Goal: Task Accomplishment & Management: Use online tool/utility

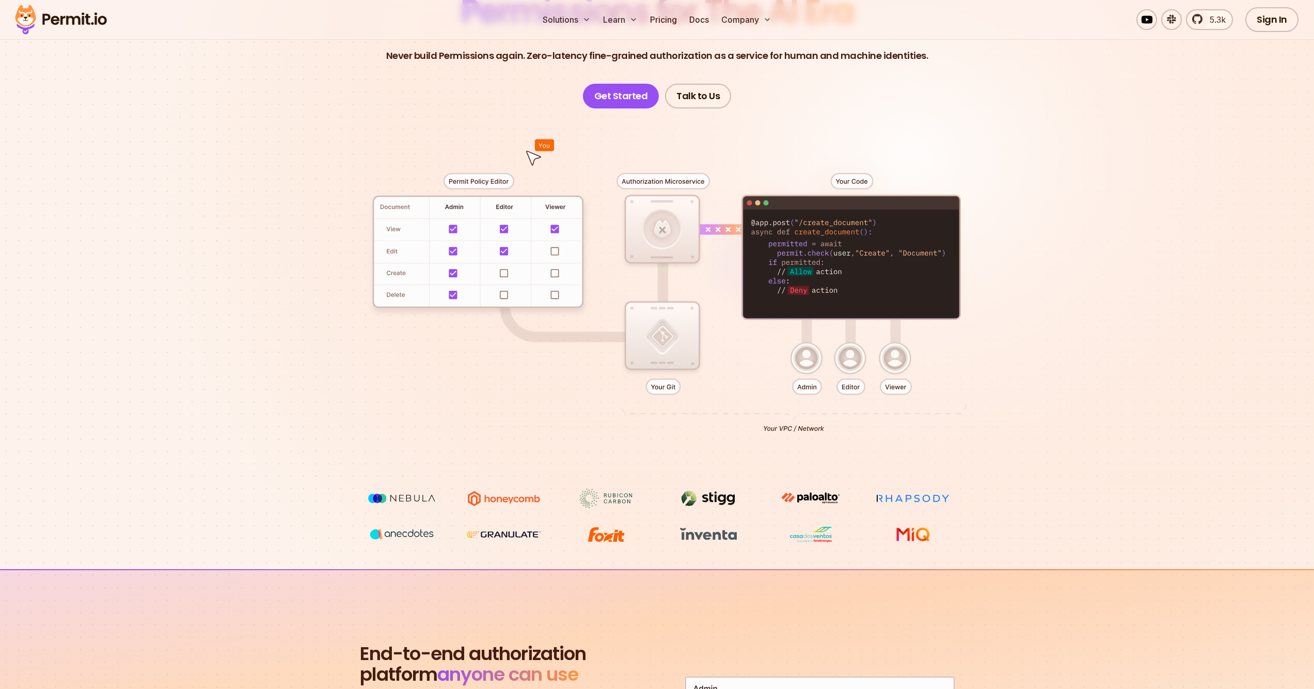
scroll to position [120, 0]
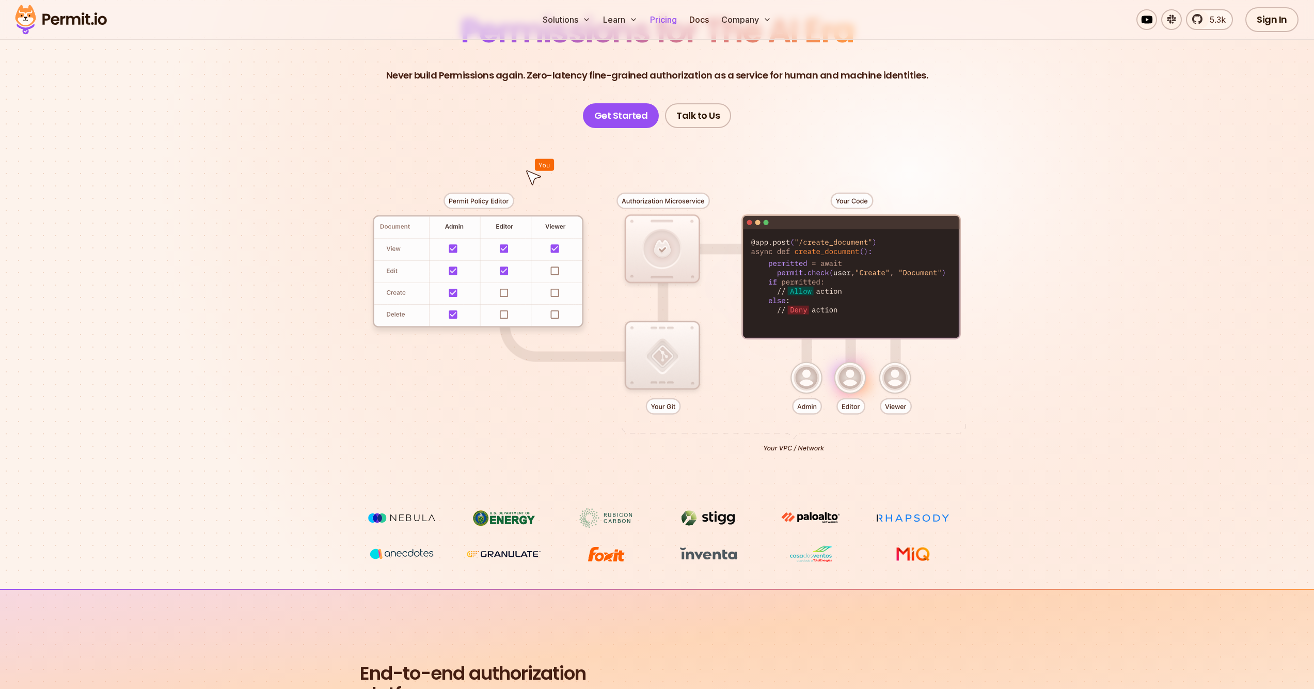
click at [662, 15] on link "Pricing" at bounding box center [663, 19] width 35 height 21
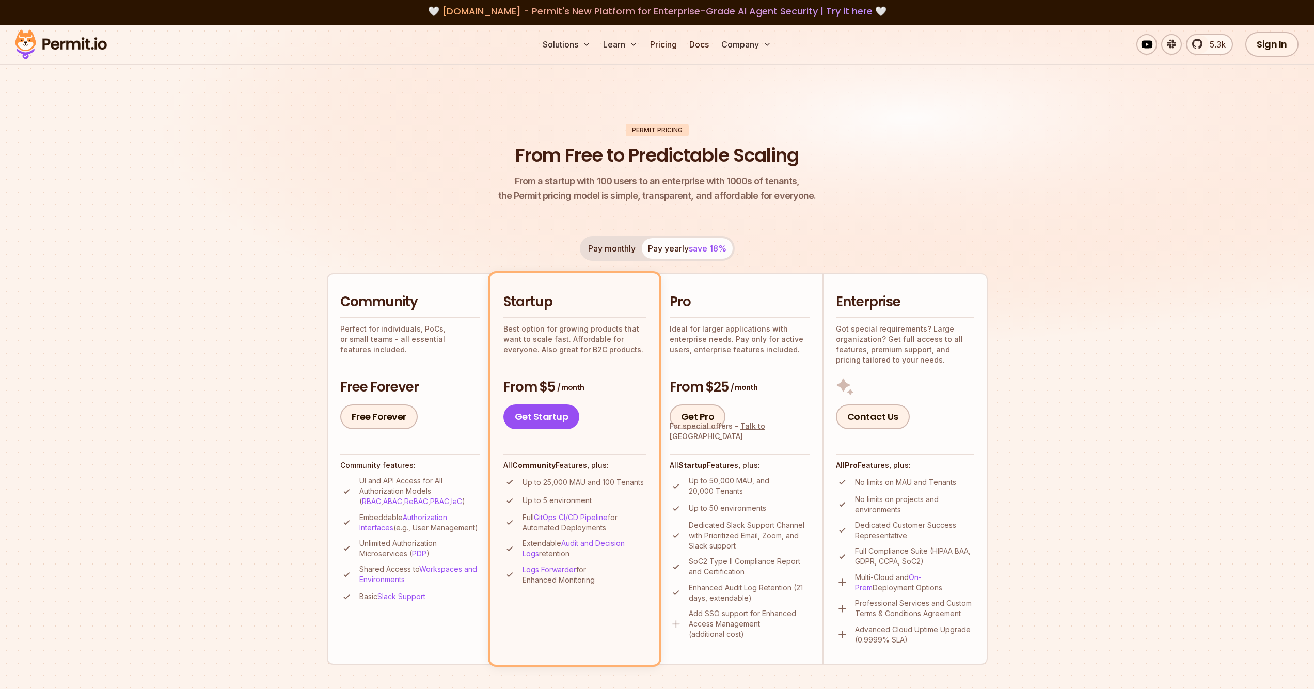
scroll to position [14, 0]
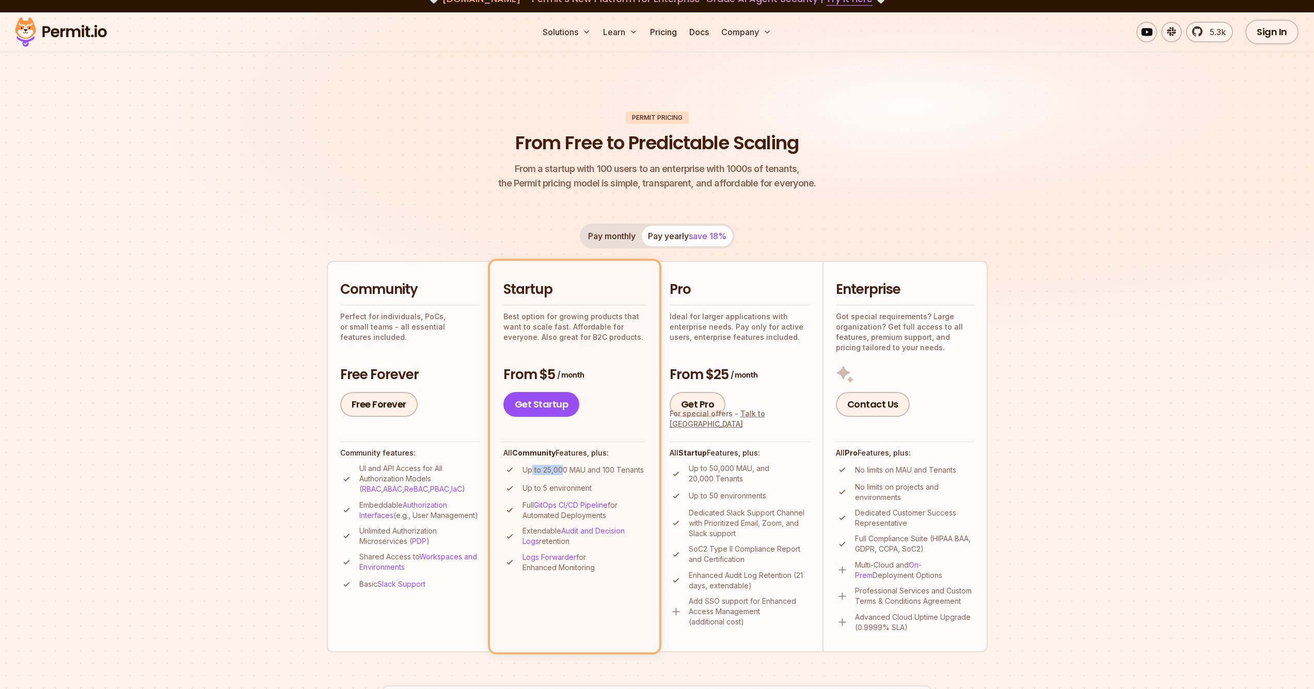
drag, startPoint x: 562, startPoint y: 467, endPoint x: 532, endPoint y: 469, distance: 29.5
click at [532, 469] on p "Up to 25,000 MAU and 100 Tenants" at bounding box center [582, 470] width 121 height 10
drag, startPoint x: 545, startPoint y: 374, endPoint x: 603, endPoint y: 373, distance: 57.3
click at [603, 373] on h3 "From $5 / month" at bounding box center [574, 375] width 142 height 19
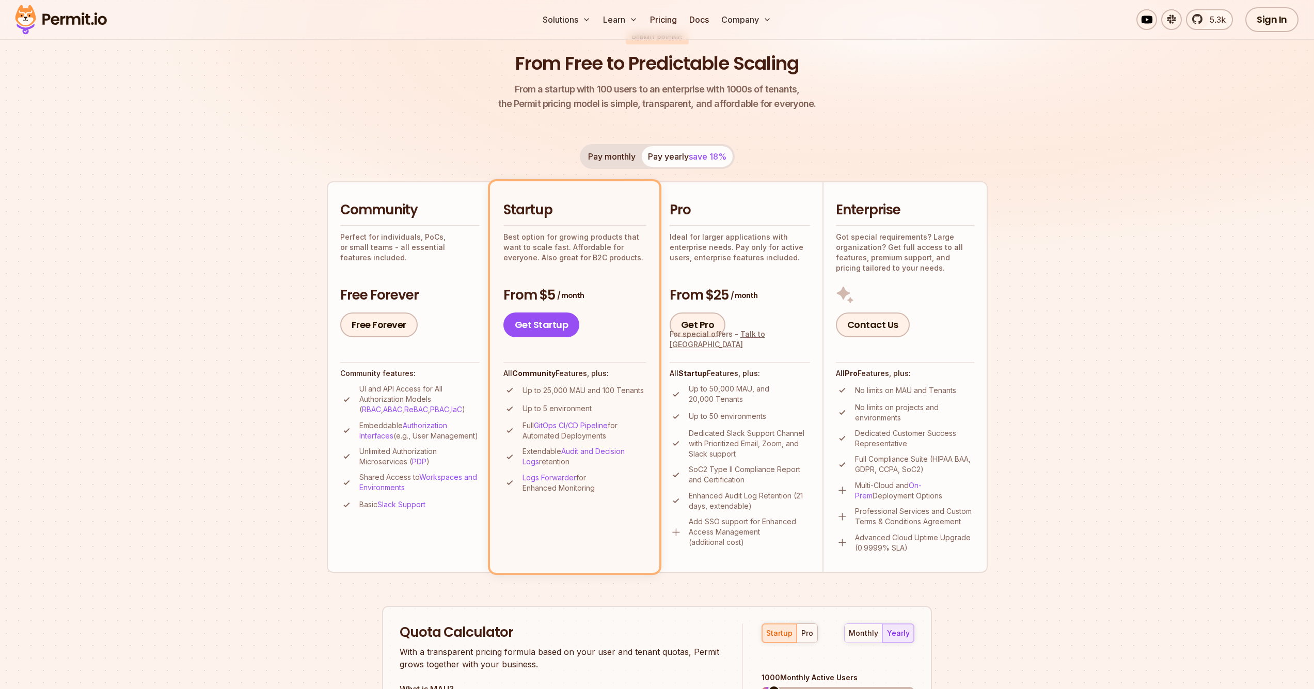
click at [749, 247] on p "Ideal for larger applications with enterprise needs. Pay only for active users,…" at bounding box center [740, 247] width 140 height 31
click at [726, 278] on div "Pro Ideal for larger applications with enterprise needs. Pay only for active us…" at bounding box center [740, 269] width 140 height 136
click at [730, 279] on div "Pro Ideal for larger applications with enterprise needs. Pay only for active us…" at bounding box center [740, 269] width 140 height 136
click at [728, 281] on div "Pro Ideal for larger applications with enterprise needs. Pay only for active us…" at bounding box center [740, 269] width 140 height 136
click at [728, 282] on div "Pro Ideal for larger applications with enterprise needs. Pay only for active us…" at bounding box center [740, 269] width 140 height 136
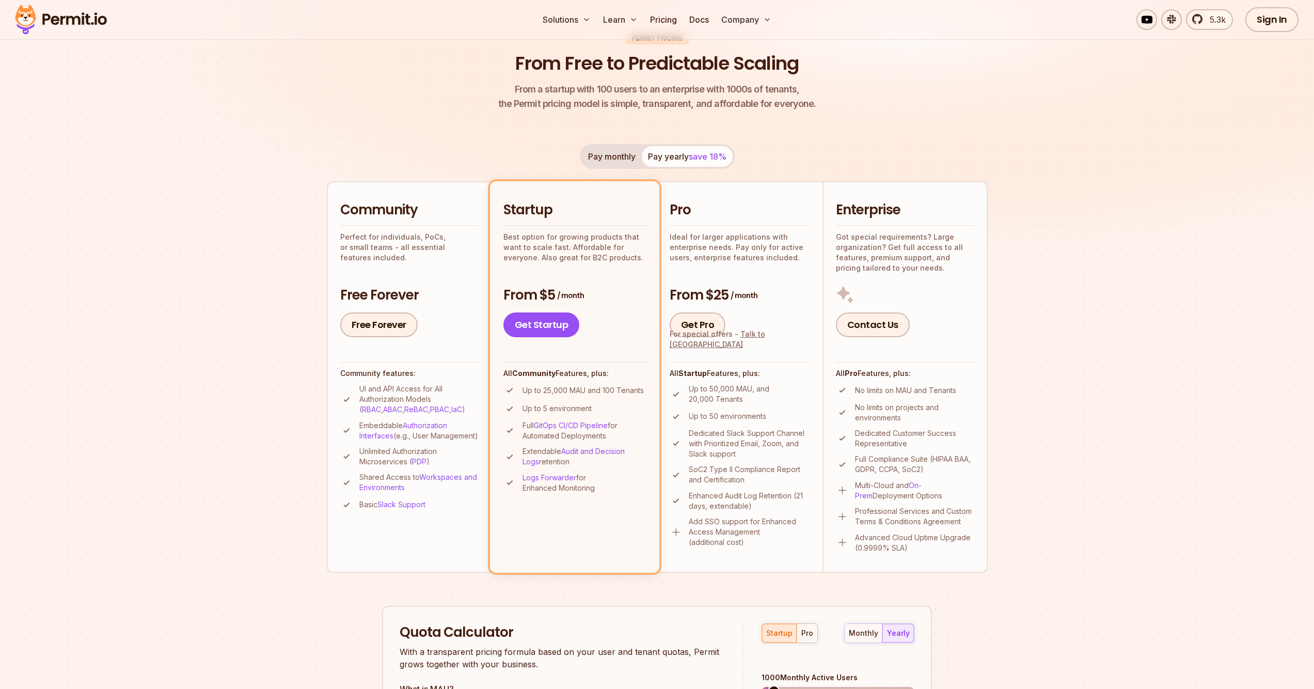
click at [728, 293] on h3 "From $25 / month" at bounding box center [740, 295] width 140 height 19
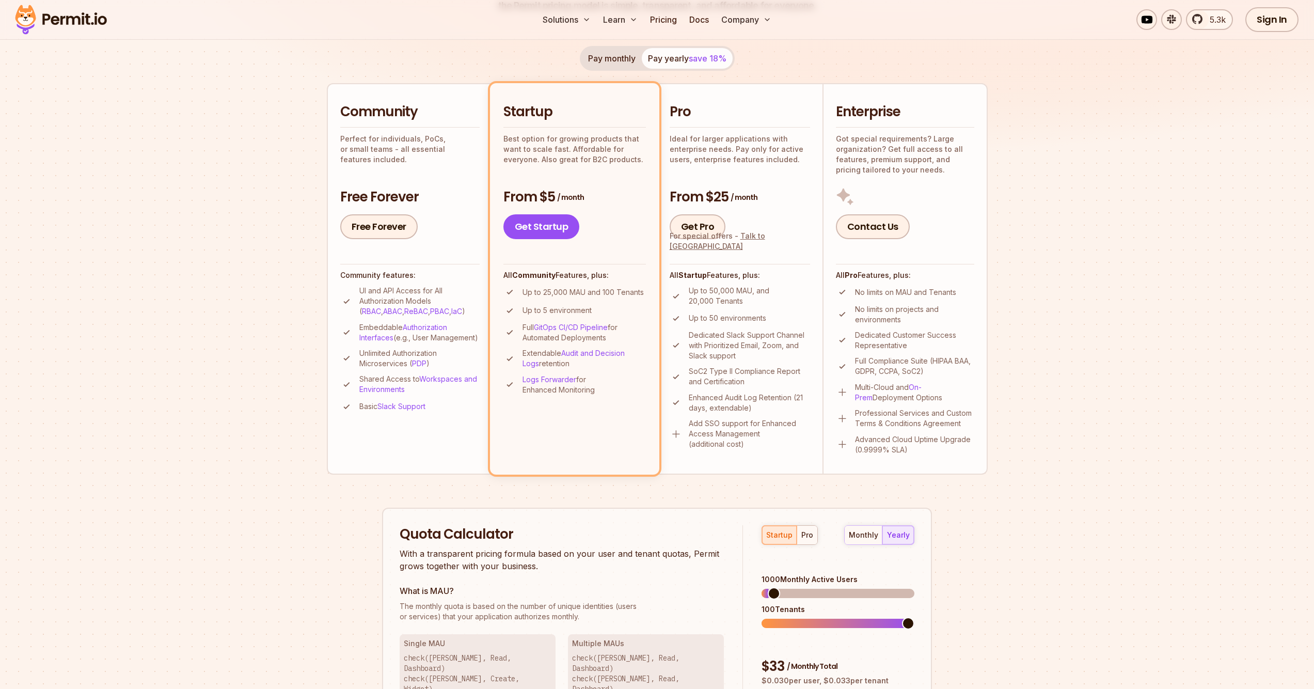
scroll to position [203, 0]
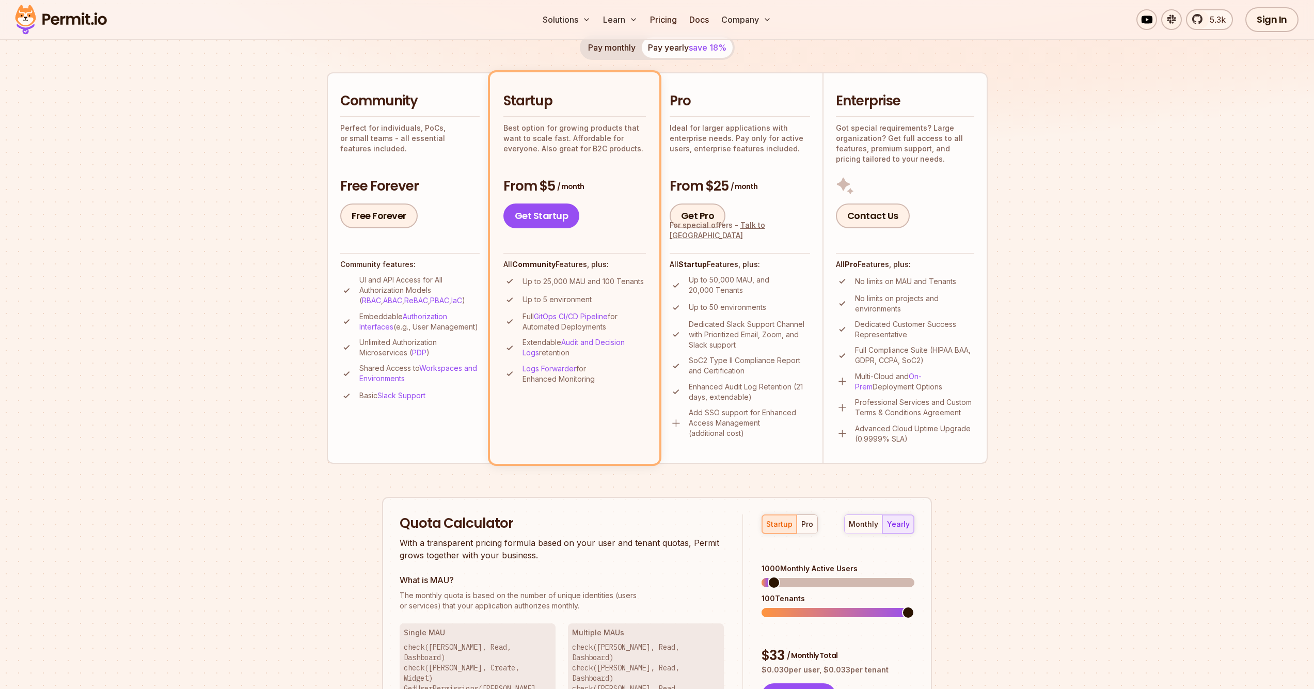
click at [821, 535] on div "startup pro monthly yearly 1000 Monthly Active Users 100 Tenants $ 33 / Monthly…" at bounding box center [828, 611] width 171 height 194
click at [802, 521] on div "pro" at bounding box center [807, 524] width 12 height 10
click at [782, 576] on div "6900 Monthly Active Users 2415 Tenants" at bounding box center [838, 590] width 153 height 54
click at [749, 604] on div "startup pro monthly yearly 6900 Monthly Active Users 35 Tenants $ 1532 / Monthl…" at bounding box center [828, 611] width 171 height 194
click at [737, 597] on div "Quota Calculator With a transparent pricing formula based on your user and tena…" at bounding box center [657, 611] width 550 height 229
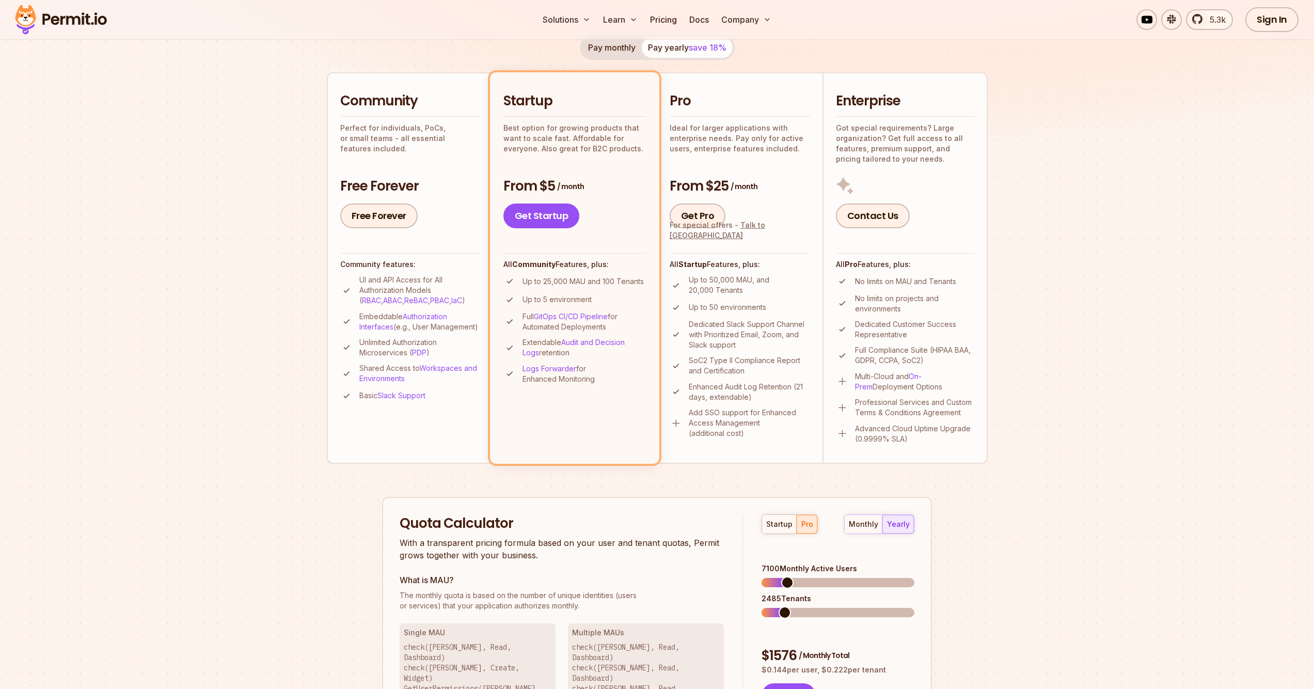
click at [783, 576] on span at bounding box center [787, 582] width 12 height 12
click at [733, 599] on div "Quota Calculator With a transparent pricing formula based on your user and tena…" at bounding box center [657, 611] width 550 height 229
click at [794, 576] on span at bounding box center [796, 582] width 12 height 12
drag, startPoint x: 798, startPoint y: 610, endPoint x: 770, endPoint y: 612, distance: 27.5
click at [770, 612] on div "startup pro monthly yearly 10600 Monthly Active Users 3710 Tenants $ 2311 / Mon…" at bounding box center [828, 611] width 171 height 194
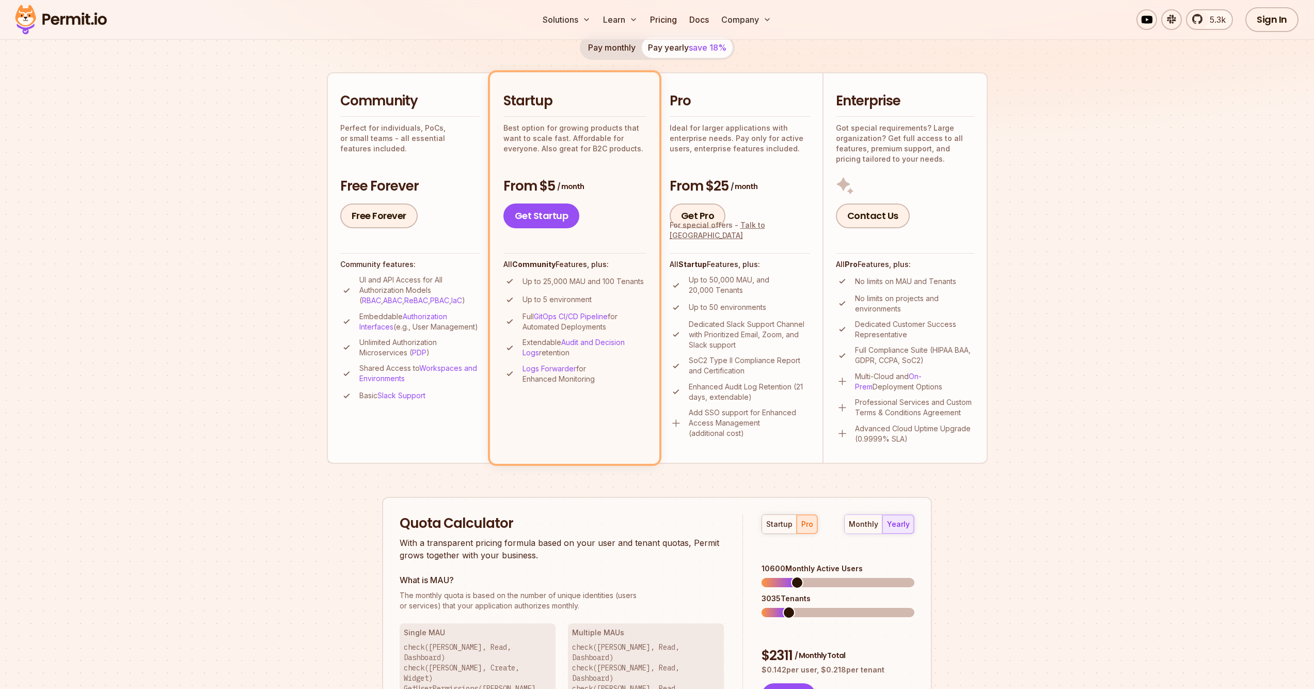
click at [784, 608] on span at bounding box center [838, 612] width 153 height 9
click at [726, 604] on div "Quota Calculator With a transparent pricing formula based on your user and tena…" at bounding box center [657, 611] width 550 height 229
click at [756, 604] on div "startup pro monthly yearly 10600 Monthly Active Users 35 Tenants $ 2311 / Month…" at bounding box center [828, 611] width 171 height 194
click at [800, 576] on span at bounding box center [797, 582] width 12 height 12
click at [764, 584] on div "1000 Monthly Active Users 350 Tenants" at bounding box center [838, 590] width 153 height 54
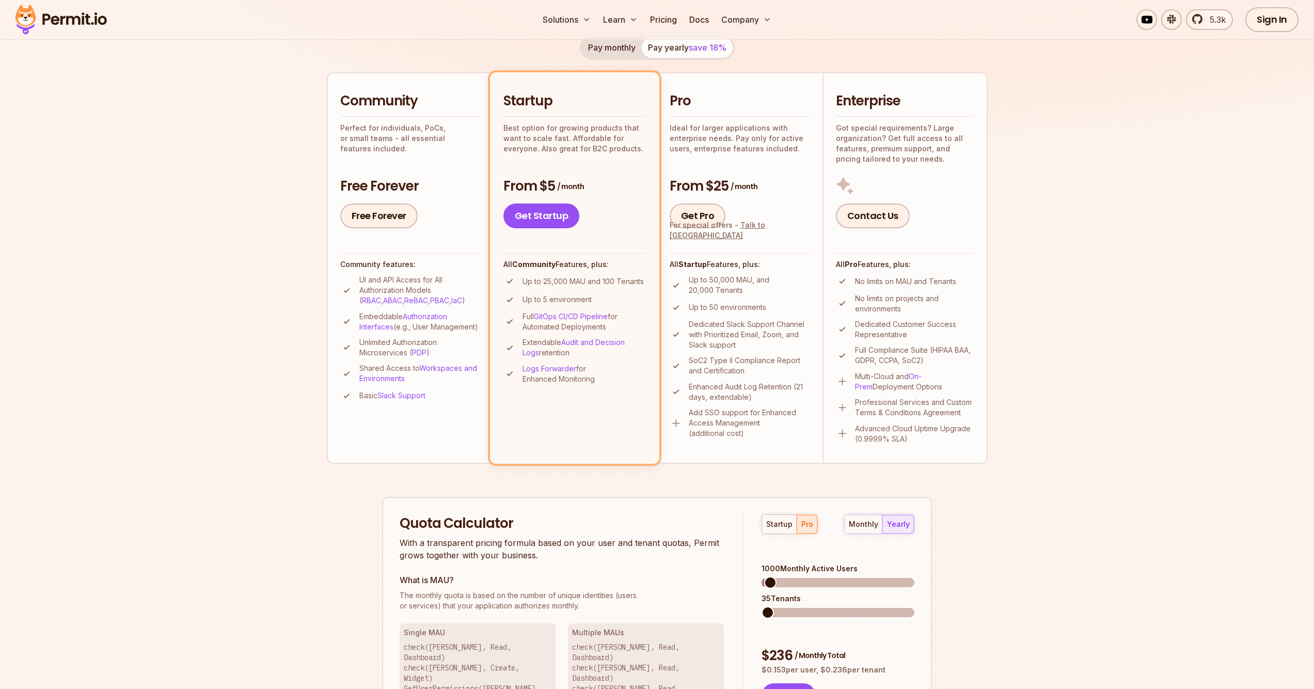
click at [751, 604] on div "startup pro monthly yearly 1000 Monthly Active Users 35 Tenants $ 236 / Monthly…" at bounding box center [828, 611] width 171 height 194
click at [700, 581] on div "Quota Calculator With a transparent pricing formula based on your user and tena…" at bounding box center [657, 611] width 550 height 229
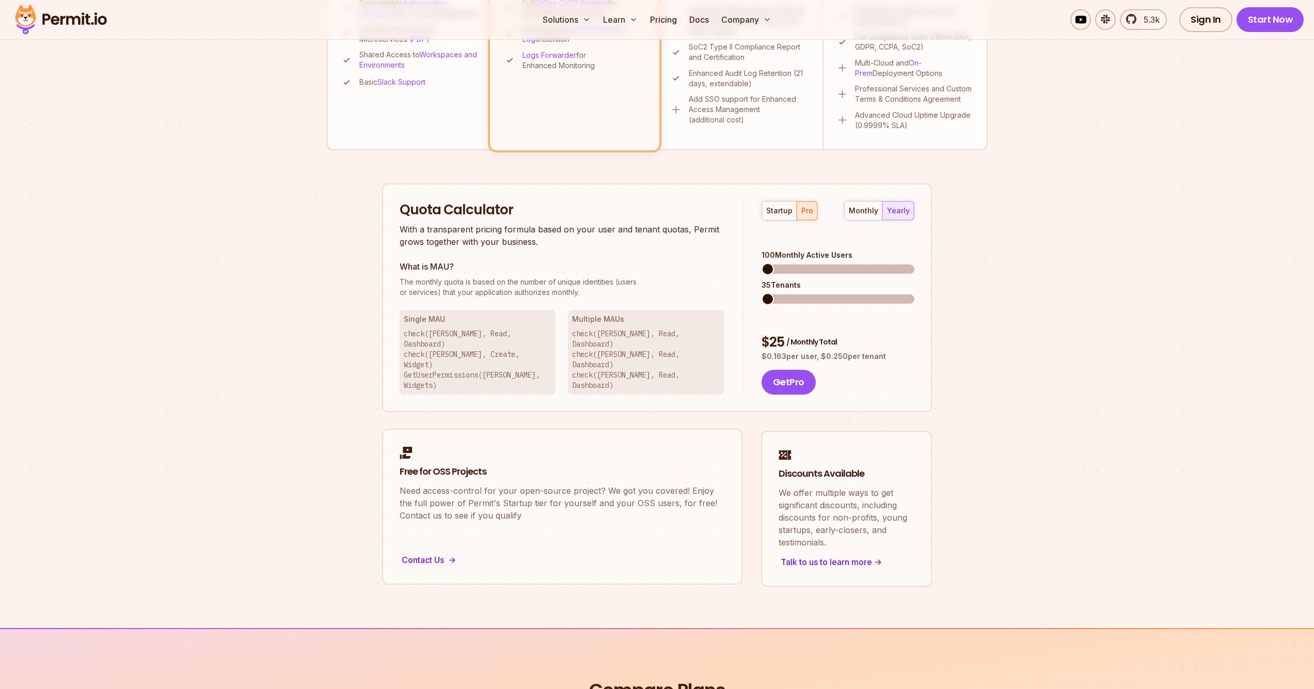
scroll to position [0, 0]
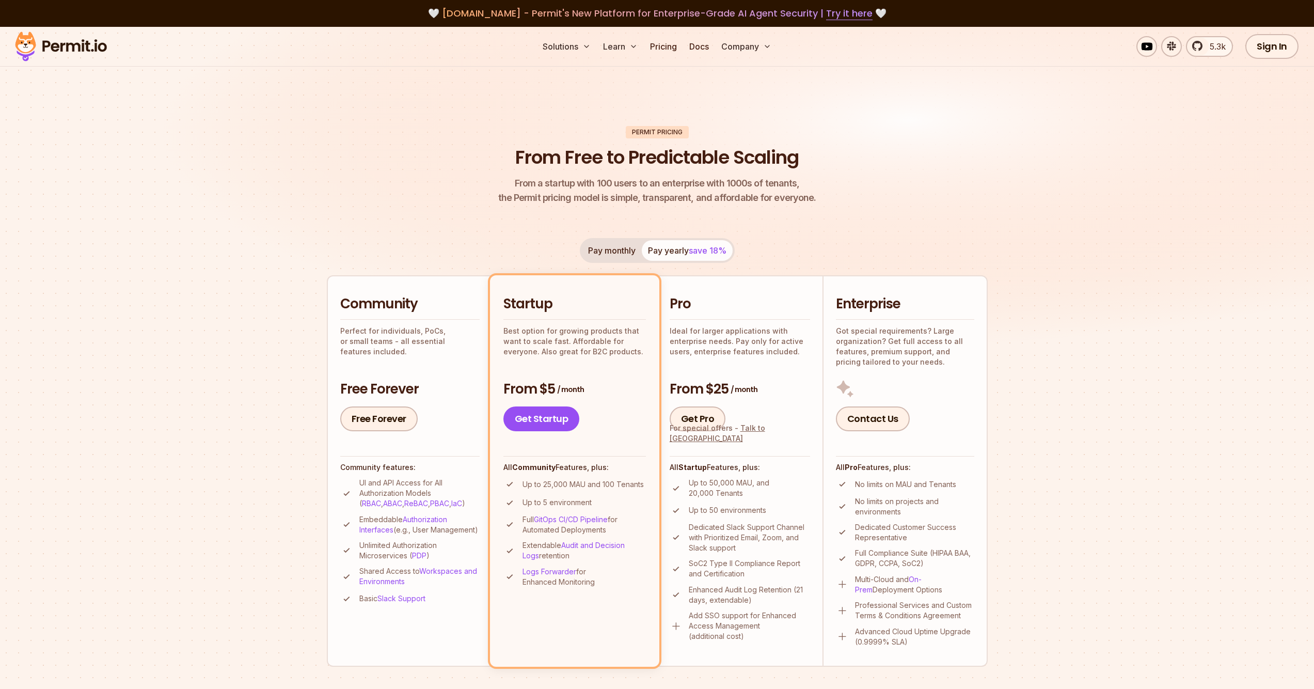
click at [658, 254] on div "Pay monthly Pay yearly save 18%" at bounding box center [657, 250] width 155 height 25
click at [628, 249] on button "Pay monthly" at bounding box center [612, 250] width 60 height 21
click at [683, 258] on button "Pay yearly save 18%" at bounding box center [687, 250] width 91 height 21
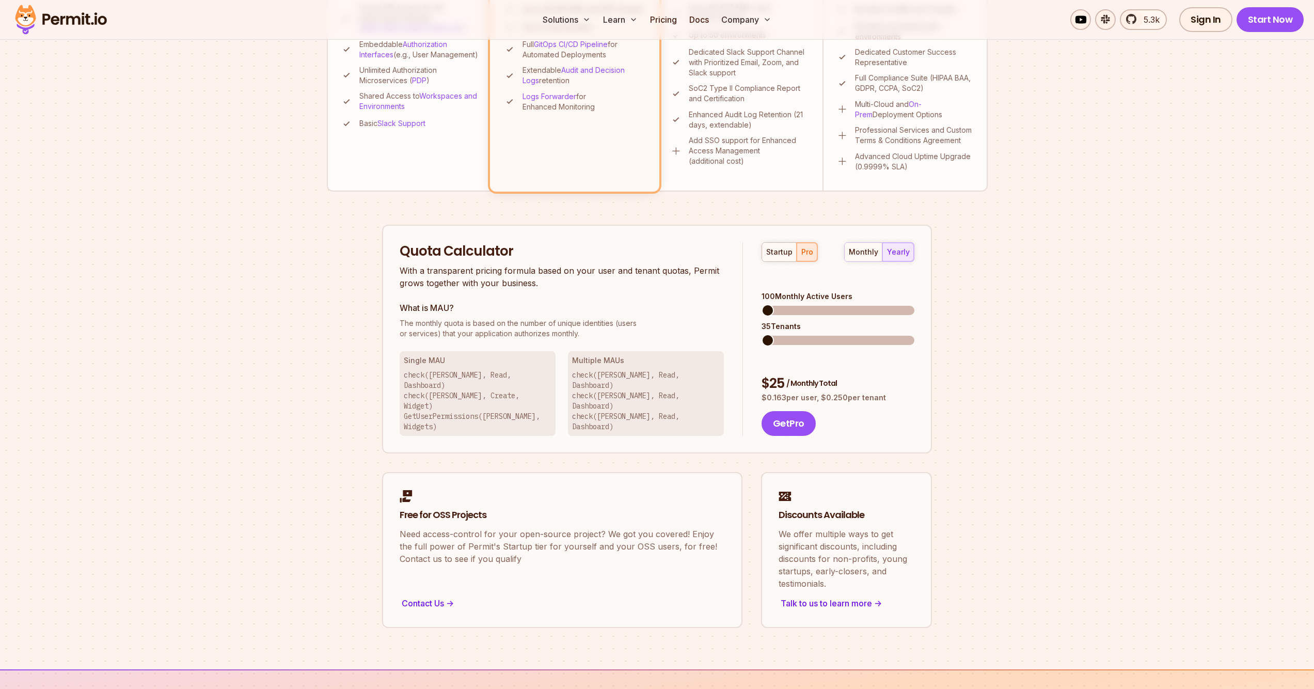
scroll to position [456, 0]
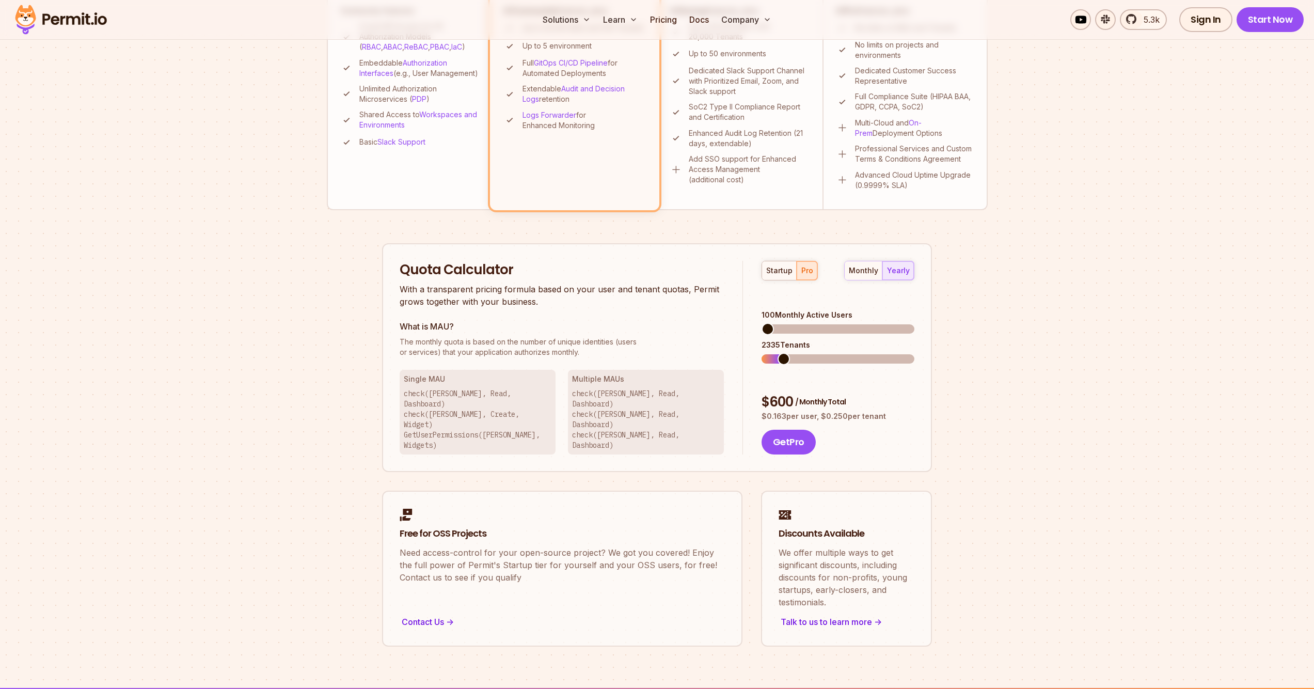
click at [779, 354] on span at bounding box center [838, 358] width 153 height 9
click at [767, 354] on span at bounding box center [838, 358] width 153 height 9
click at [743, 340] on div "startup pro monthly yearly 100 Monthly Active Users 35 Tenants $ 25 / Monthly T…" at bounding box center [828, 358] width 171 height 194
click at [744, 328] on div "startup pro monthly yearly 100 Monthly Active Users 35 Tenants $ 25 / Monthly T…" at bounding box center [828, 358] width 171 height 194
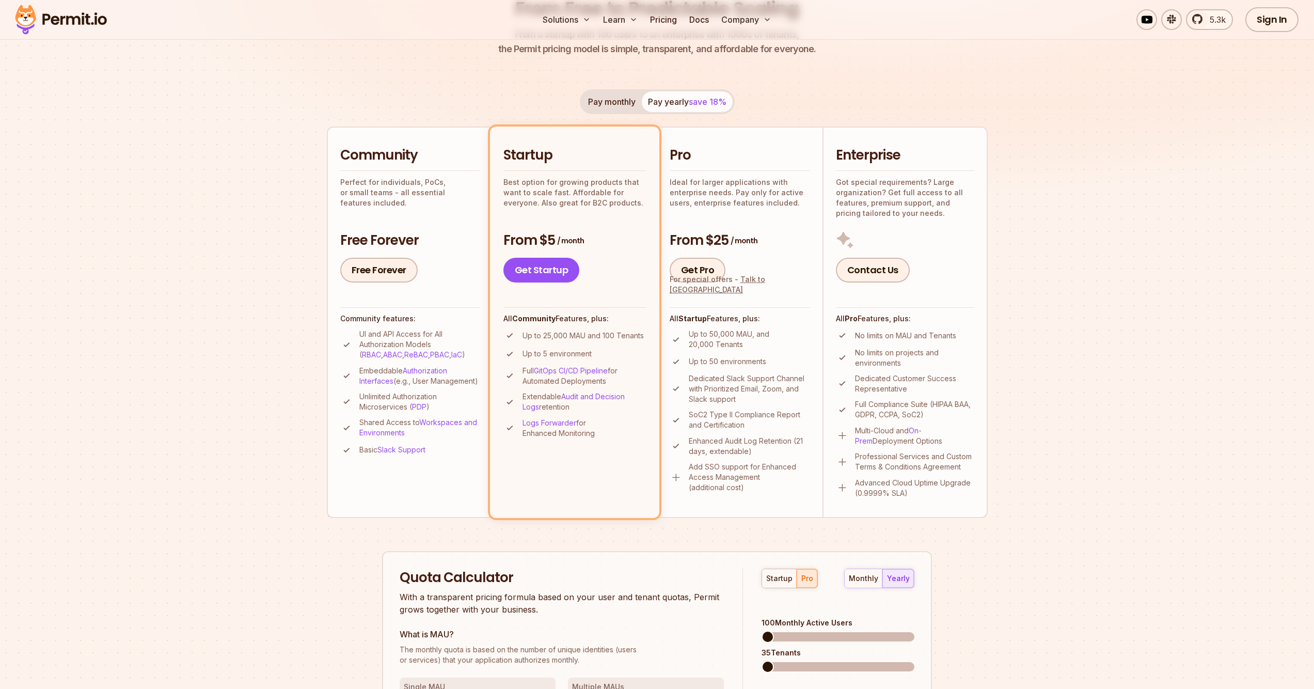
scroll to position [485, 0]
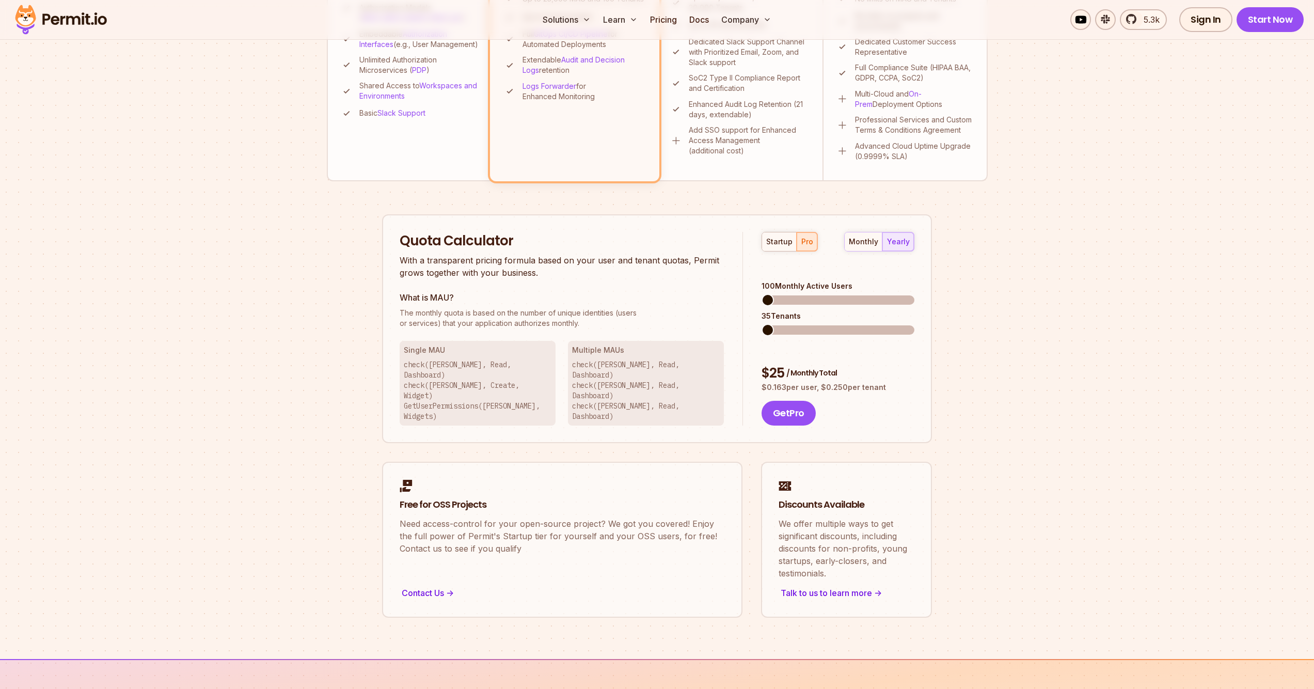
click at [777, 382] on p "$ 0.163 per user, $ 0.250 per tenant" at bounding box center [838, 387] width 153 height 10
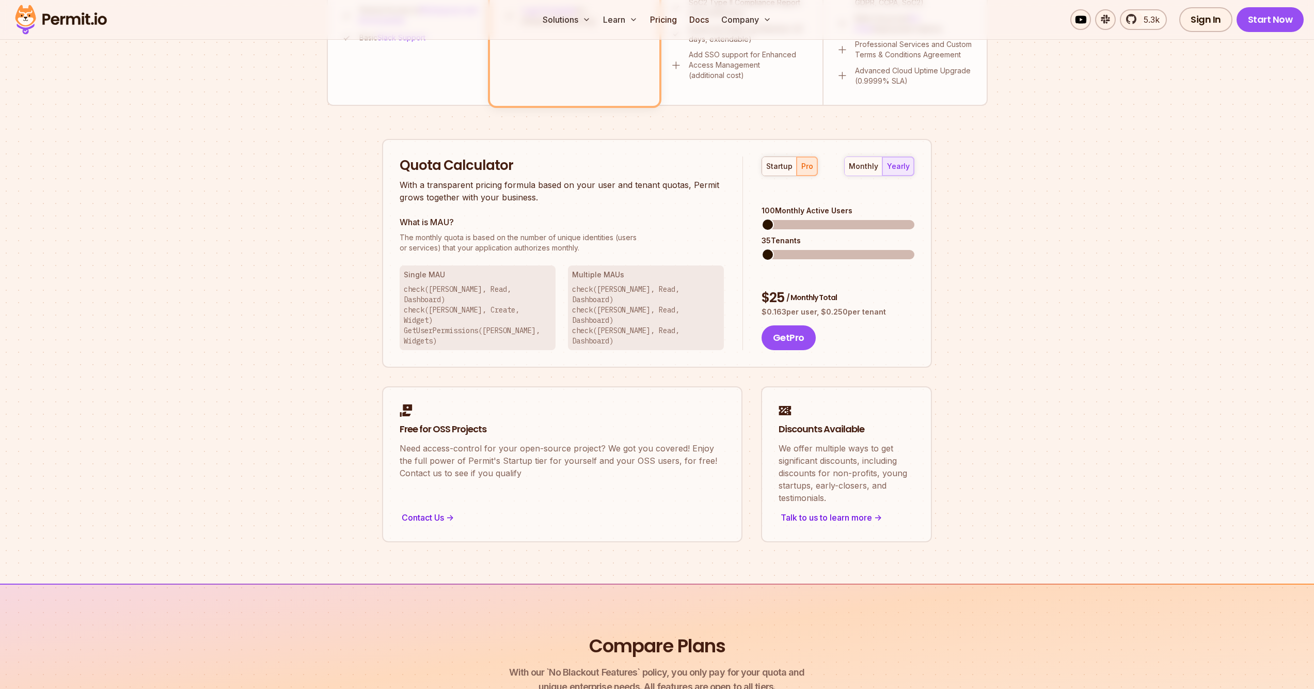
scroll to position [559, 0]
drag, startPoint x: 863, startPoint y: 294, endPoint x: 805, endPoint y: 274, distance: 61.2
click at [805, 291] on div "$ 25 / Monthly Total $ 0.163 per user, $ 0.250 per tenant Get Pro" at bounding box center [838, 322] width 153 height 62
click at [805, 291] on div "$ 25 / Monthly Total" at bounding box center [838, 300] width 153 height 19
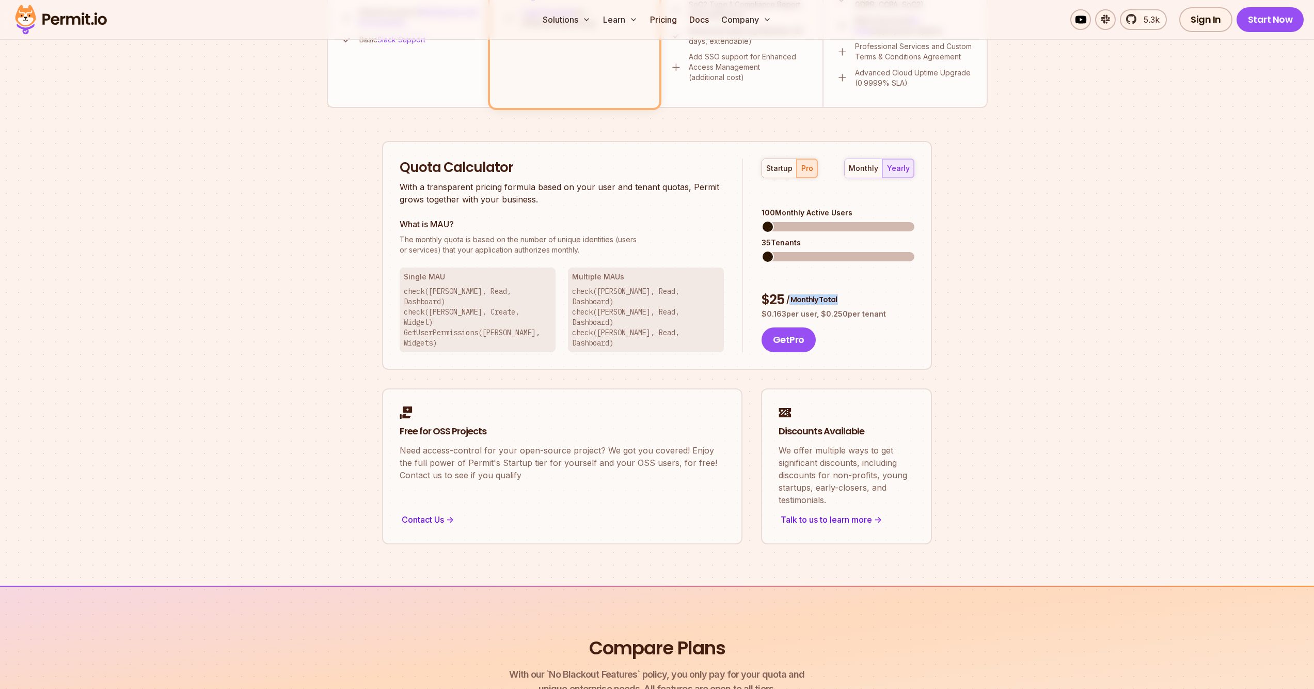
click at [805, 291] on div "$ 25 / Monthly Total" at bounding box center [838, 300] width 153 height 19
click at [574, 305] on p "check(Betty, Read, Dashboard) check(John, Read, Dashboard) check(Jeff, Read, Da…" at bounding box center [646, 317] width 148 height 62
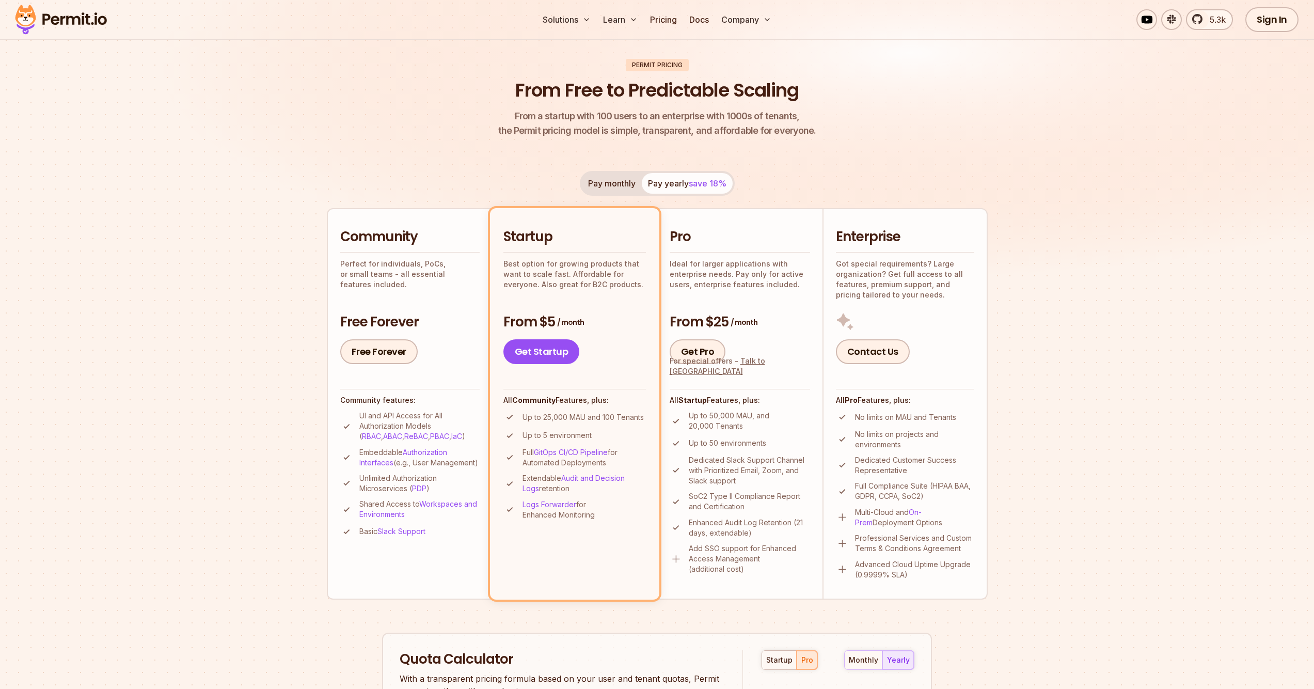
scroll to position [0, 0]
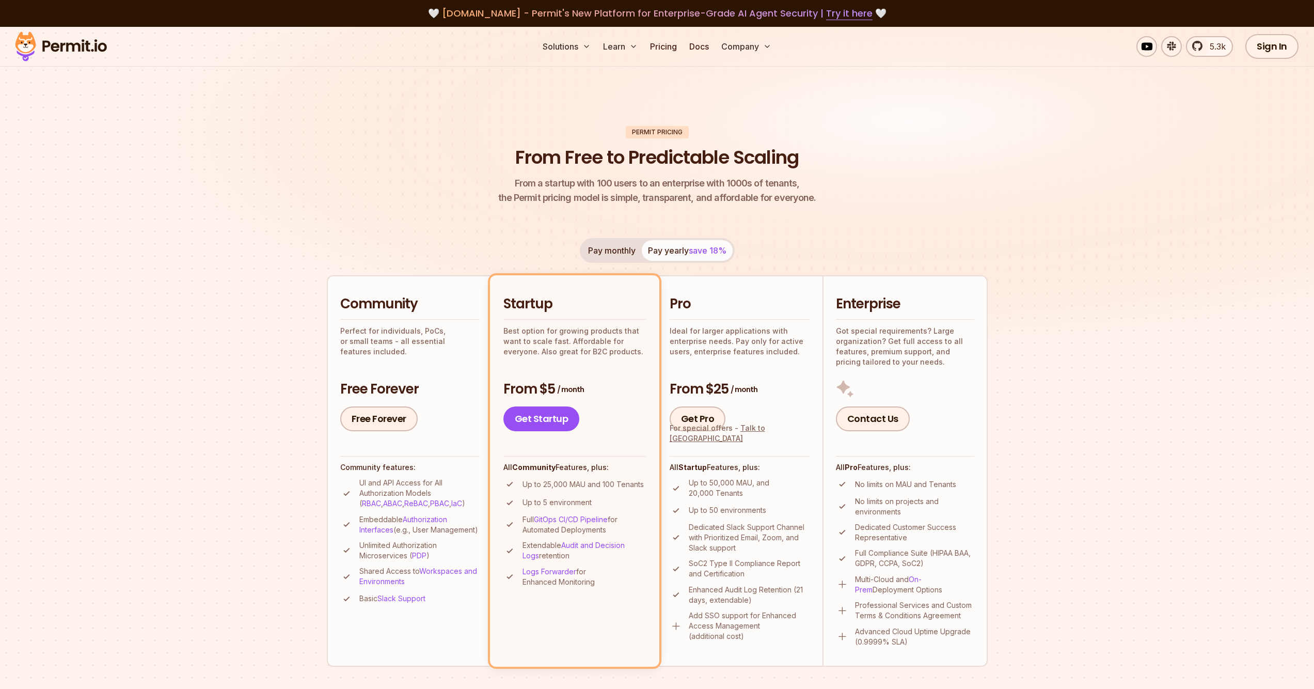
click at [1265, 61] on div "Solutions Learn Pricing Docs Company 5.3k Sign In Start Now" at bounding box center [657, 47] width 1314 height 40
click at [1268, 50] on link "Sign In" at bounding box center [1271, 46] width 53 height 25
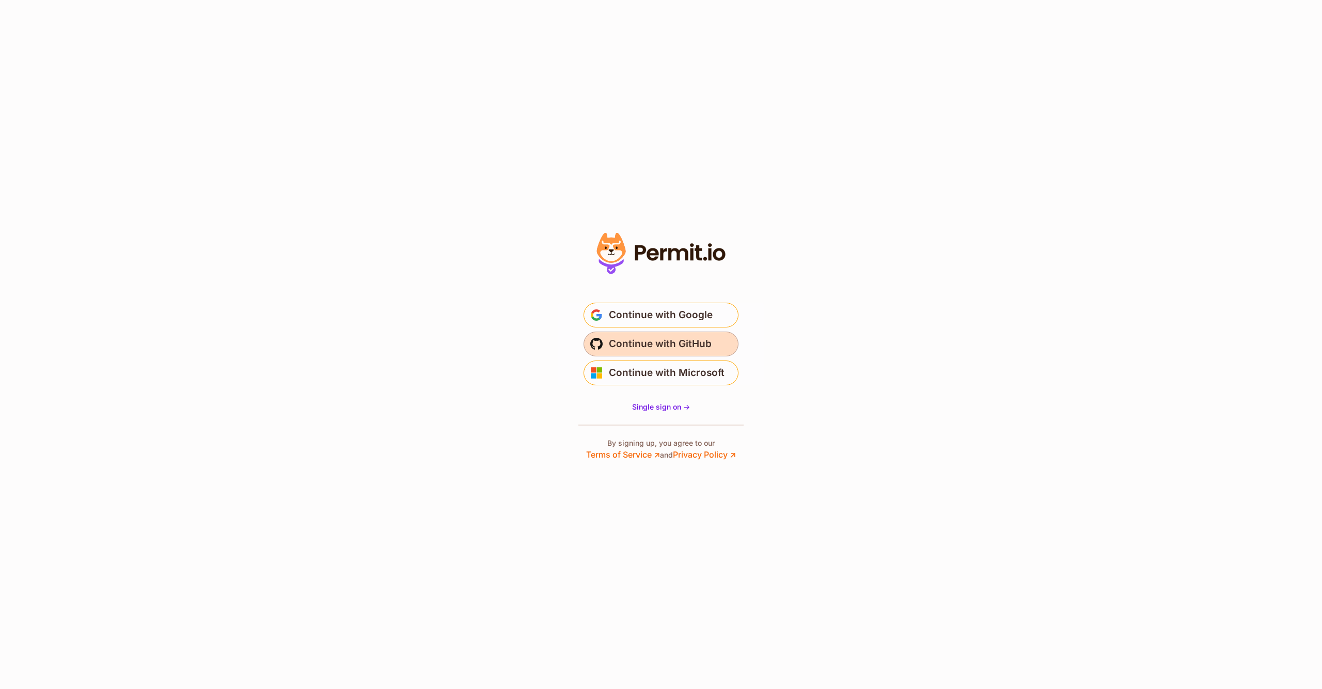
click at [686, 340] on span "Continue with GitHub" at bounding box center [660, 344] width 103 height 17
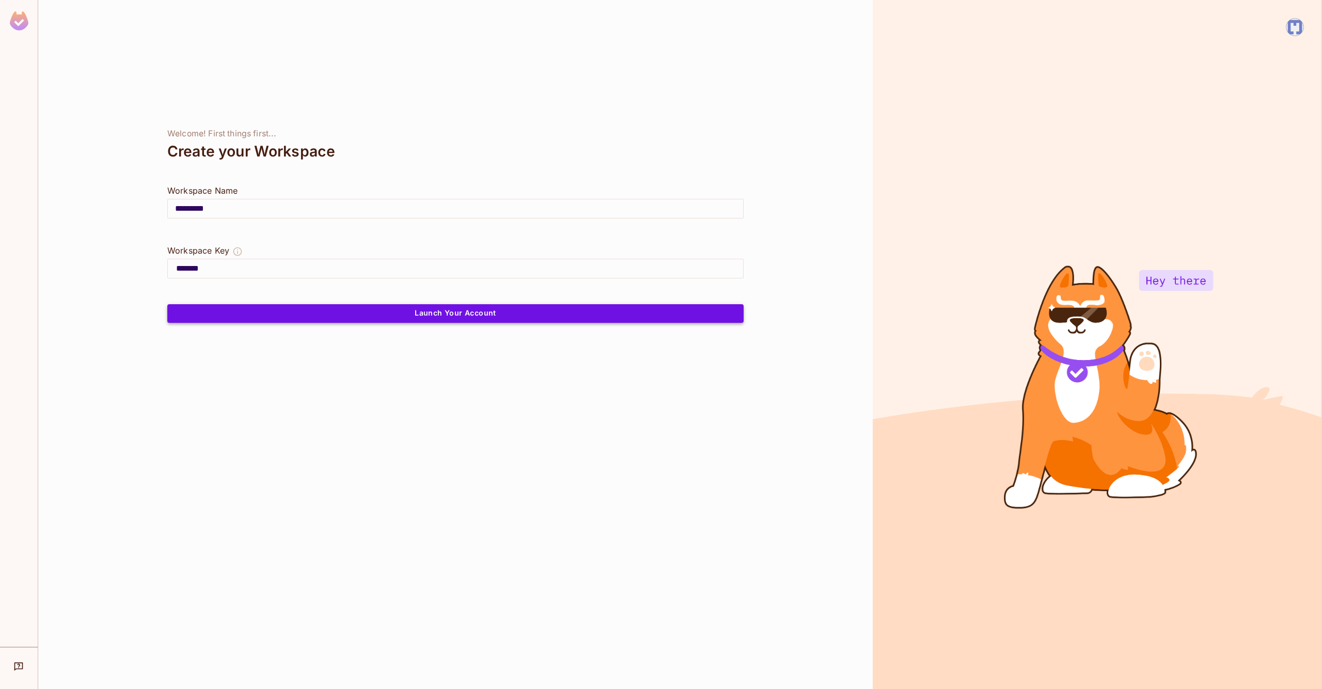
click at [398, 317] on button "Launch Your Account" at bounding box center [455, 313] width 576 height 19
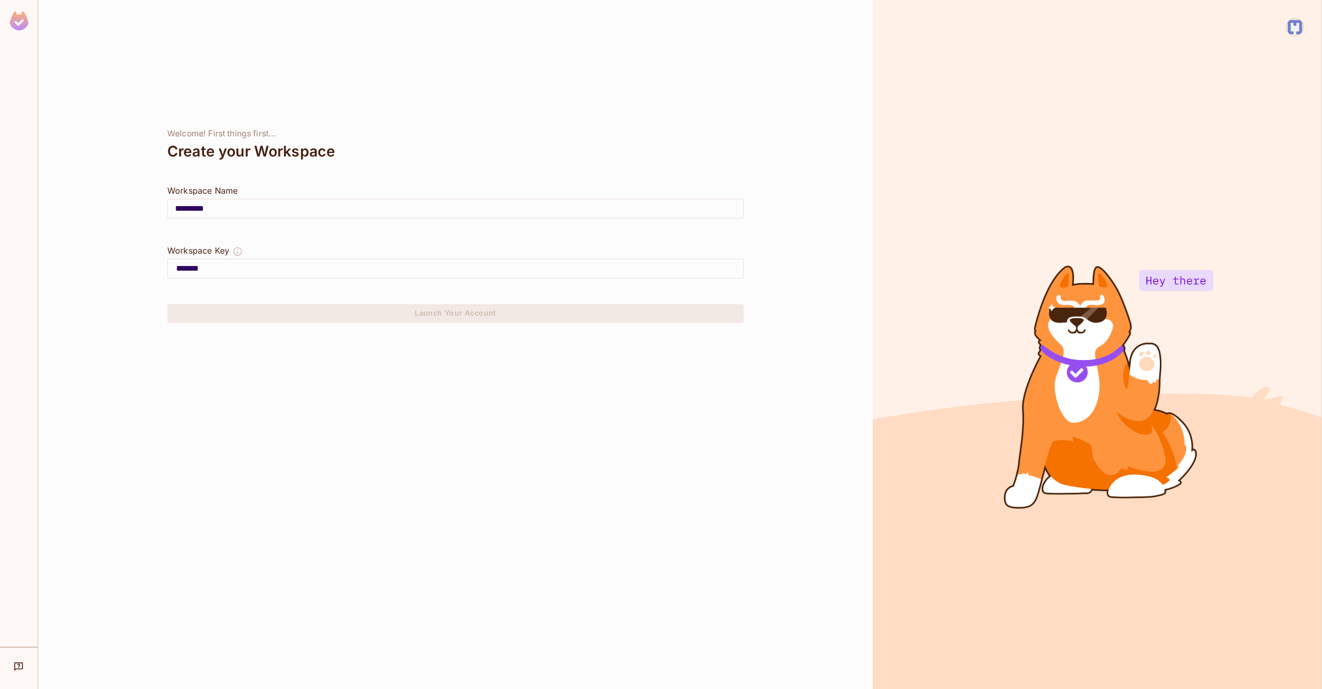
click at [12, 25] on img at bounding box center [19, 20] width 19 height 19
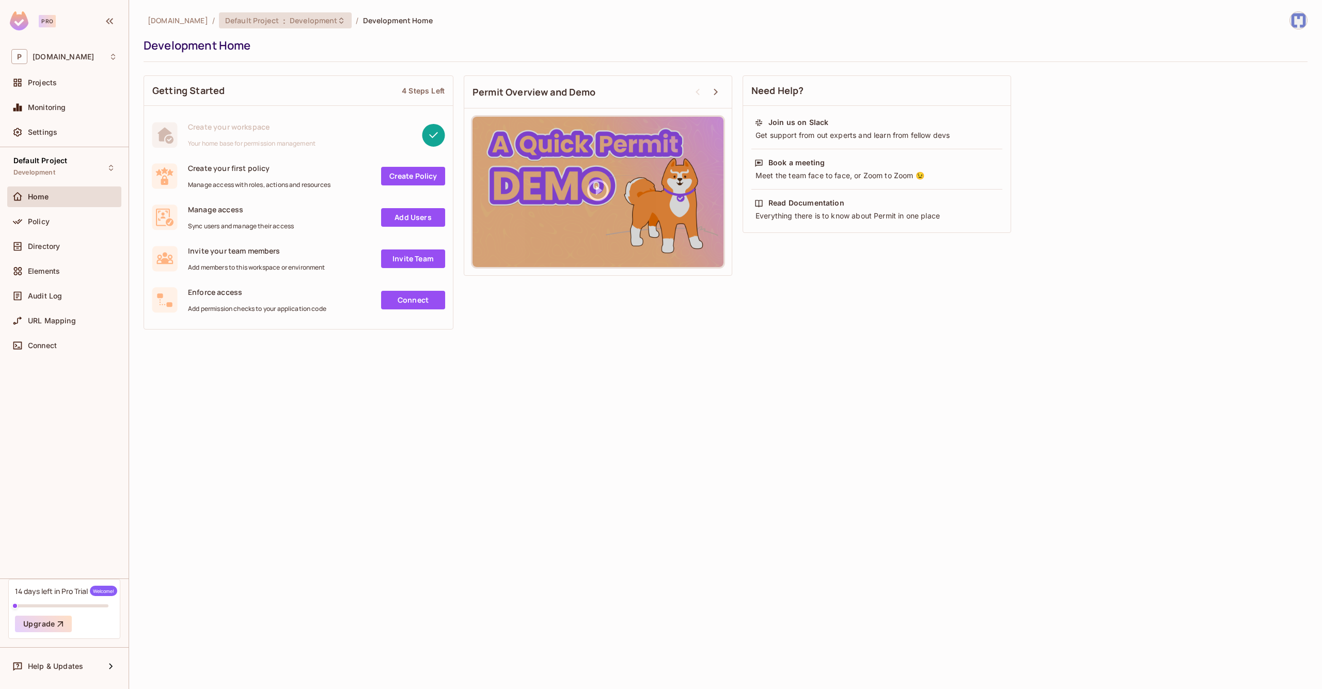
click at [237, 15] on span "Default Project" at bounding box center [252, 20] width 54 height 10
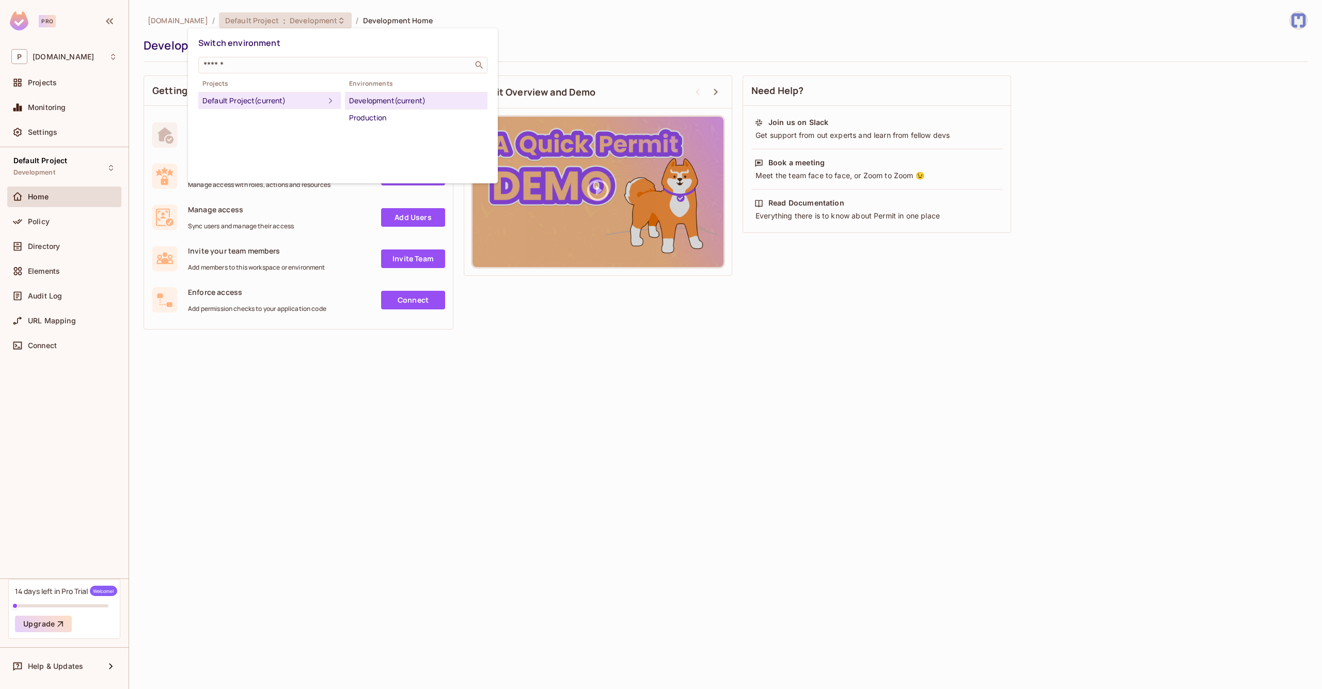
click at [589, 73] on div at bounding box center [661, 344] width 1322 height 689
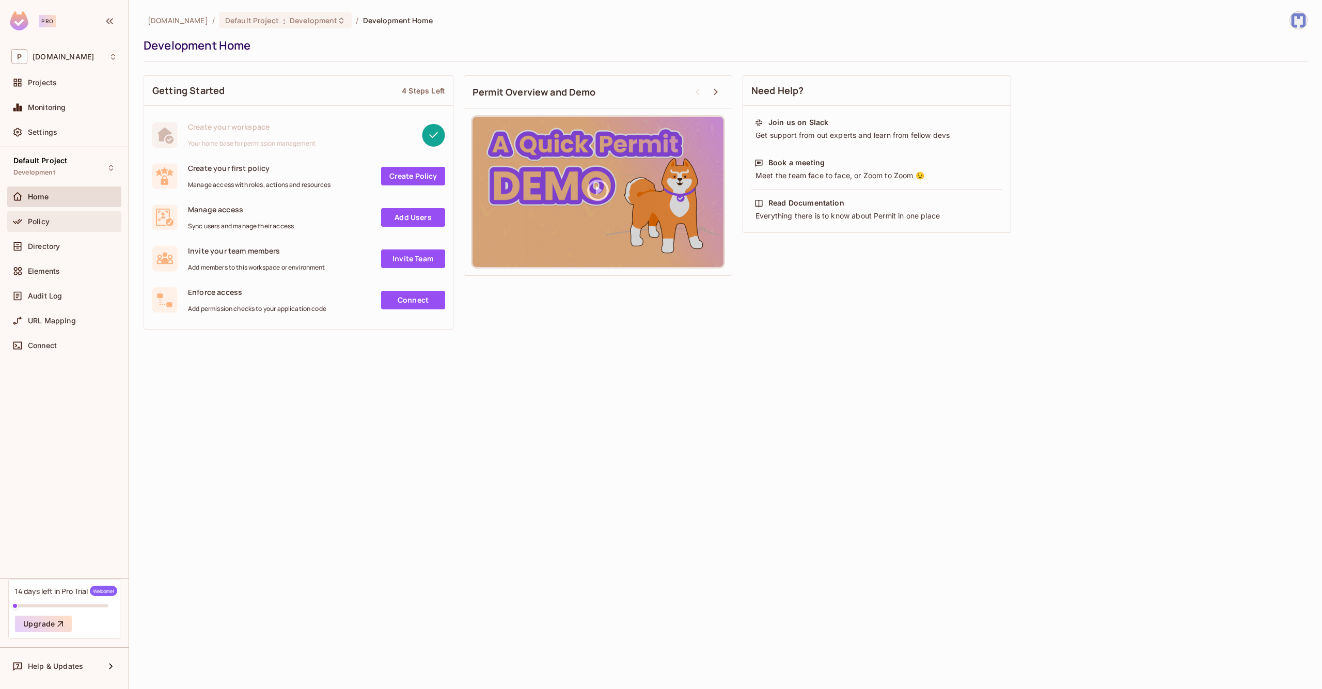
click at [66, 225] on div "Policy" at bounding box center [72, 221] width 89 height 8
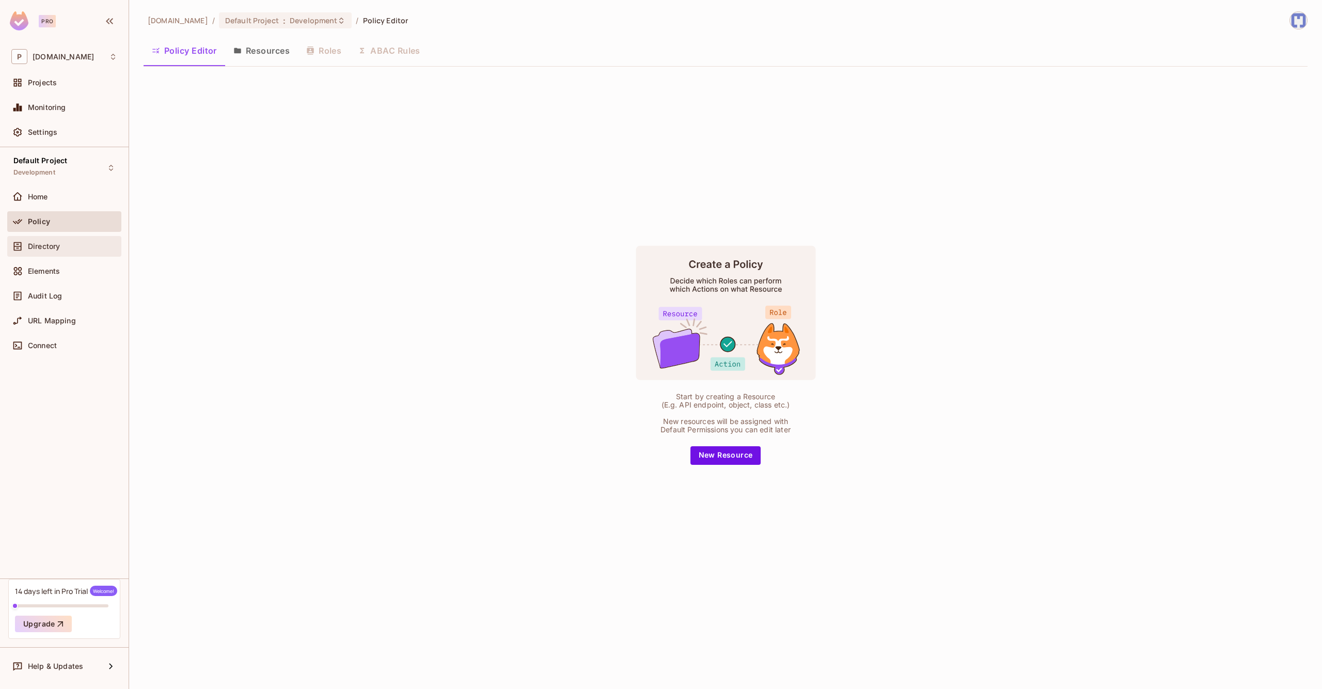
click at [74, 249] on div "Directory" at bounding box center [72, 246] width 89 height 8
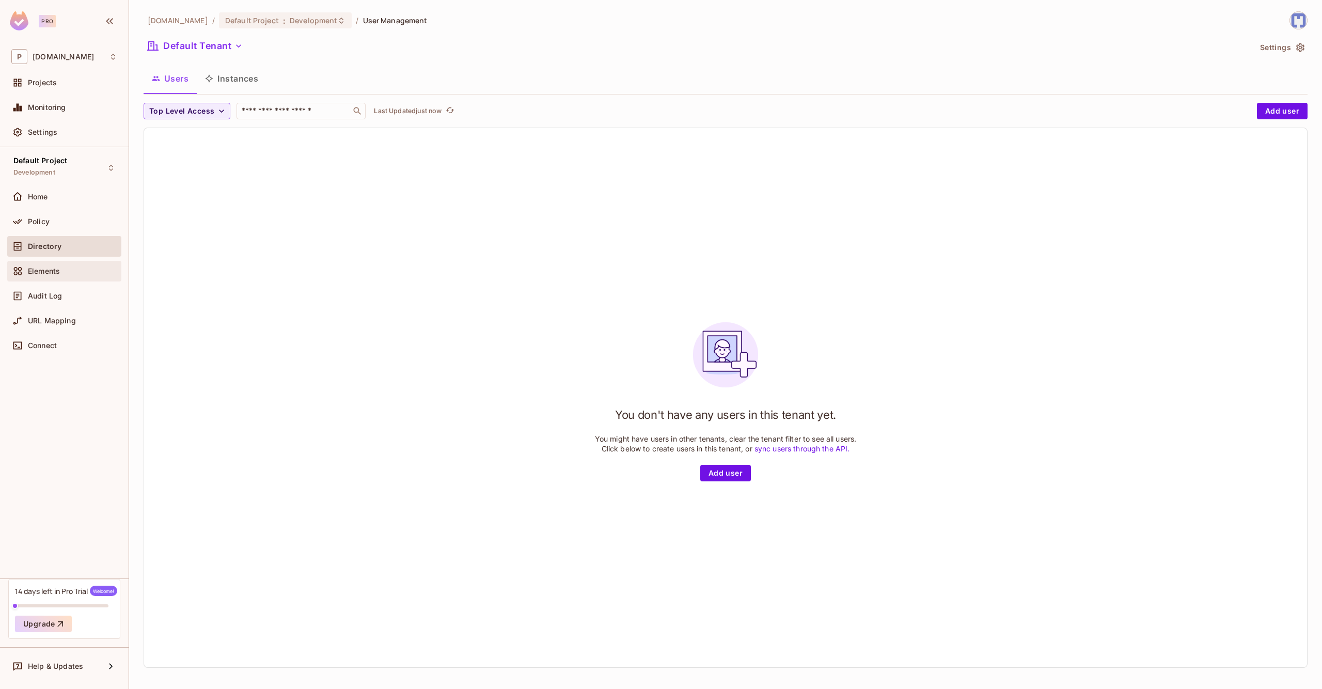
click at [72, 276] on div "Elements" at bounding box center [64, 271] width 106 height 12
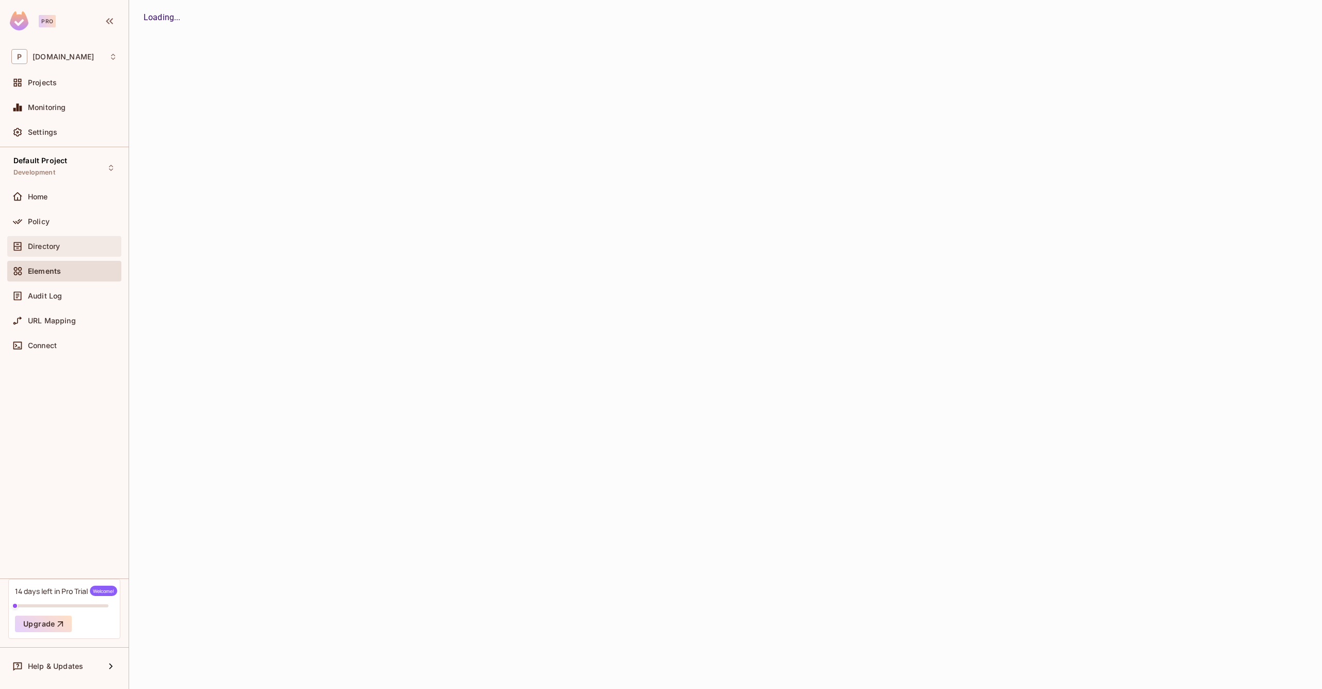
click at [85, 249] on div "Directory" at bounding box center [72, 246] width 89 height 8
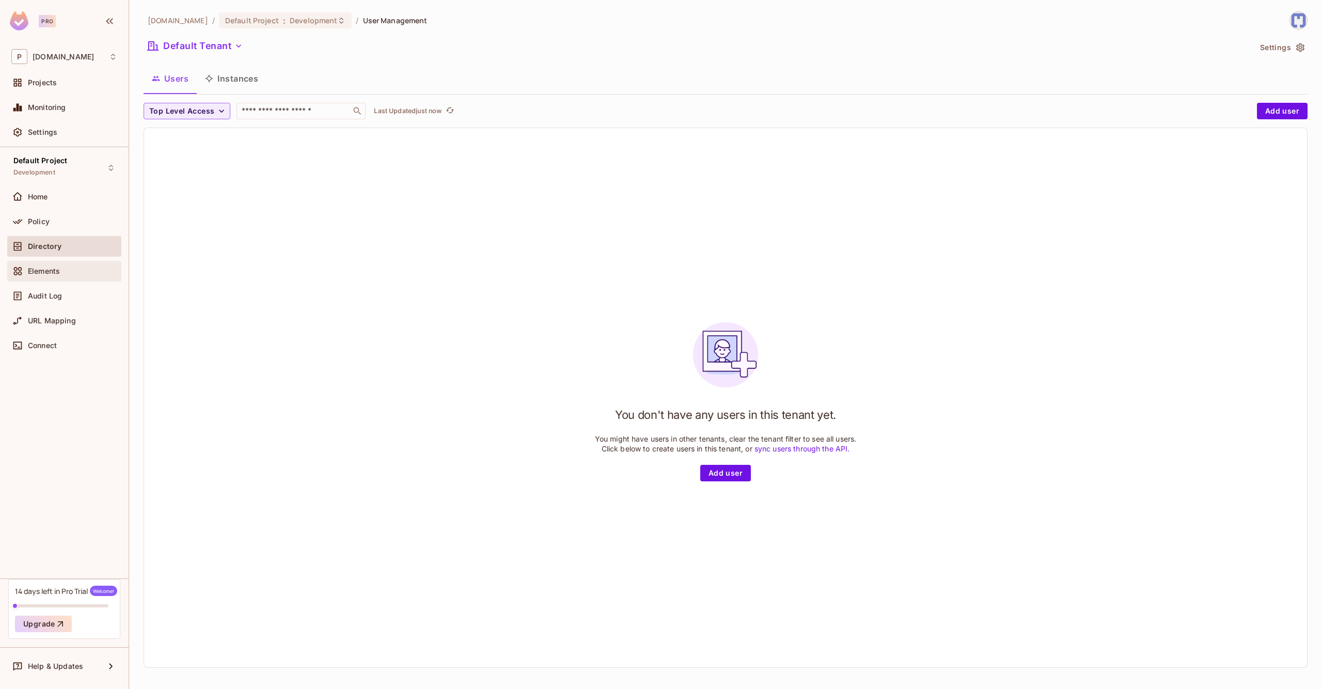
click at [66, 273] on div "Elements" at bounding box center [72, 271] width 89 height 8
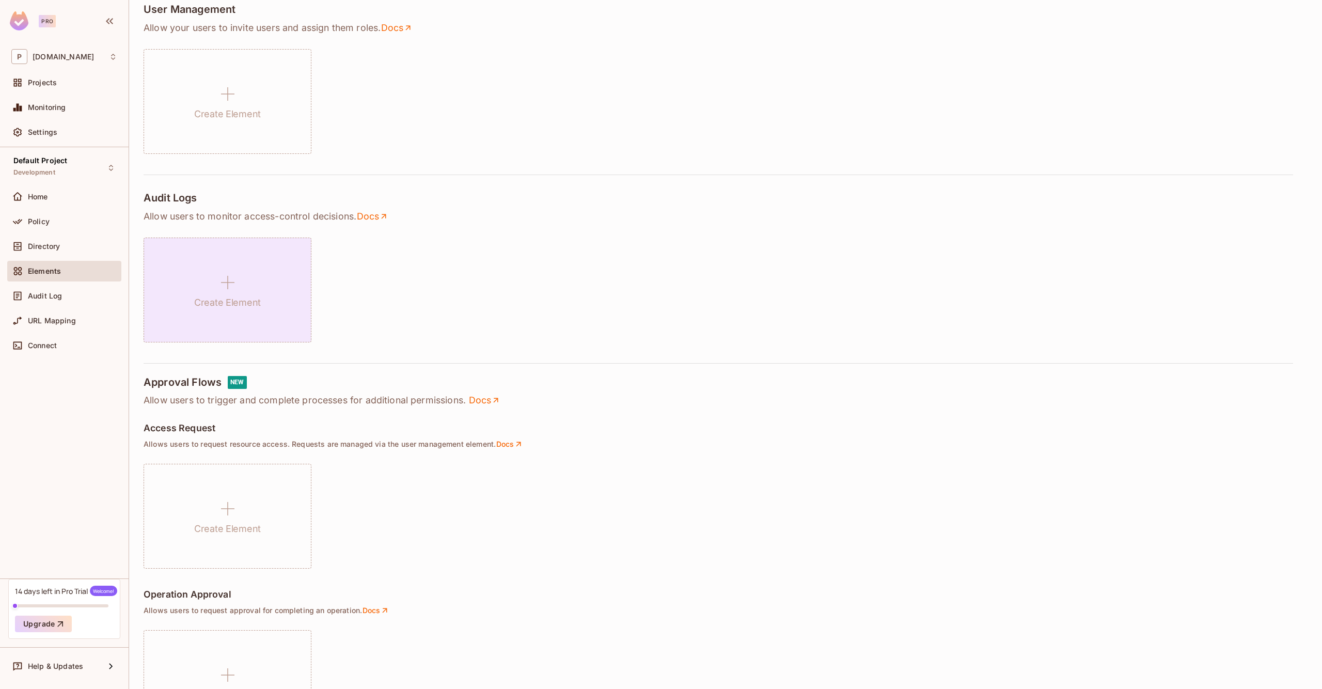
scroll to position [462, 0]
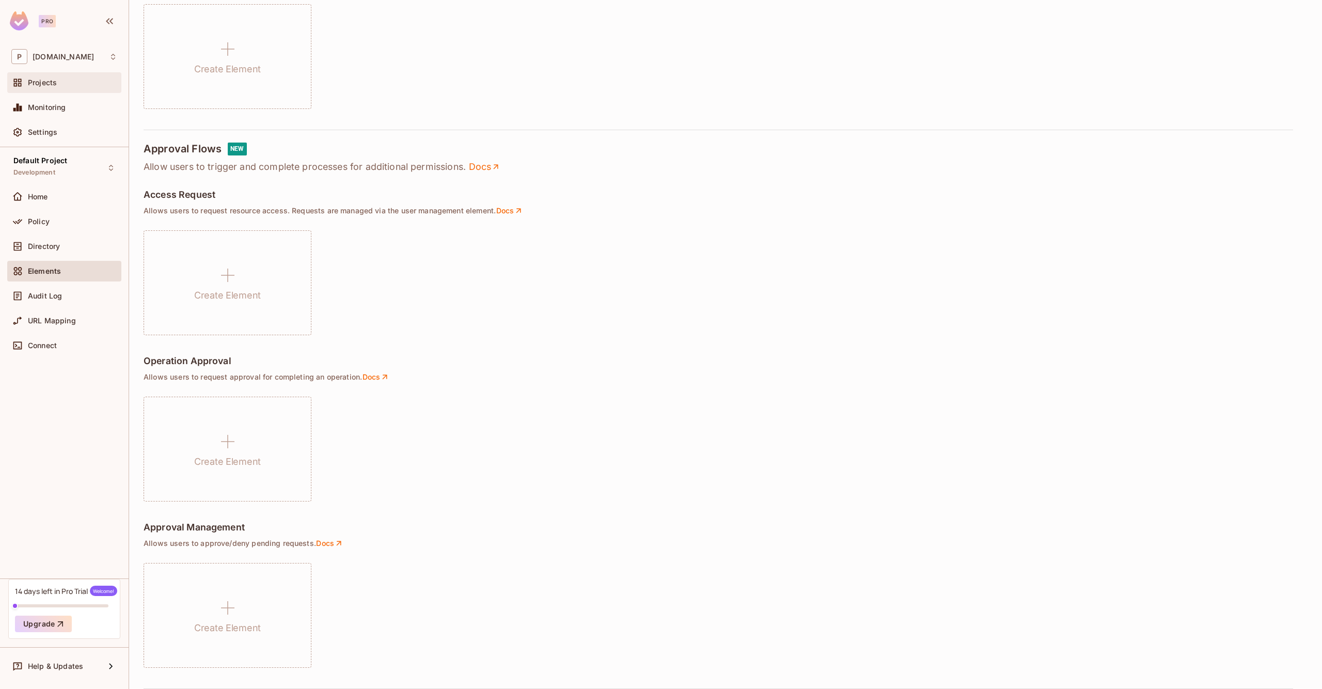
click at [43, 79] on span "Projects" at bounding box center [42, 82] width 29 height 8
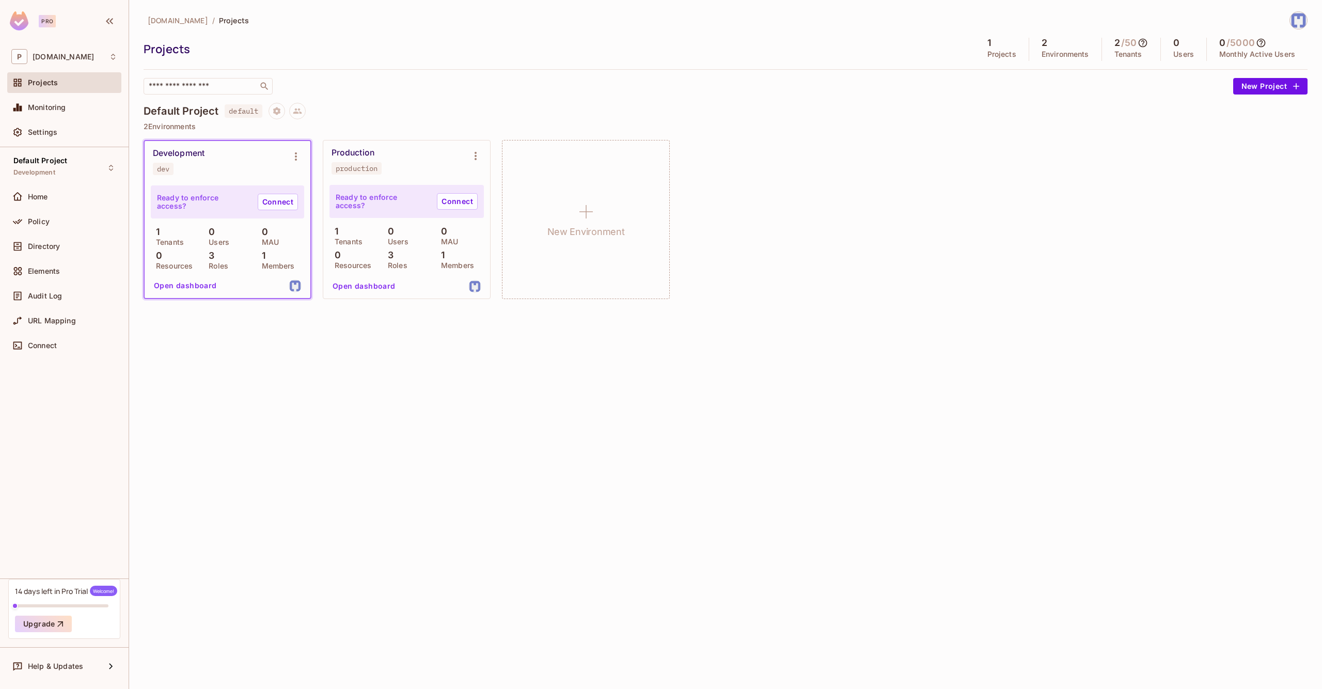
click at [225, 172] on div "Development dev" at bounding box center [219, 161] width 133 height 27
click at [179, 149] on div "Development" at bounding box center [179, 153] width 52 height 10
click at [184, 290] on button "Open dashboard" at bounding box center [185, 285] width 71 height 17
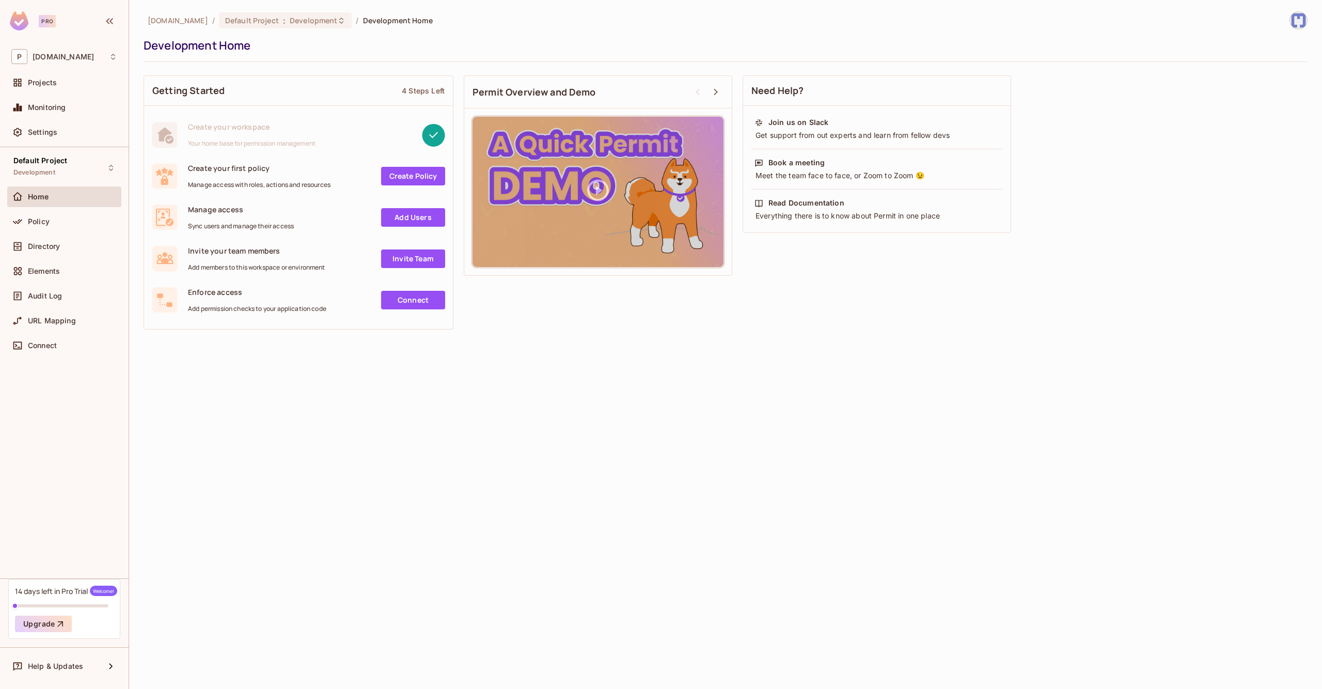
click at [407, 172] on link "Create Policy" at bounding box center [413, 176] width 64 height 19
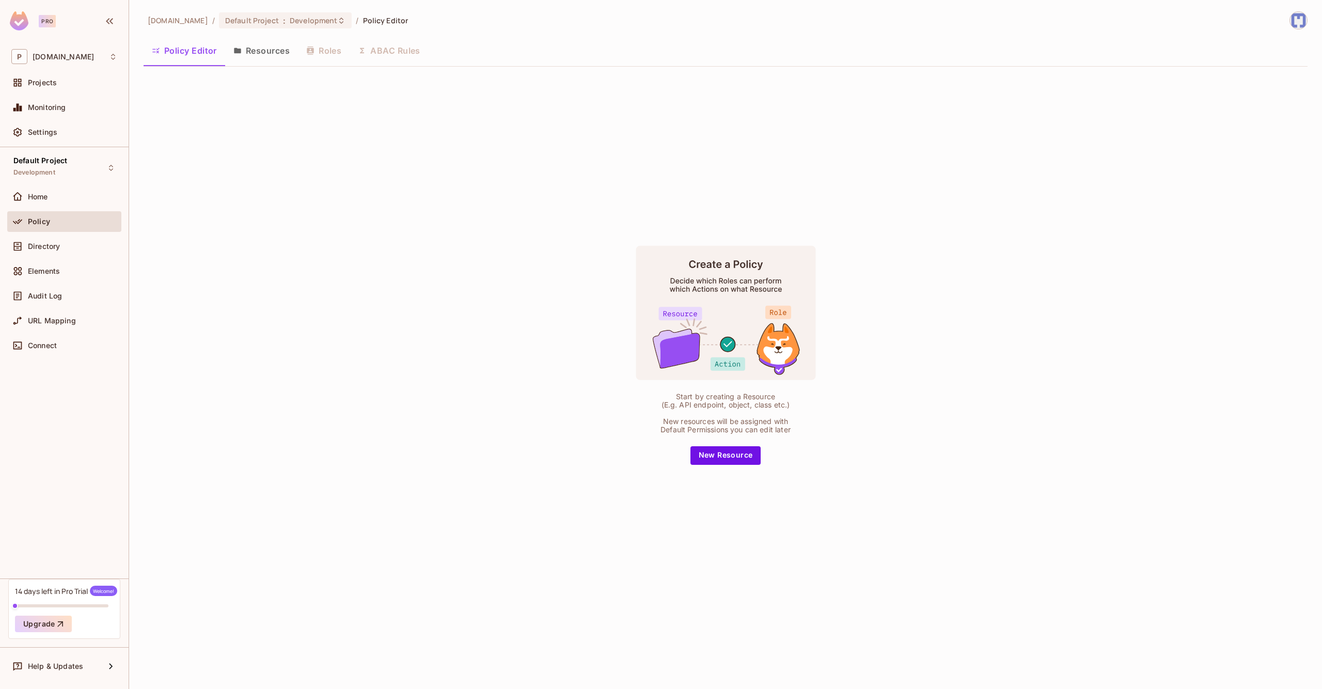
click at [270, 55] on button "Resources" at bounding box center [261, 51] width 73 height 26
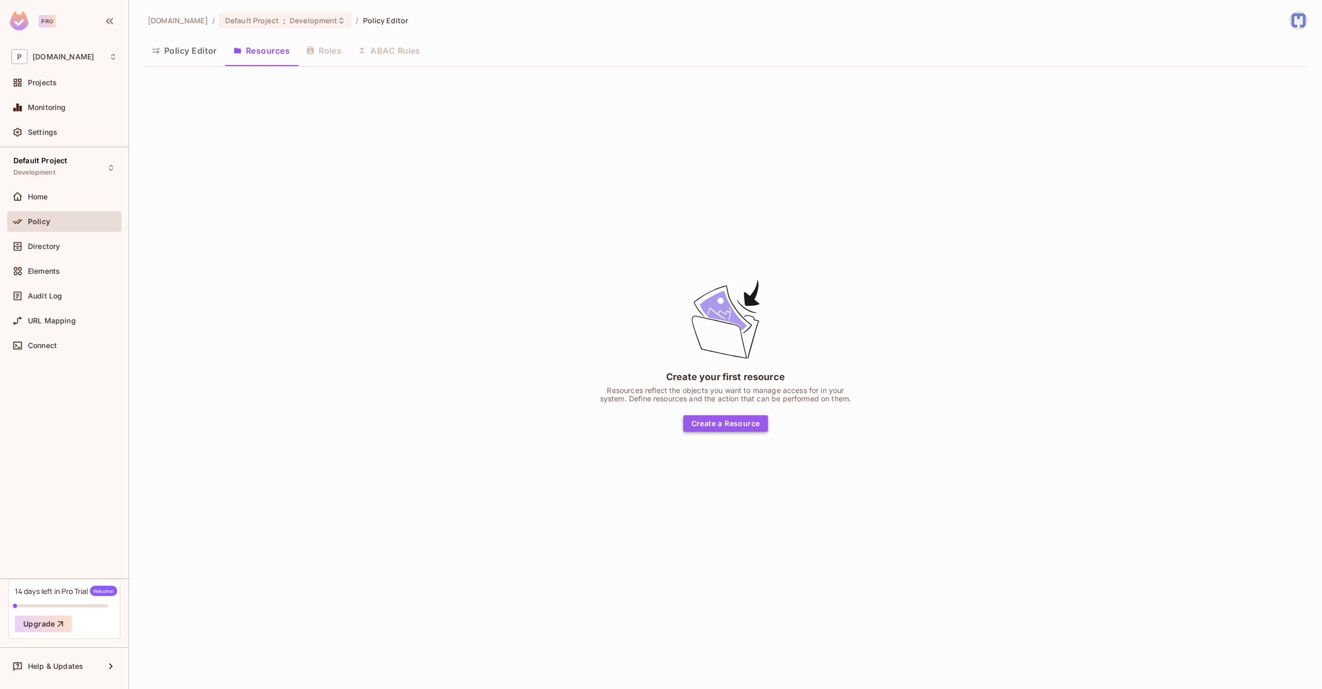
click at [688, 416] on button "Create a Resource" at bounding box center [725, 423] width 85 height 17
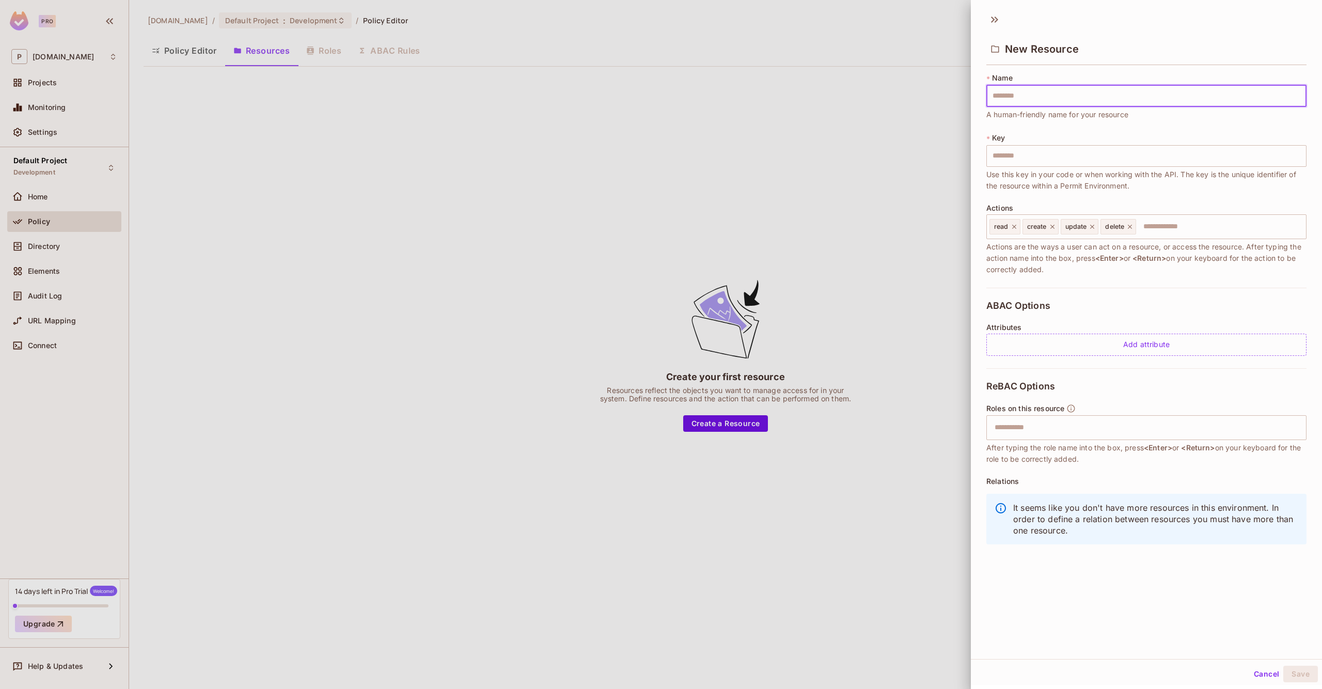
type input "*"
type input "**"
type input "*"
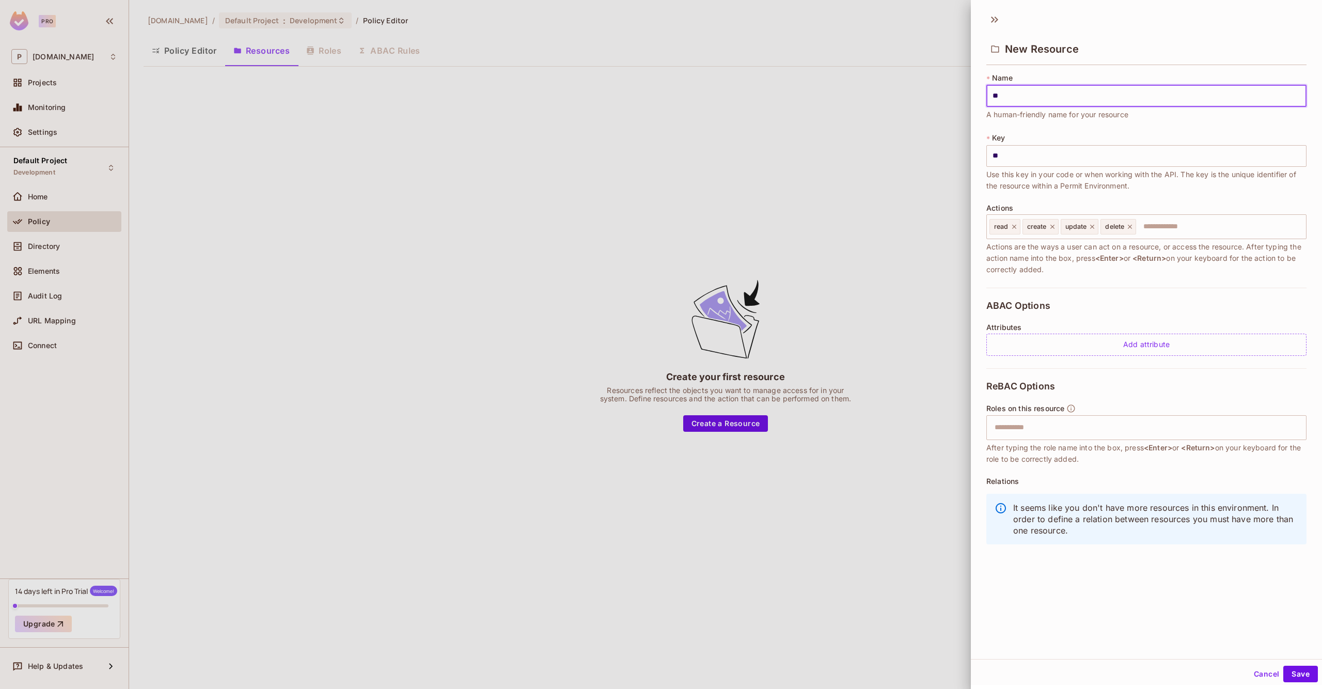
type input "*"
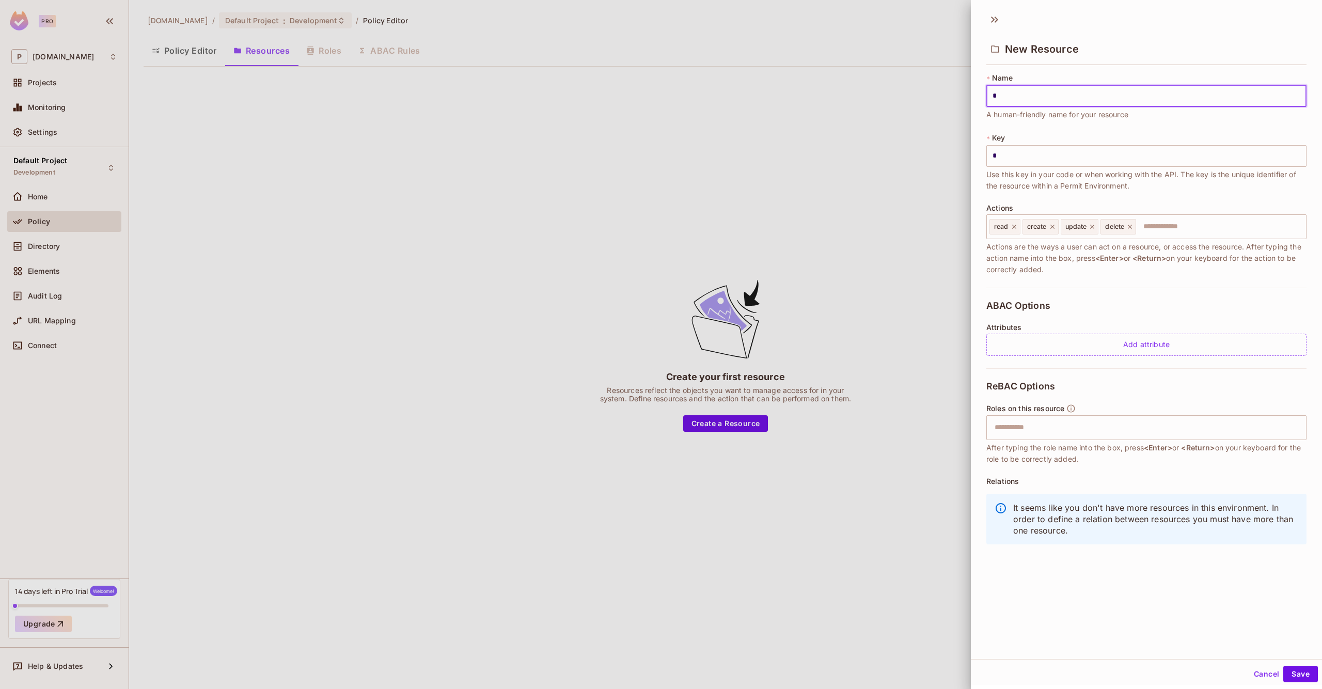
type input "**"
type input "***"
type input "****"
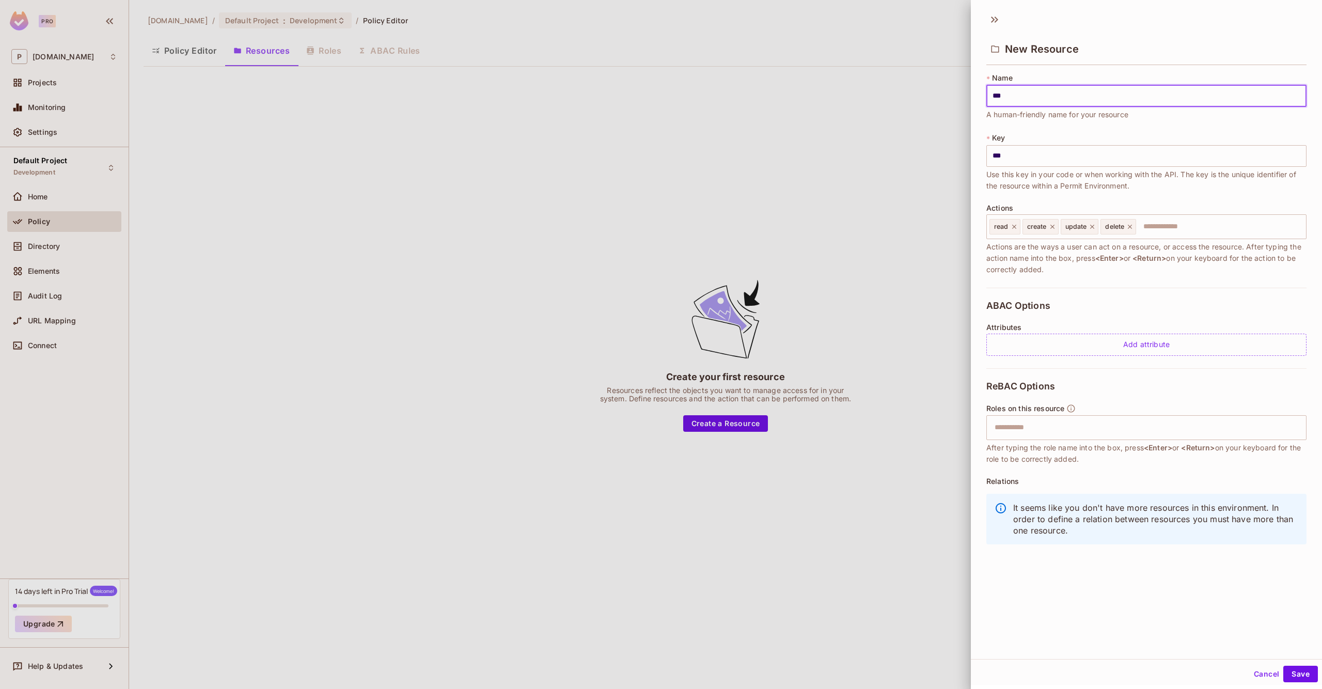
type input "****"
type input "*****"
type input "******"
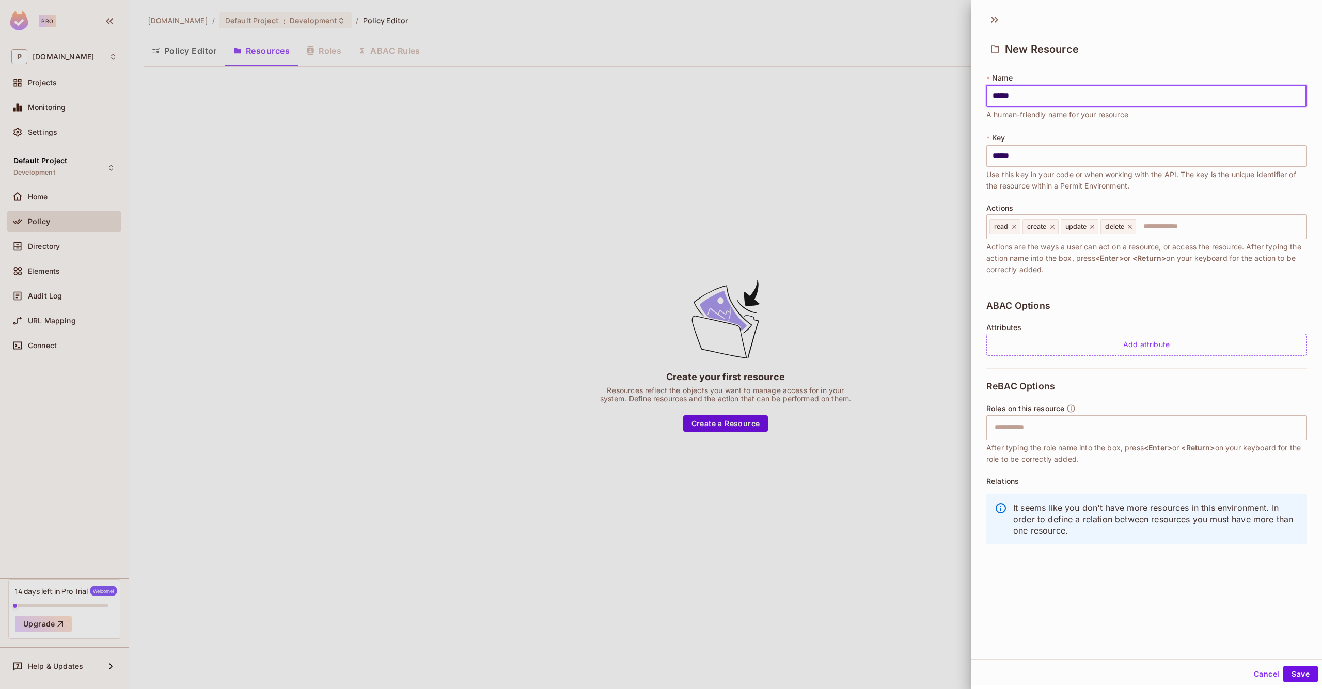
type input "*******"
type input "********"
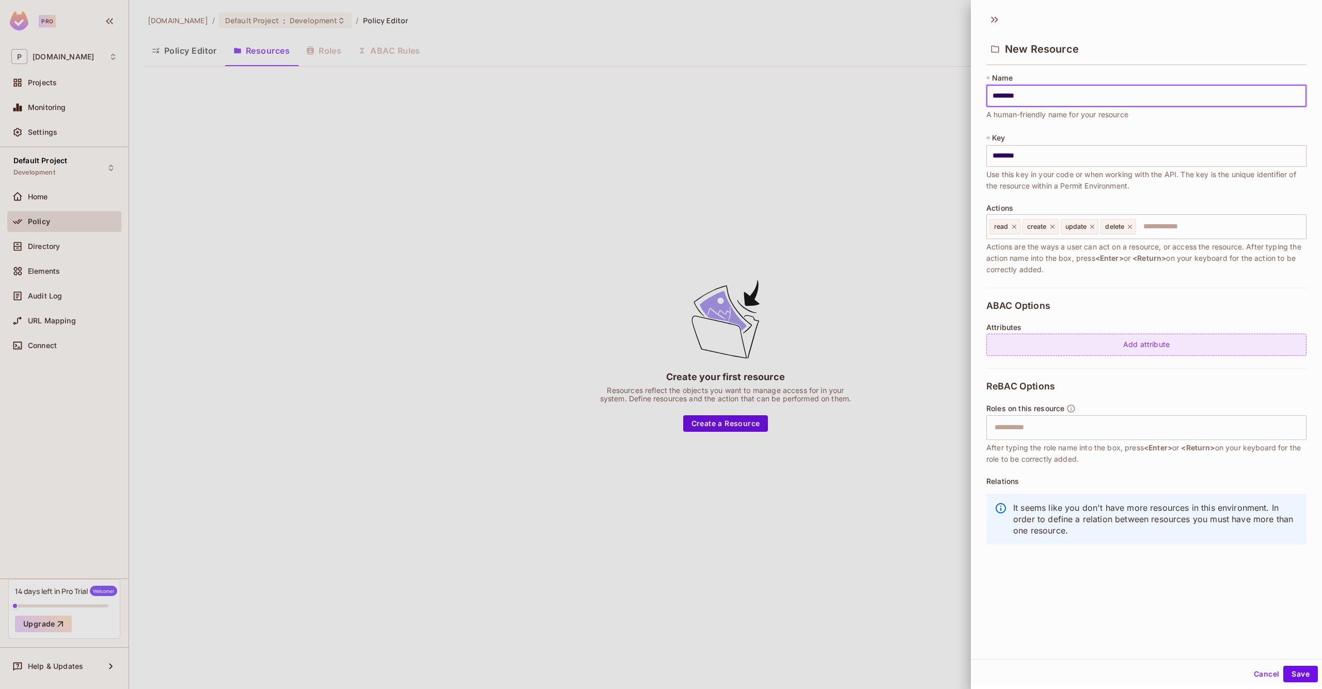
click at [1055, 345] on div "Add attribute" at bounding box center [1146, 345] width 320 height 22
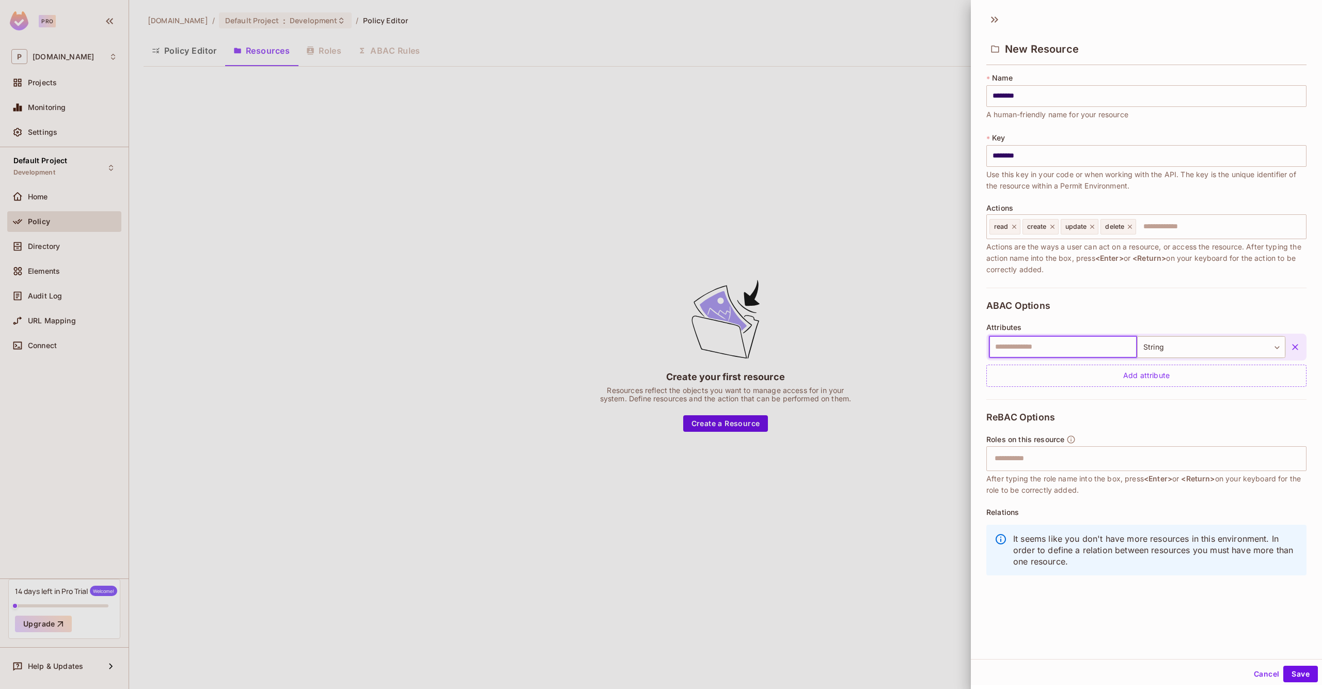
type input "*"
type input "*****"
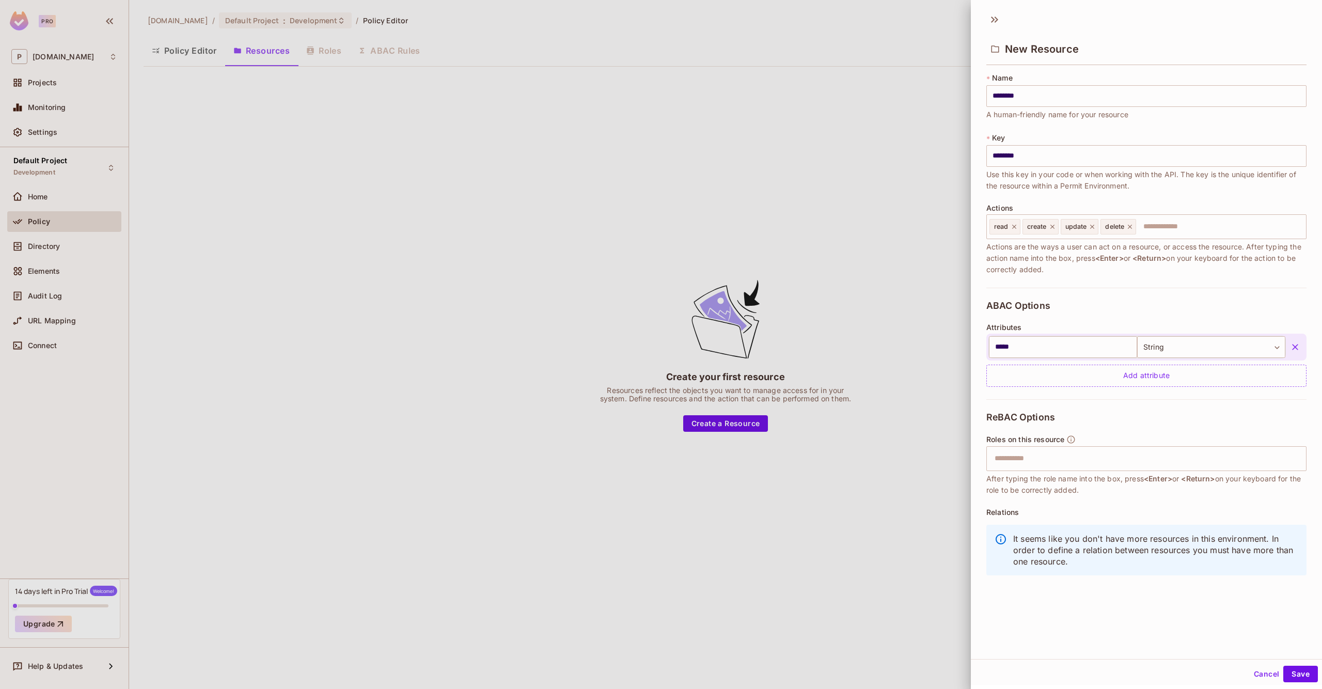
click at [1024, 424] on div "ReBAC Options Roles on this resource ​ After typing the role name into the box,…" at bounding box center [1146, 496] width 320 height 195
click at [1291, 672] on button "Save" at bounding box center [1300, 672] width 35 height 17
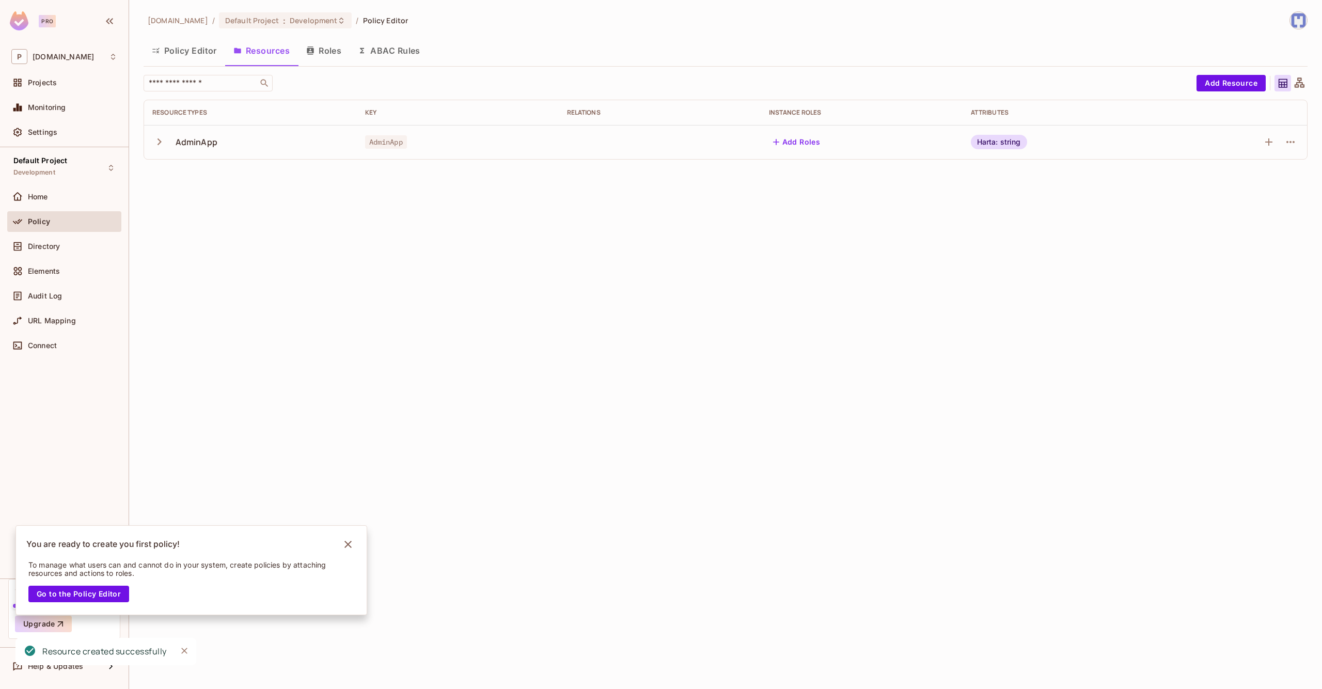
click at [157, 145] on icon "button" at bounding box center [159, 142] width 14 height 14
click at [154, 137] on icon "button" at bounding box center [159, 142] width 14 height 14
click at [1271, 146] on icon "button" at bounding box center [1268, 142] width 12 height 12
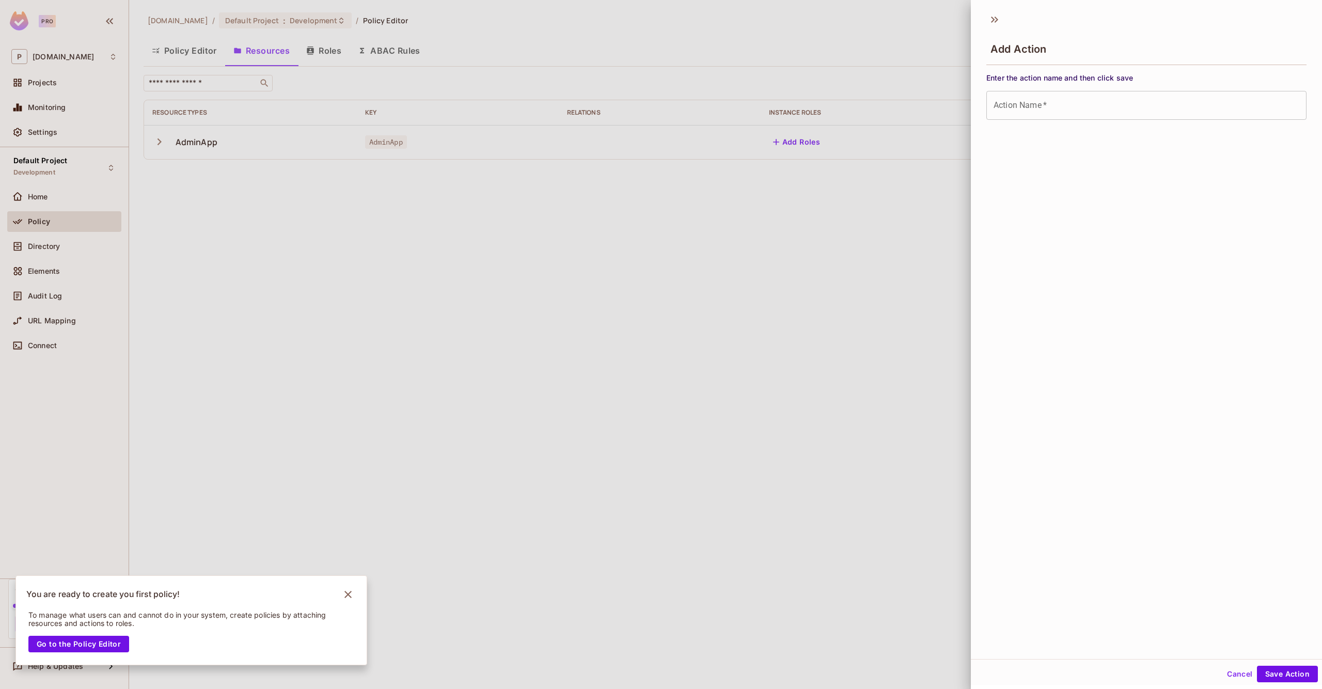
click at [875, 170] on div at bounding box center [661, 344] width 1322 height 689
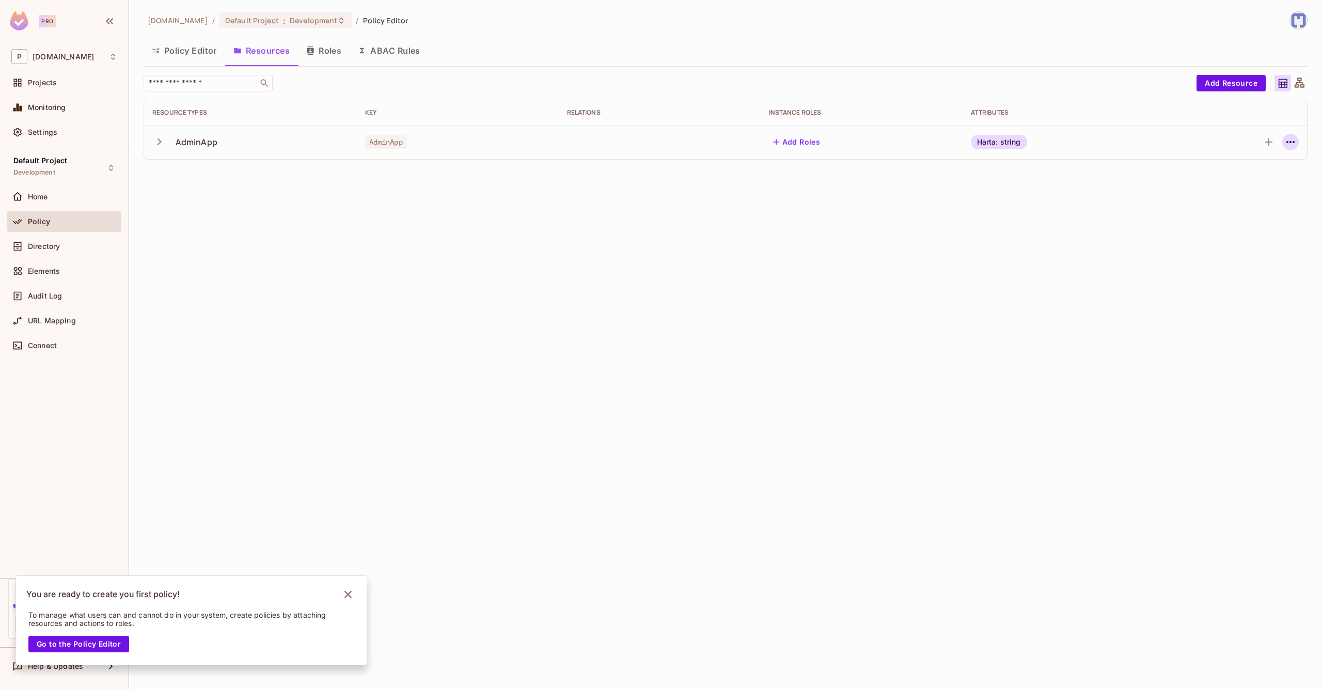
click at [1292, 146] on icon "button" at bounding box center [1290, 142] width 12 height 12
click at [1259, 122] on div at bounding box center [661, 344] width 1322 height 689
click at [1237, 83] on button "Add Resource" at bounding box center [1230, 83] width 69 height 17
click at [1293, 83] on icon at bounding box center [1299, 83] width 13 height 13
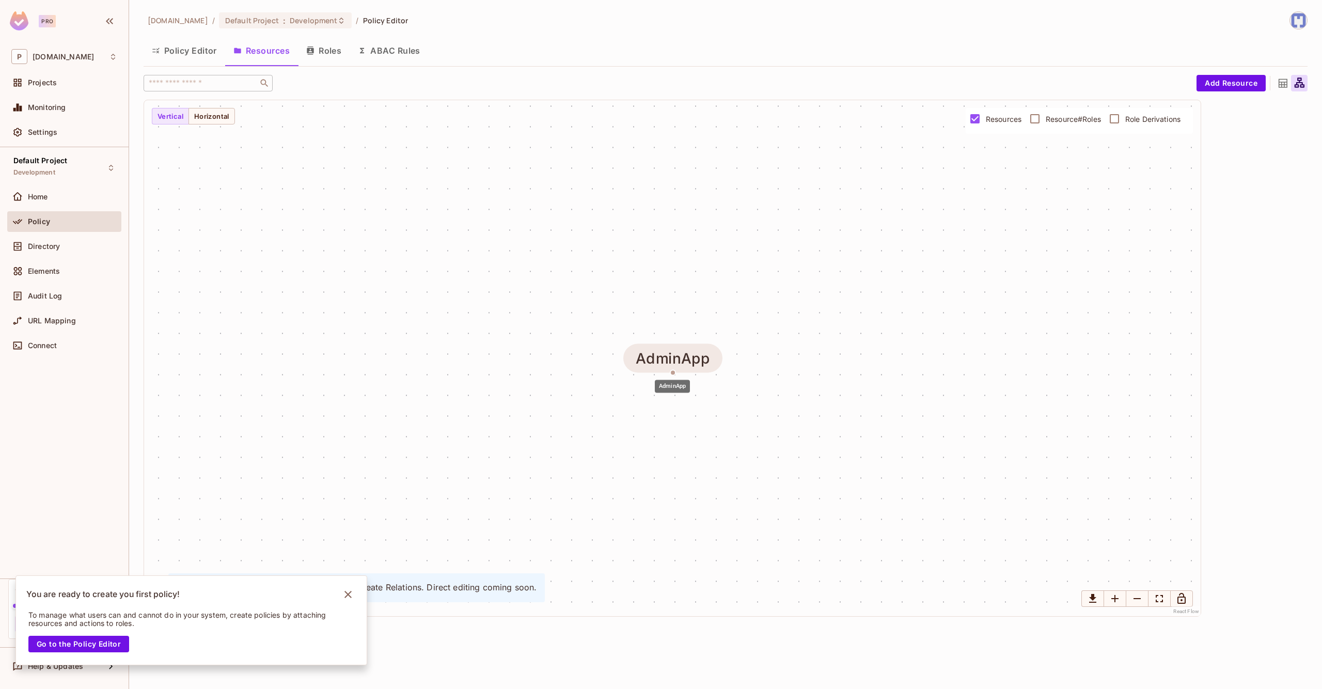
click at [683, 369] on div "AdminApp" at bounding box center [672, 358] width 99 height 29
drag, startPoint x: 673, startPoint y: 372, endPoint x: 744, endPoint y: 397, distance: 75.4
click at [755, 407] on body "Pro P paz.co.il Projects Monitoring Settings Default Project Development Home P…" at bounding box center [661, 344] width 1322 height 689
click at [228, 128] on div "AdminApp" at bounding box center [672, 358] width 1056 height 516
drag, startPoint x: 192, startPoint y: 123, endPoint x: 177, endPoint y: 119, distance: 15.7
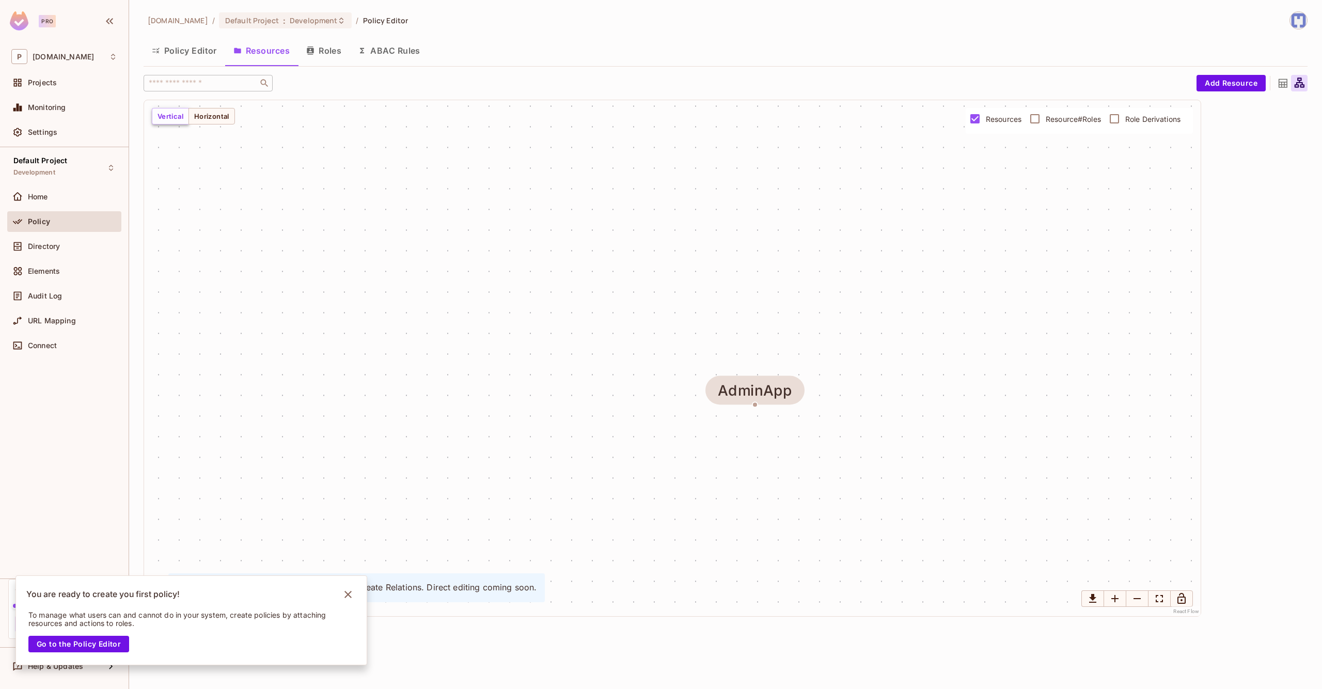
click at [192, 123] on button "Horizontal" at bounding box center [211, 116] width 46 height 17
click at [177, 119] on button "Vertical" at bounding box center [170, 116] width 37 height 17
click at [218, 120] on button "Horizontal" at bounding box center [211, 116] width 46 height 17
click at [313, 59] on button "Roles" at bounding box center [324, 51] width 52 height 26
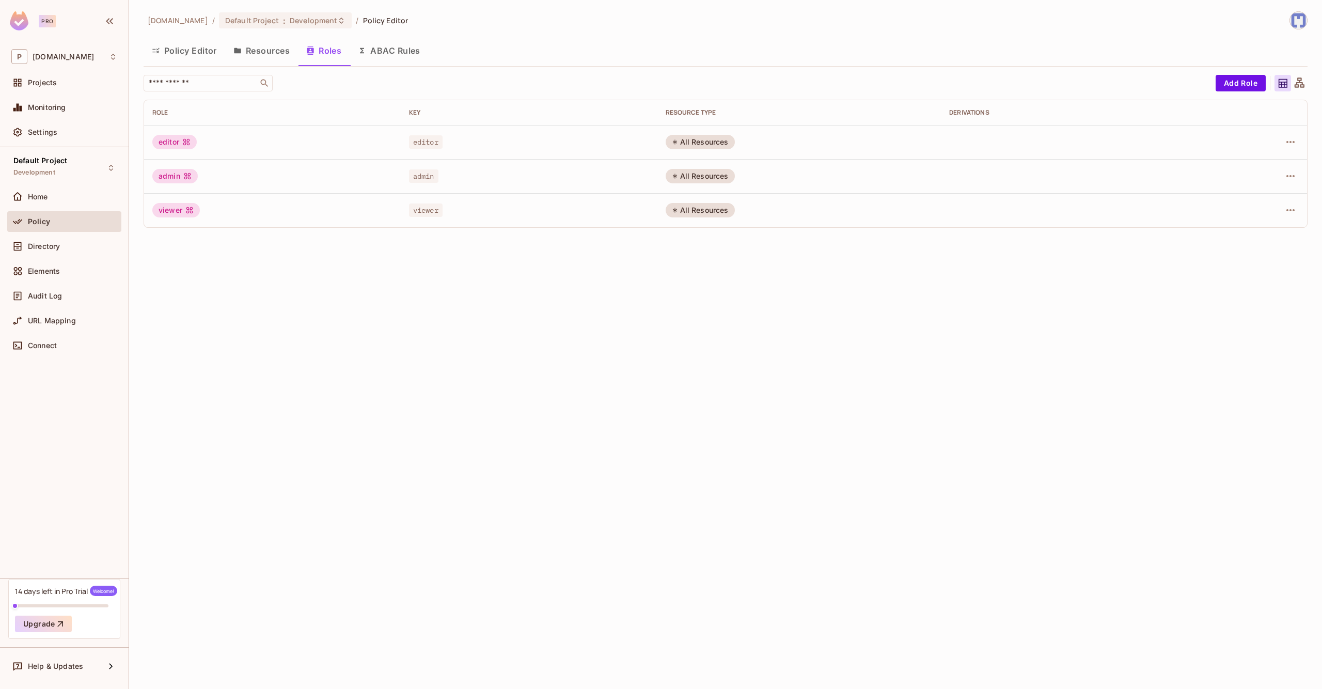
click at [237, 53] on icon "button" at bounding box center [237, 51] width 7 height 6
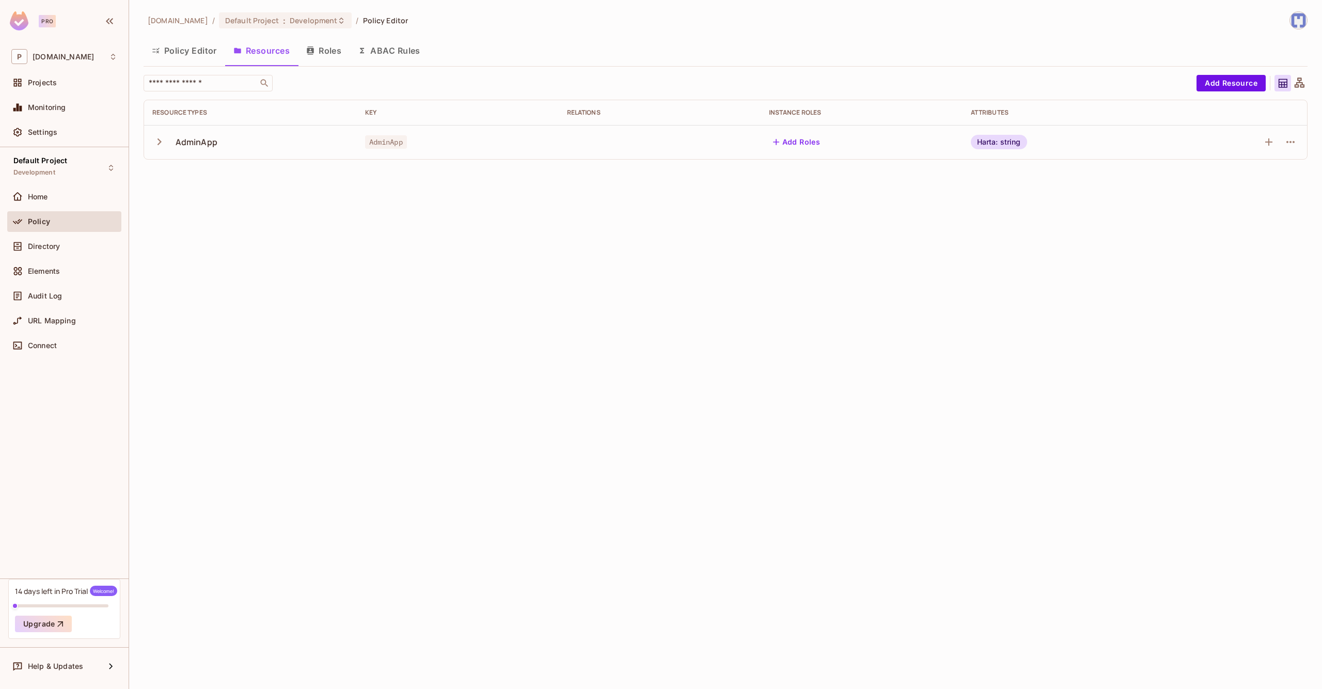
click at [202, 138] on div "AdminApp" at bounding box center [197, 141] width 42 height 11
click at [162, 148] on icon "button" at bounding box center [159, 142] width 14 height 14
click at [164, 147] on icon "button" at bounding box center [159, 142] width 14 height 14
click at [1265, 149] on button "button" at bounding box center [1268, 142] width 17 height 17
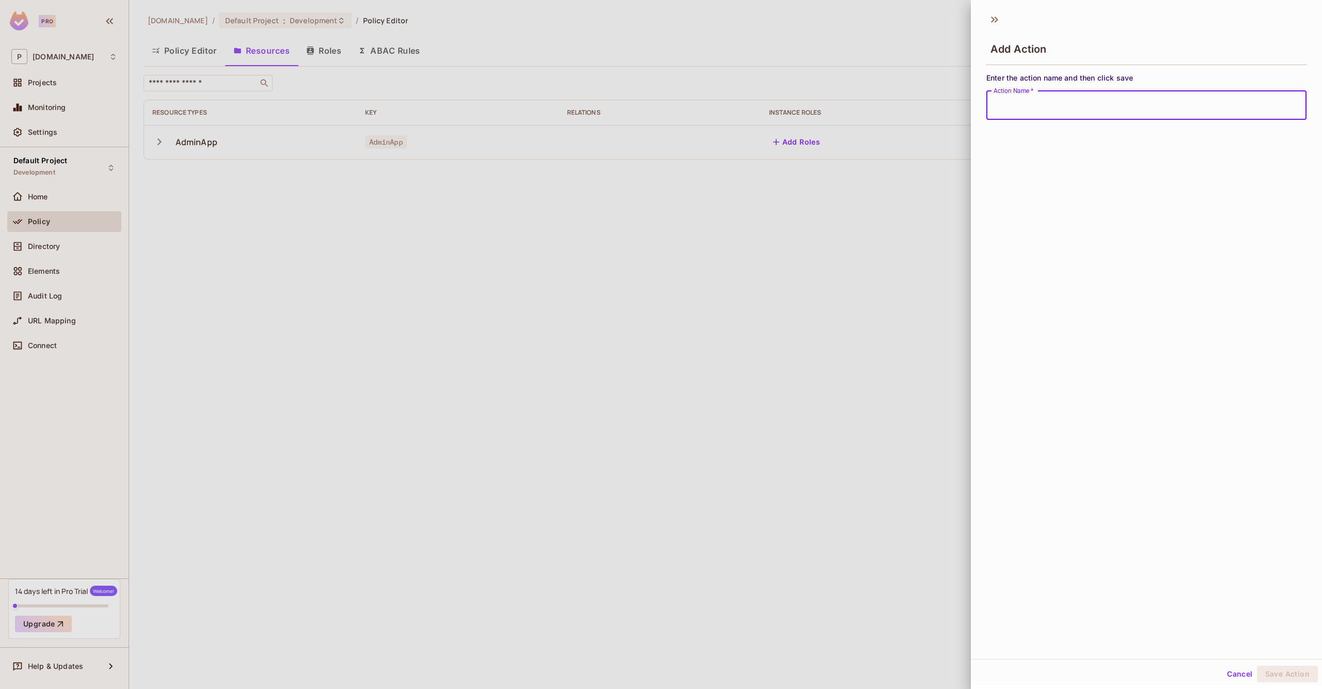
type input "*"
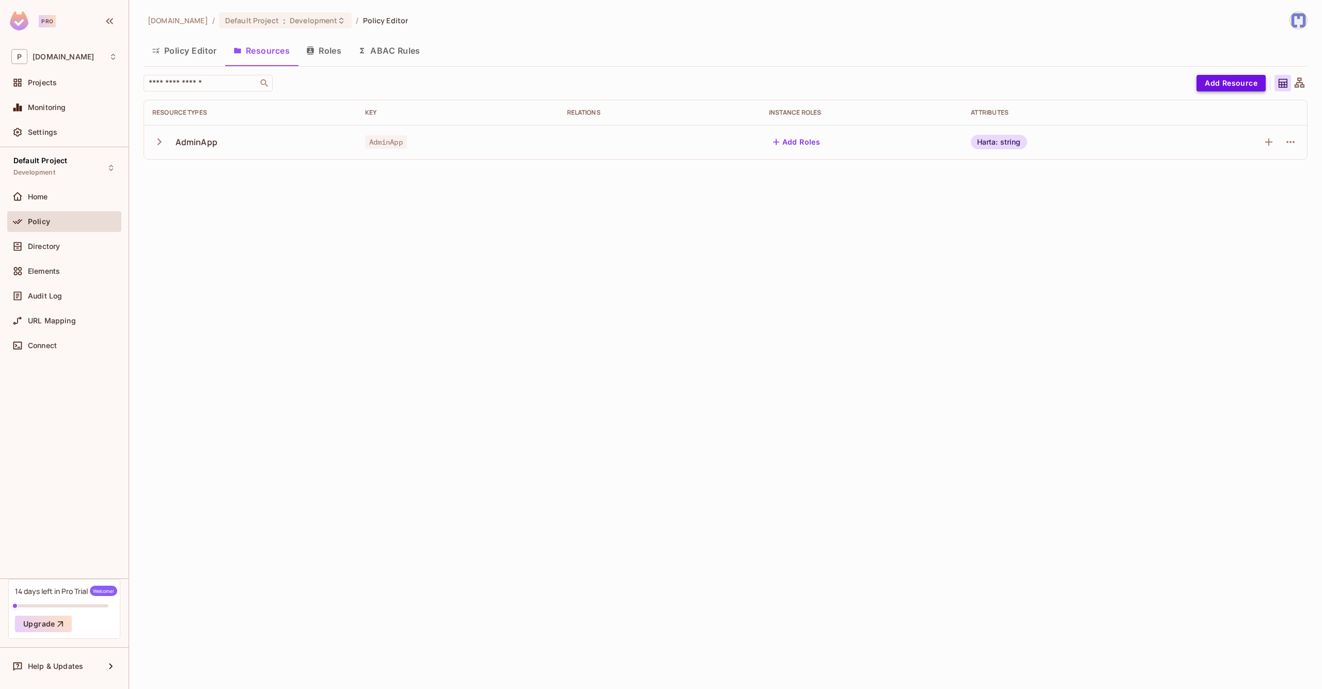
click at [1233, 75] on button "Add Resource" at bounding box center [1230, 83] width 69 height 17
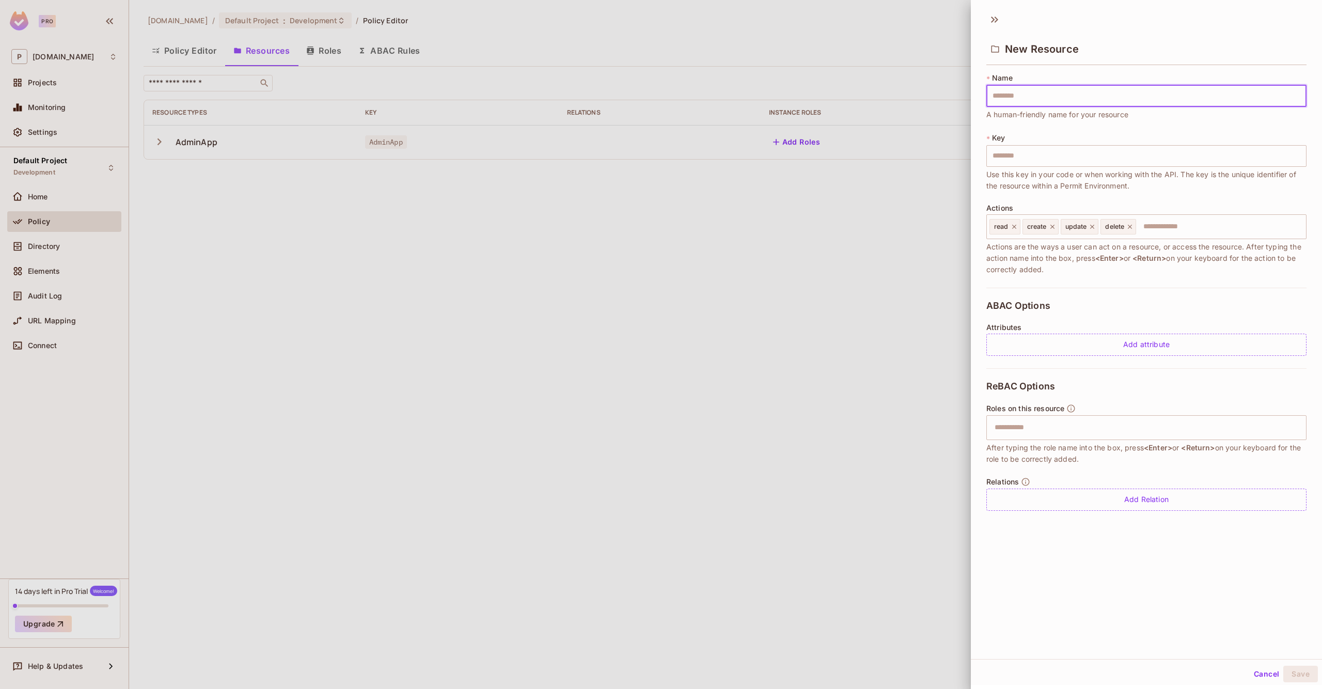
type input "*"
type input "**"
type input "***"
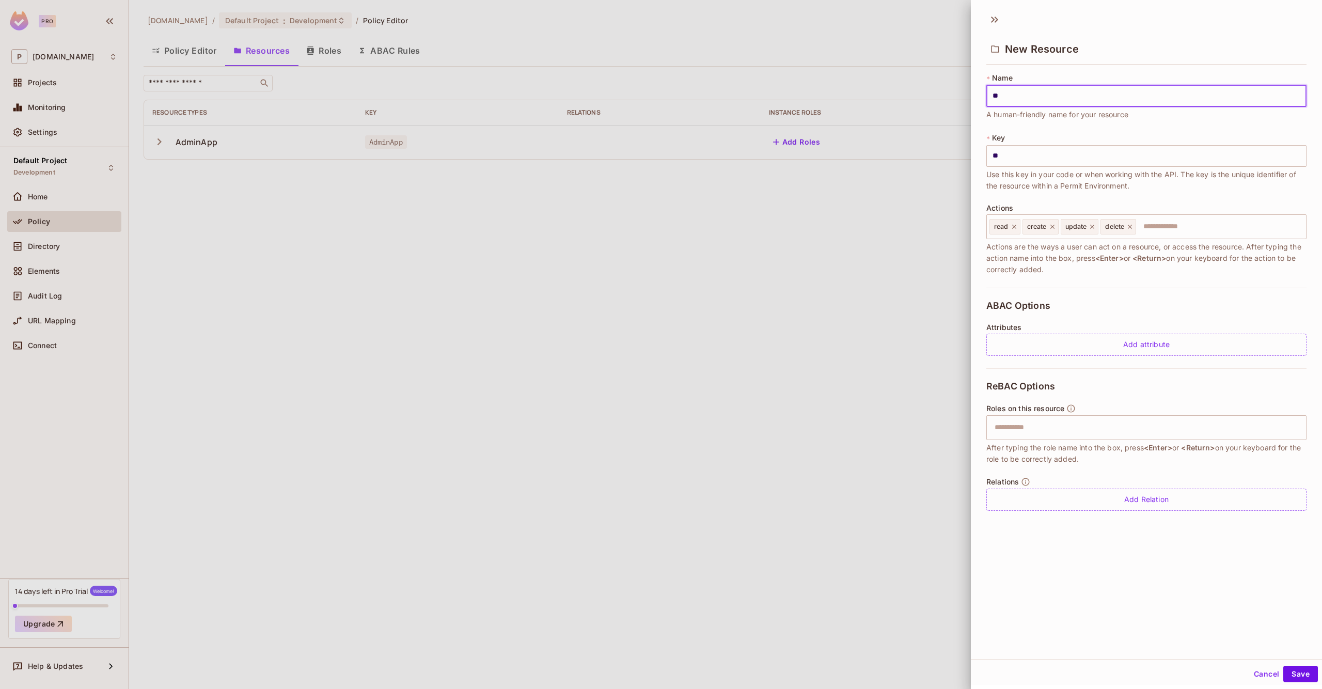
type input "***"
type input "****"
click at [1292, 671] on button "Save" at bounding box center [1300, 673] width 35 height 17
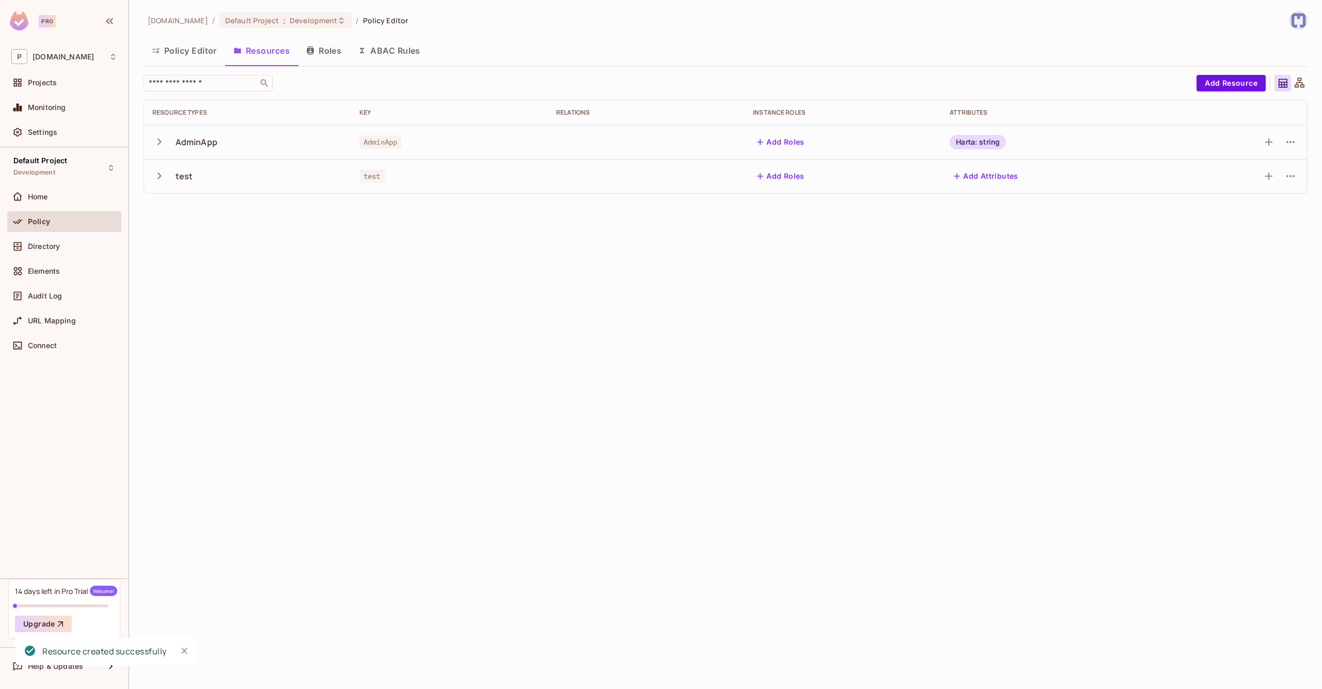
click at [172, 179] on div "test" at bounding box center [247, 176] width 191 height 22
click at [166, 179] on icon "button" at bounding box center [159, 176] width 14 height 14
click at [166, 180] on div "test" at bounding box center [247, 176] width 191 height 22
click at [158, 178] on icon "button" at bounding box center [159, 176] width 14 height 14
click at [1305, 80] on icon at bounding box center [1299, 83] width 13 height 13
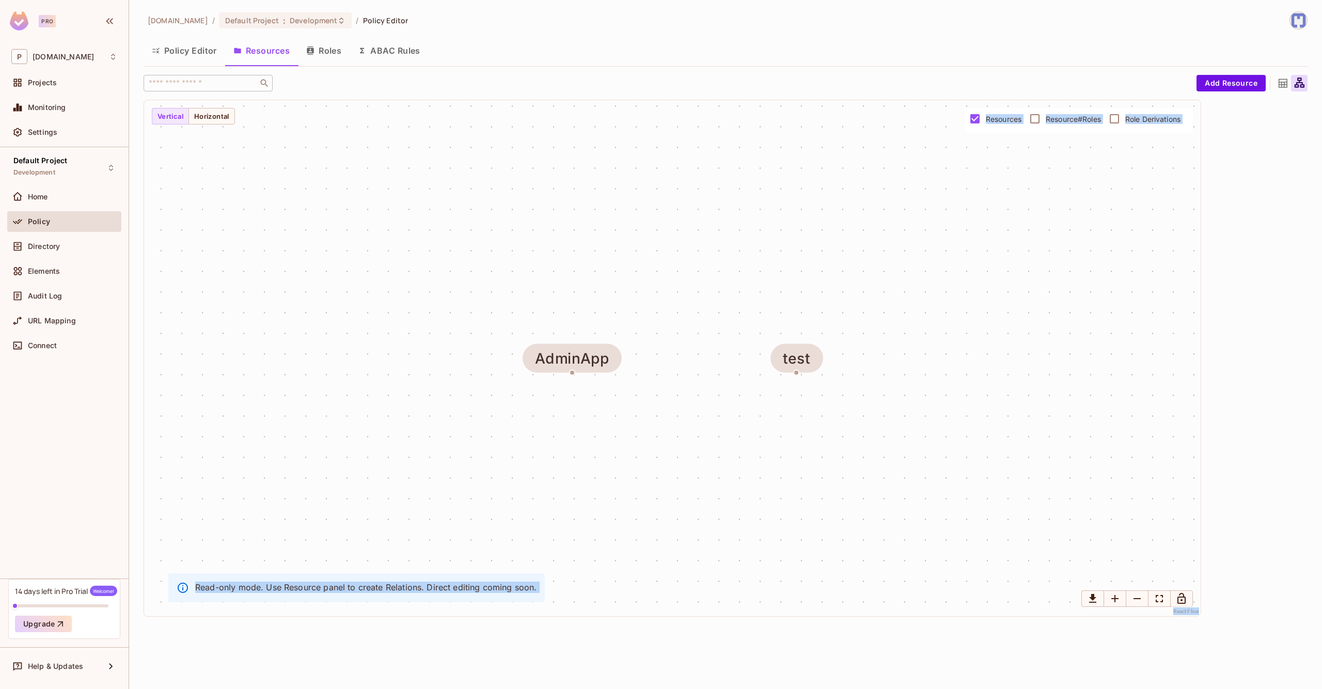
drag, startPoint x: 797, startPoint y: 373, endPoint x: 800, endPoint y: 406, distance: 33.2
click at [804, 407] on div "AdminApp test" at bounding box center [672, 358] width 1056 height 516
click at [906, 399] on div "AdminApp test" at bounding box center [672, 358] width 1056 height 516
click at [965, 266] on div "AdminApp test" at bounding box center [672, 358] width 1056 height 516
click at [592, 363] on div "AdminApp" at bounding box center [572, 358] width 74 height 17
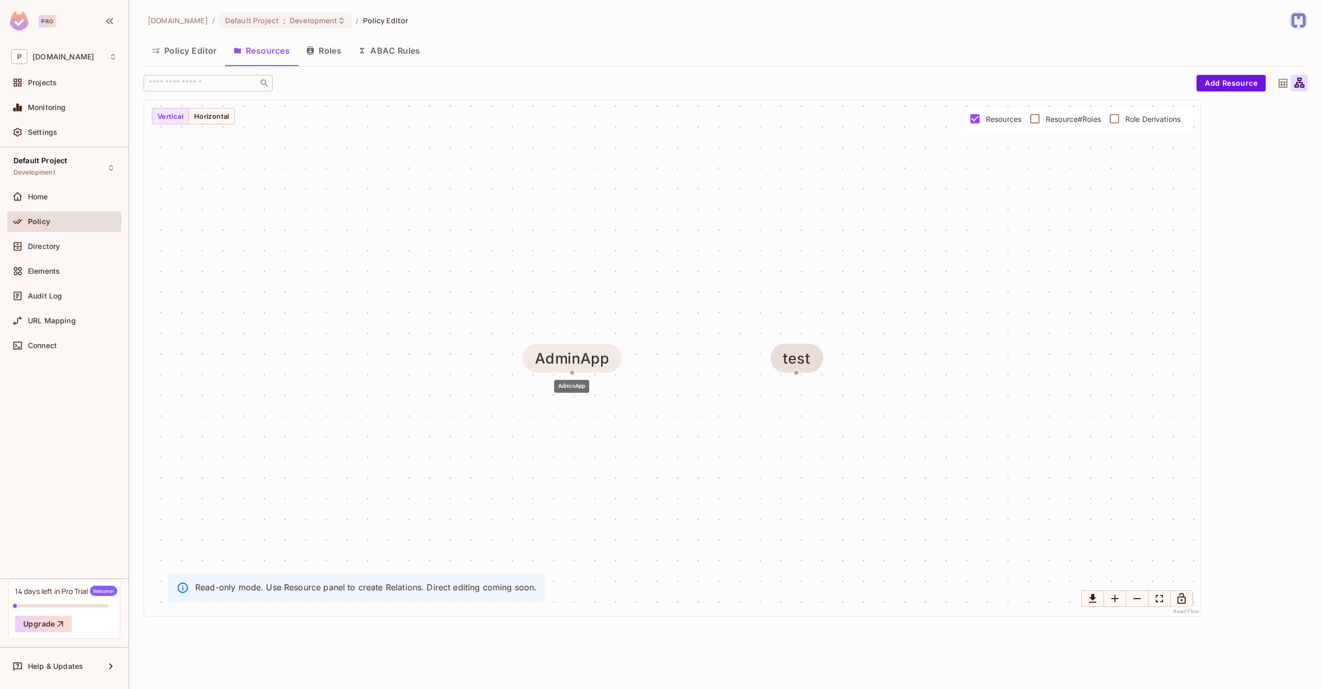
click at [571, 372] on div "AdminApp" at bounding box center [571, 358] width 99 height 29
drag, startPoint x: 571, startPoint y: 372, endPoint x: 792, endPoint y: 344, distance: 222.7
click at [792, 344] on div "AdminApp" at bounding box center [777, 334] width 99 height 29
drag, startPoint x: 791, startPoint y: 383, endPoint x: 790, endPoint y: 377, distance: 5.8
click at [791, 380] on div "AdminApp test" at bounding box center [672, 358] width 1056 height 516
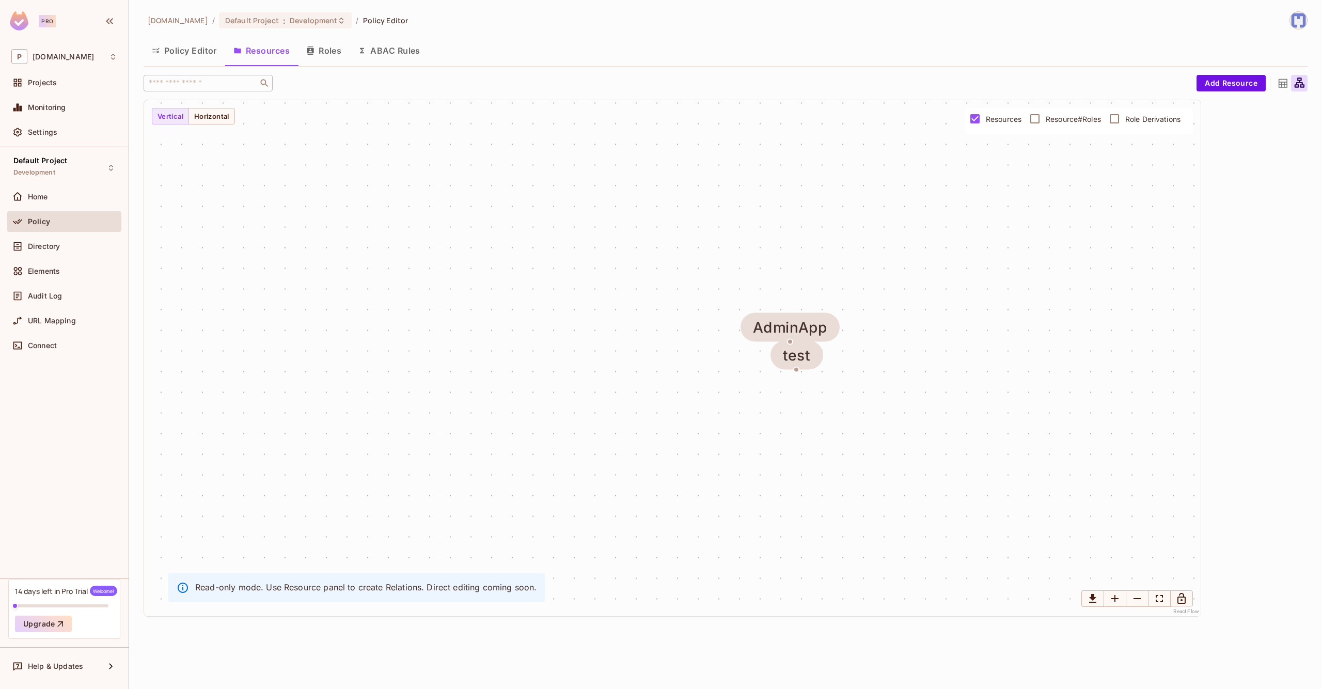
click at [208, 125] on div "AdminApp test" at bounding box center [672, 358] width 1056 height 516
click at [195, 51] on button "Policy Editor" at bounding box center [185, 51] width 82 height 26
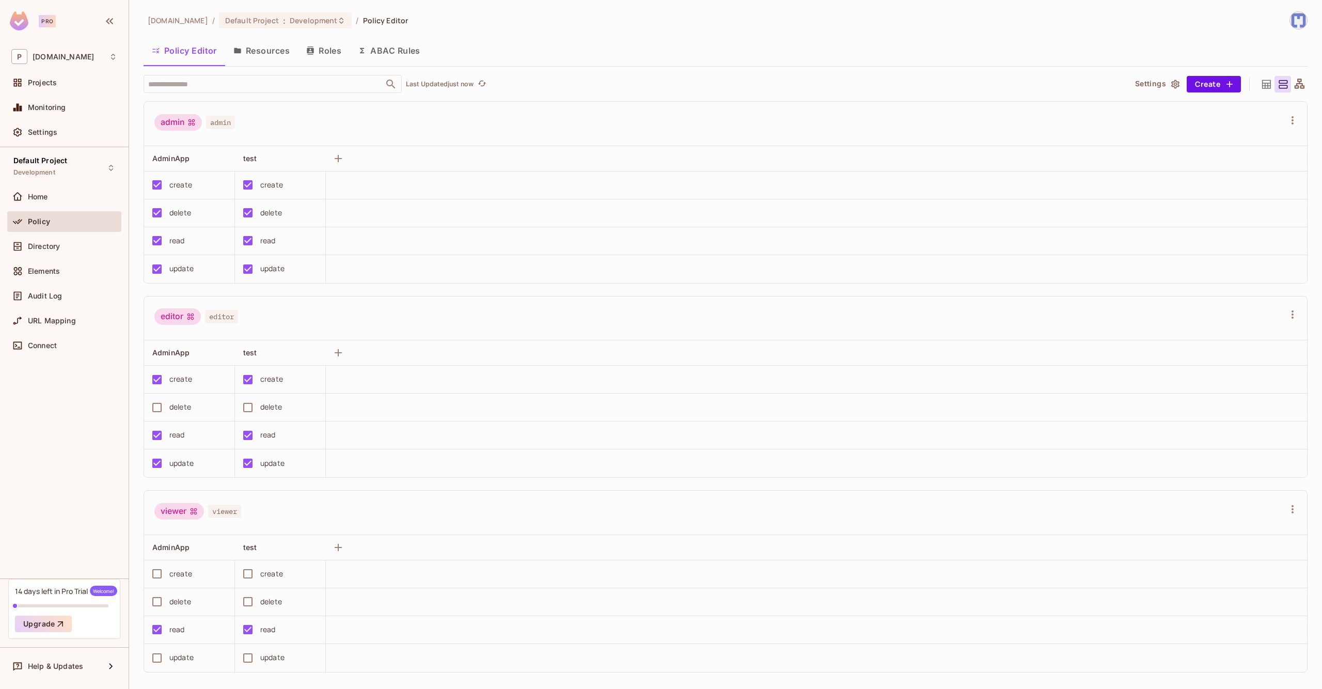
click at [246, 52] on button "Resources" at bounding box center [261, 51] width 73 height 26
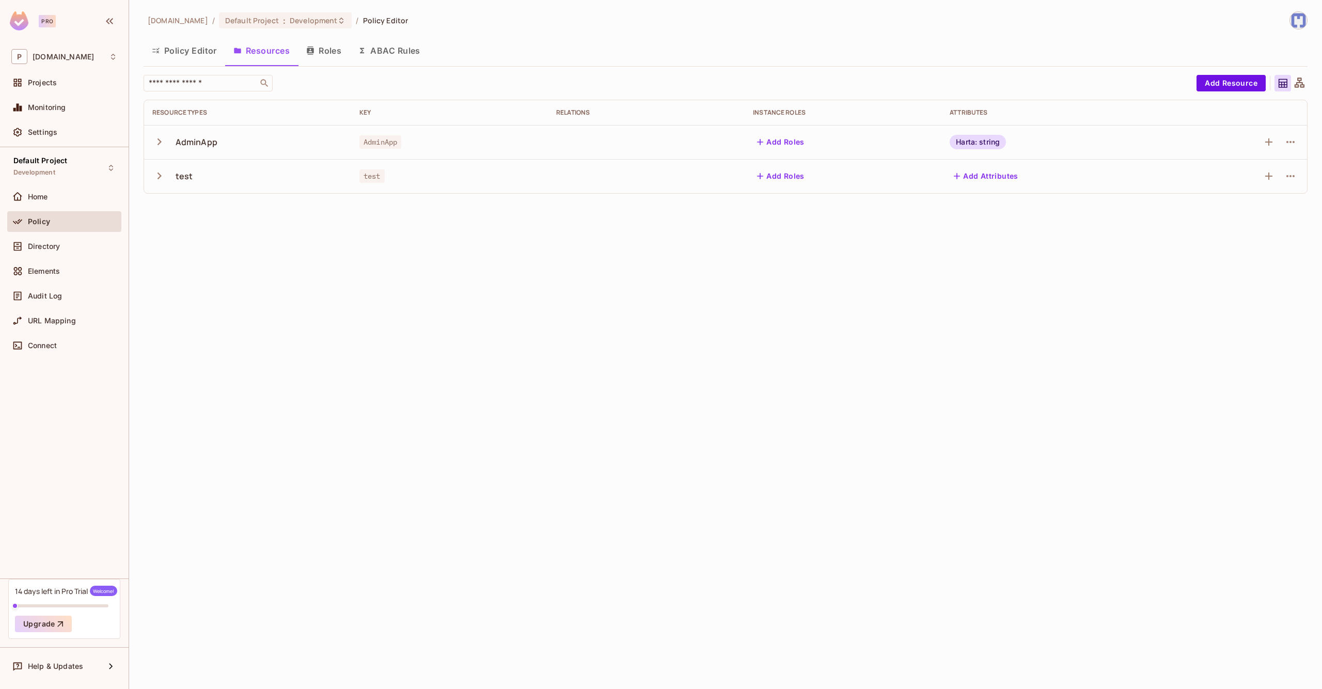
click at [312, 62] on button "Roles" at bounding box center [324, 51] width 52 height 26
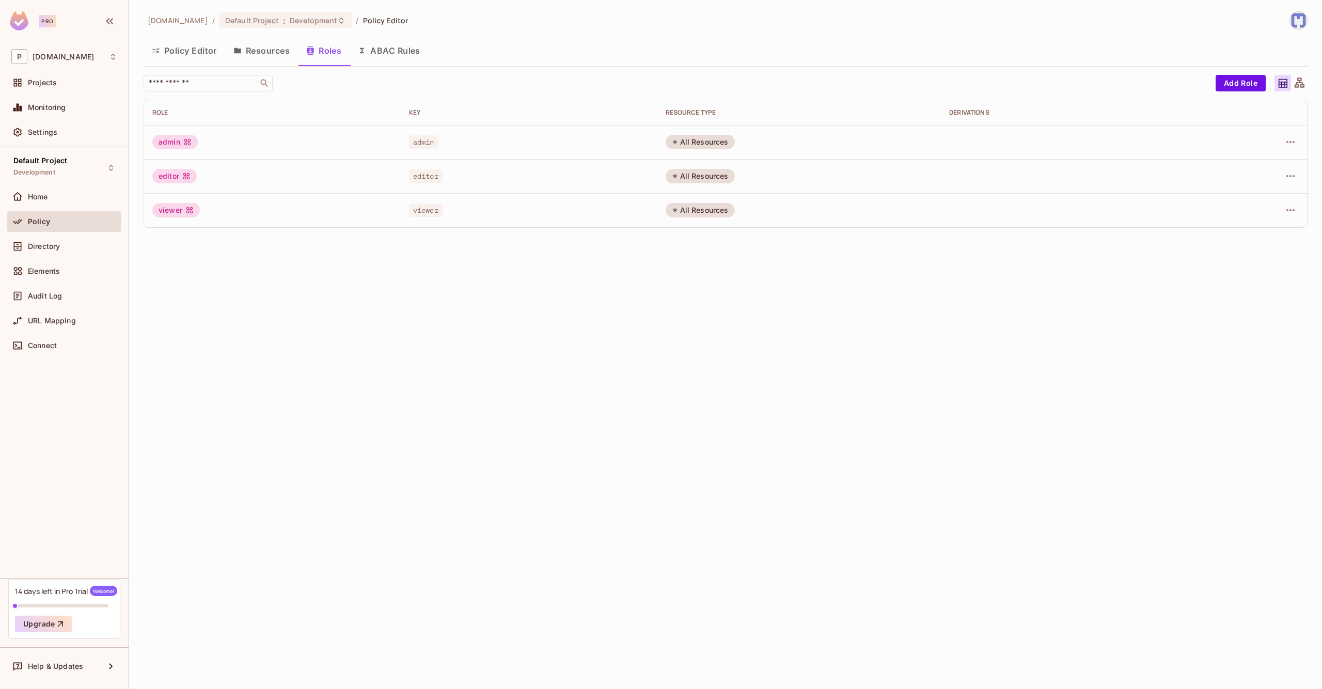
click at [253, 49] on button "Resources" at bounding box center [261, 51] width 73 height 26
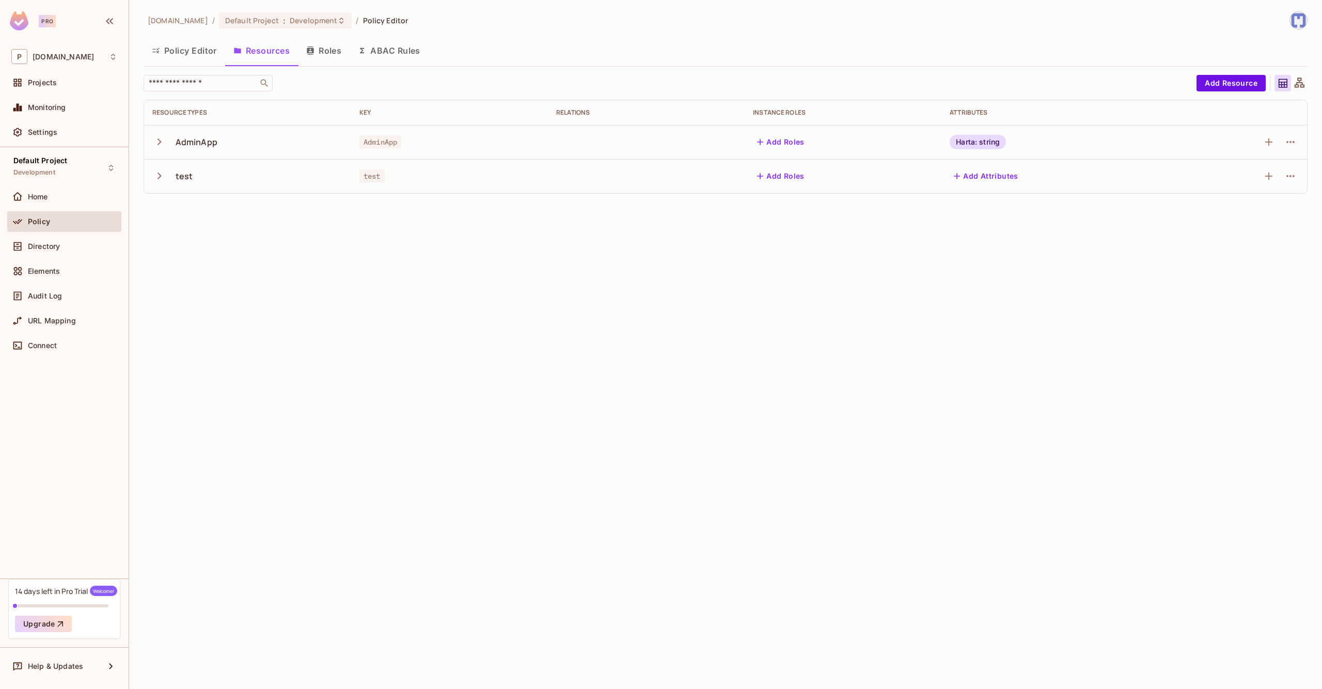
click at [175, 152] on div "AdminApp" at bounding box center [247, 142] width 191 height 22
click at [167, 148] on button "button" at bounding box center [161, 142] width 18 height 22
click at [157, 141] on icon "button" at bounding box center [159, 142] width 7 height 4
click at [157, 141] on icon "button" at bounding box center [159, 142] width 14 height 14
click at [1286, 91] on div at bounding box center [1282, 83] width 17 height 17
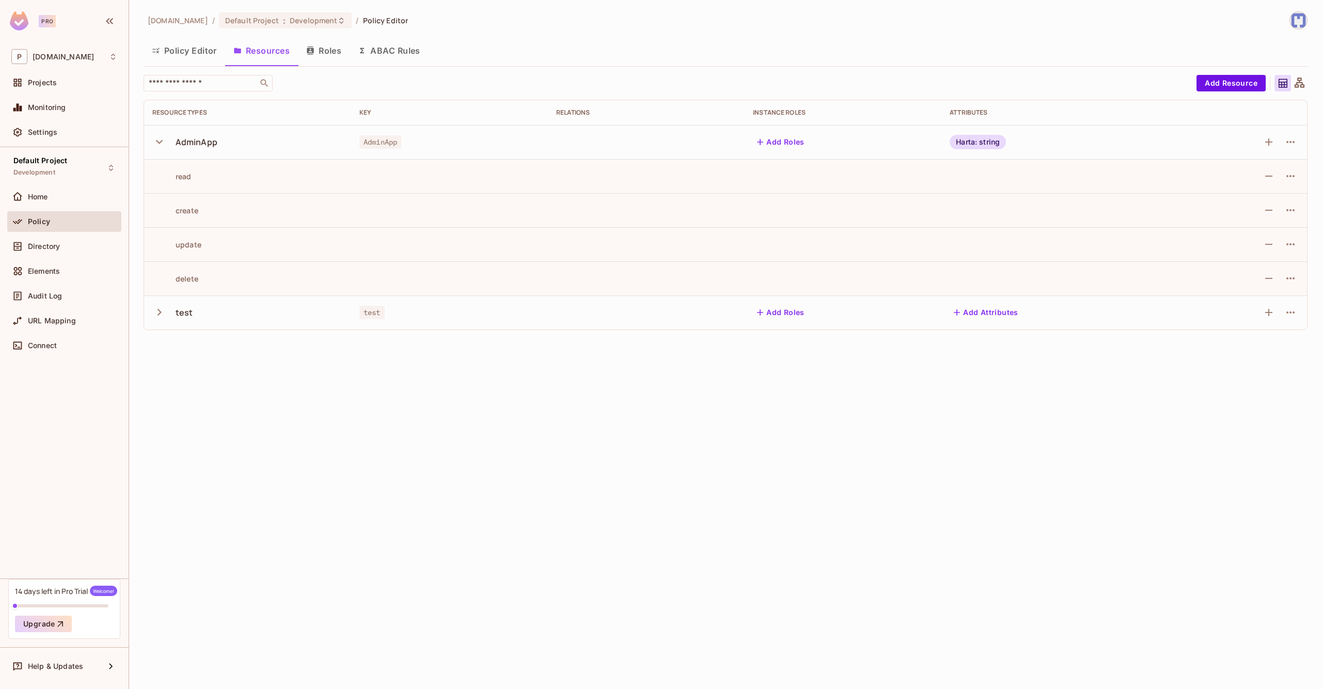
click at [1290, 89] on div at bounding box center [1282, 83] width 17 height 17
click at [1293, 87] on icon at bounding box center [1299, 83] width 13 height 13
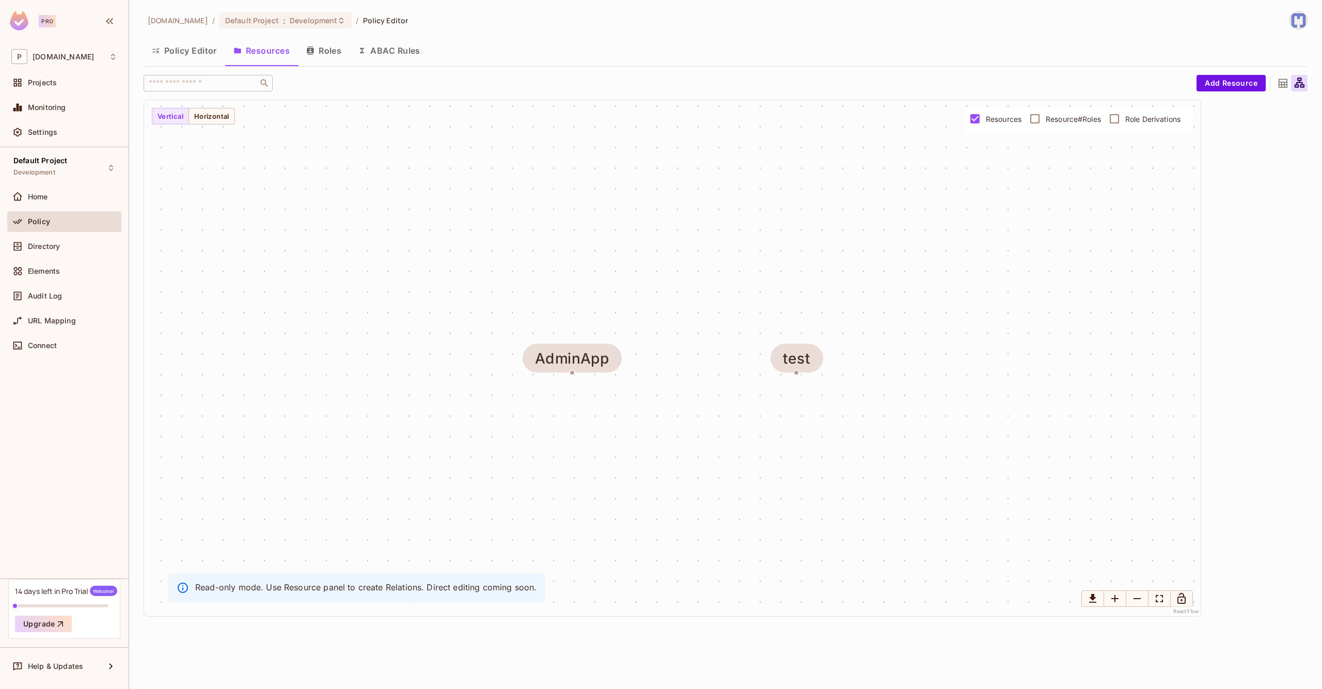
click at [1290, 85] on div at bounding box center [1282, 83] width 17 height 17
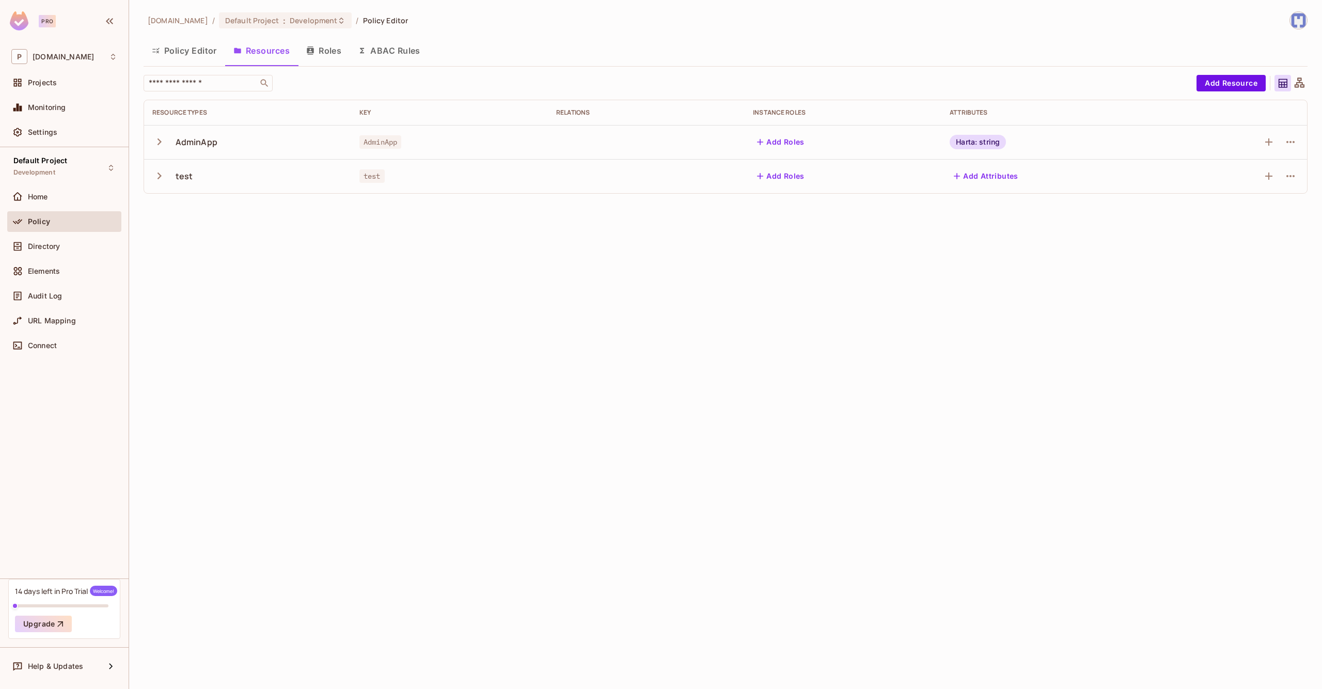
click at [310, 51] on icon "button" at bounding box center [310, 50] width 7 height 8
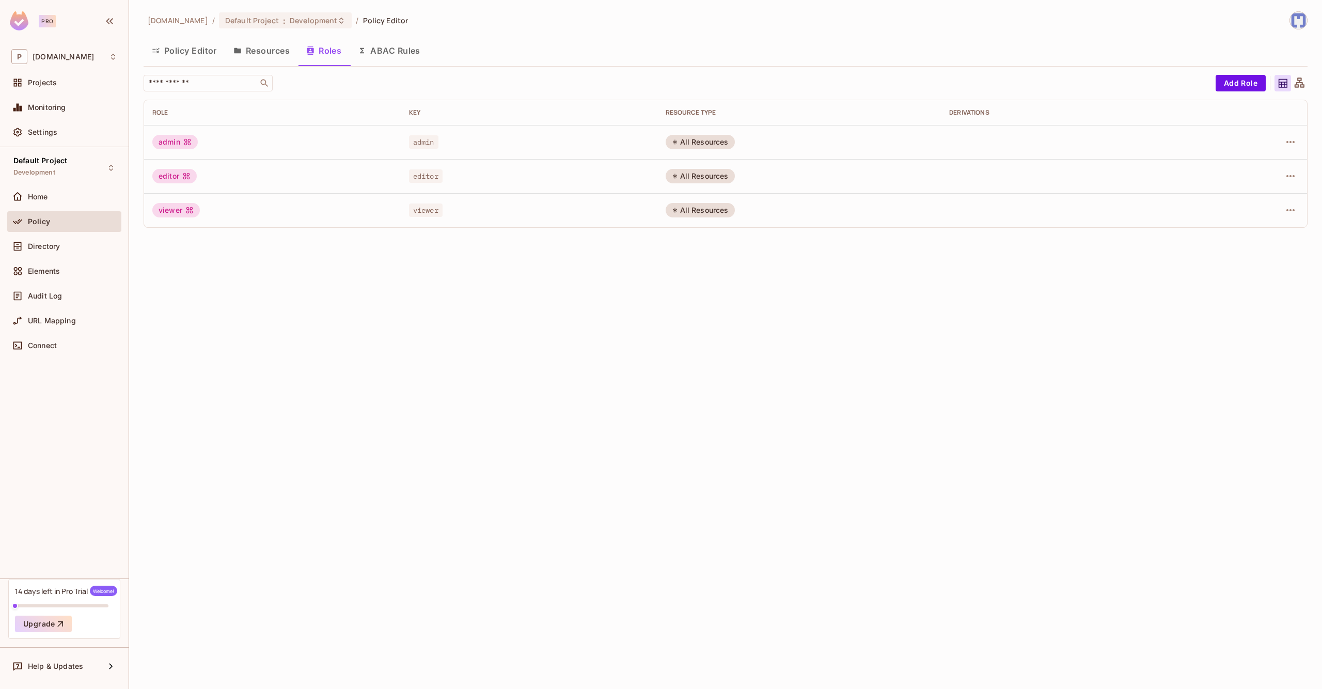
click at [695, 128] on td "All Resources" at bounding box center [799, 142] width 284 height 34
click at [688, 136] on div "All Resources" at bounding box center [699, 142] width 69 height 14
drag, startPoint x: 672, startPoint y: 144, endPoint x: 703, endPoint y: 150, distance: 31.7
click at [759, 144] on td "All Resources" at bounding box center [799, 142] width 284 height 34
click at [691, 152] on td "All Resources" at bounding box center [799, 142] width 284 height 34
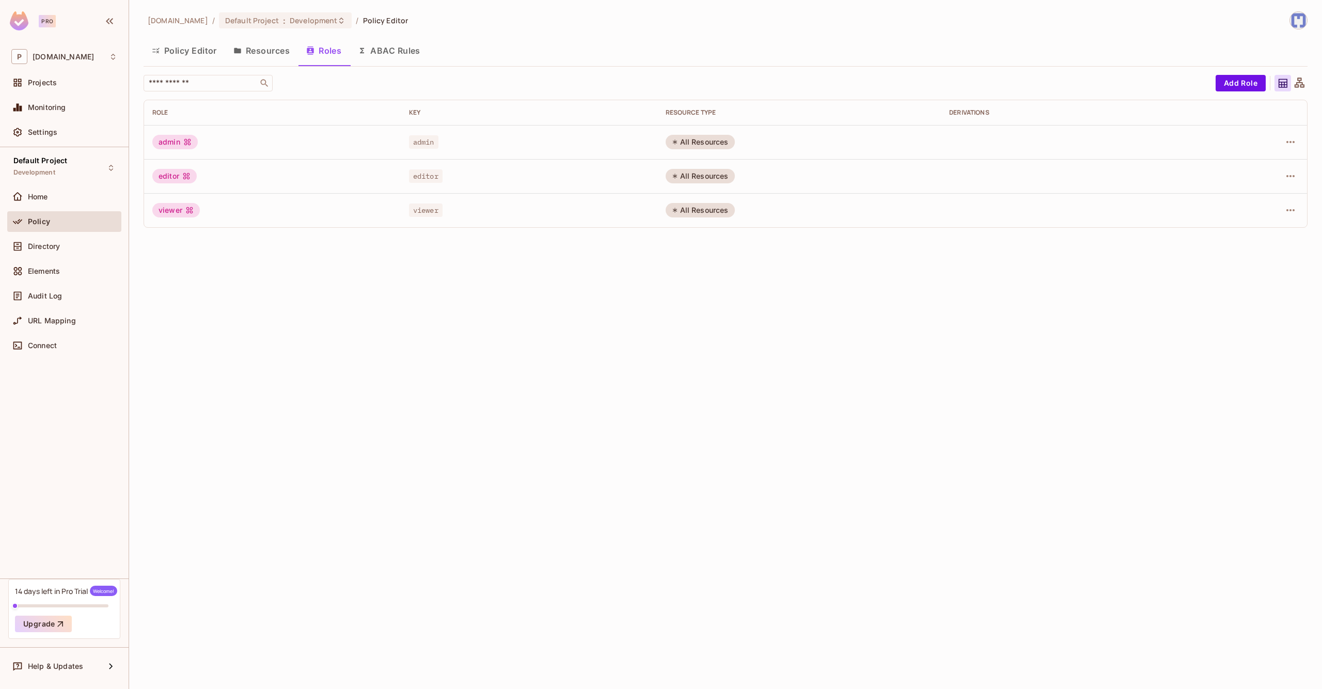
click at [1227, 94] on div "​ Add Role Role Key RESOURCE TYPE Derivations admin admin All Resources editor …" at bounding box center [726, 151] width 1164 height 153
click at [1233, 89] on button "Add Role" at bounding box center [1240, 83] width 50 height 17
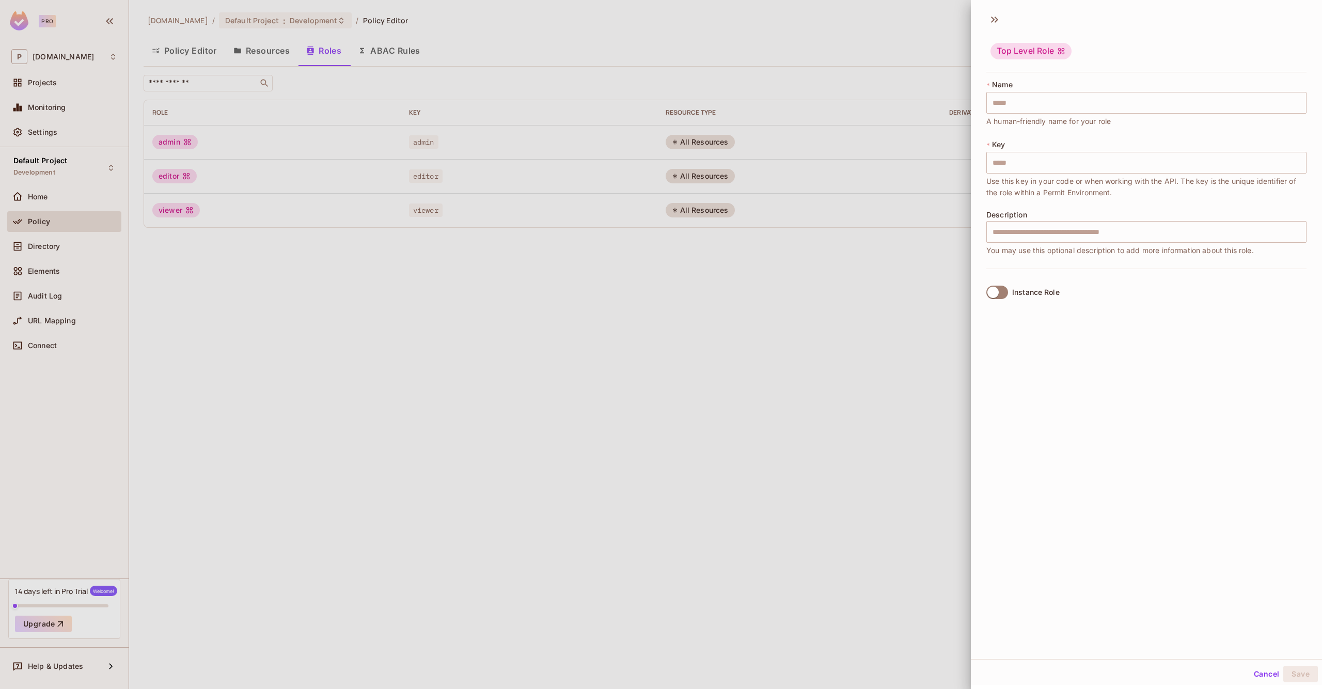
click at [966, 202] on div at bounding box center [661, 344] width 1322 height 689
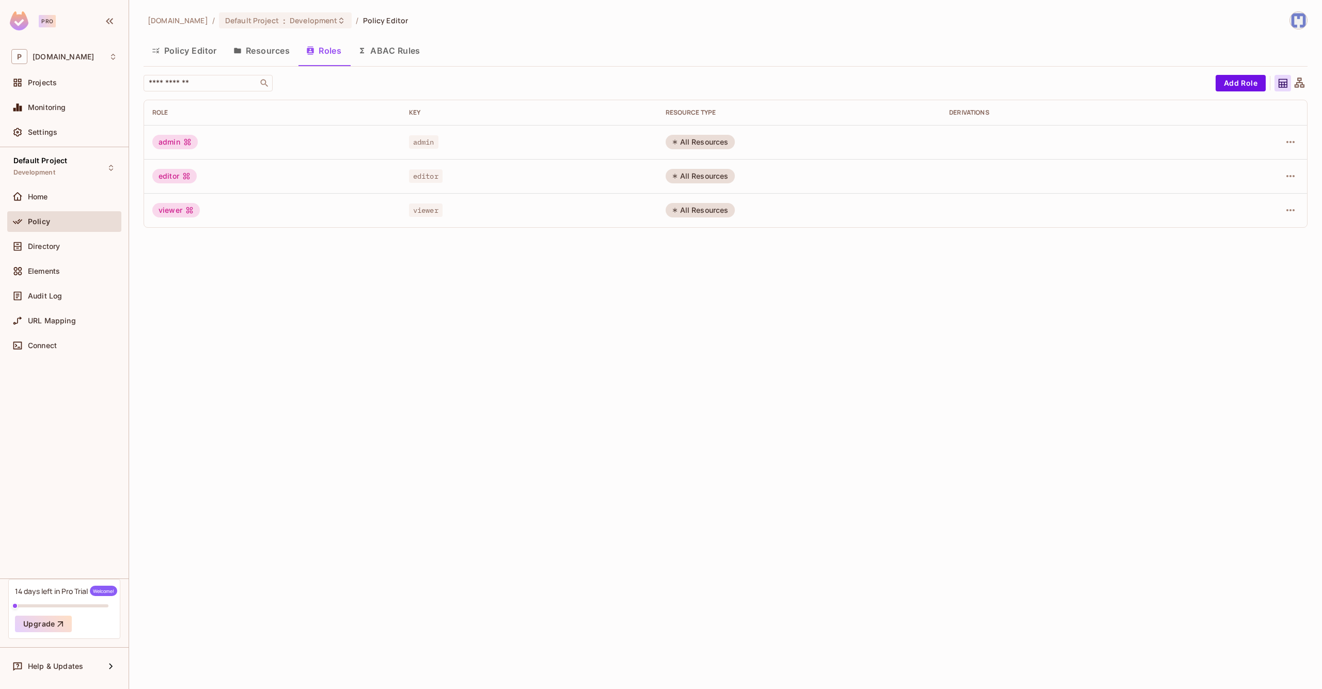
click at [397, 46] on button "ABAC Rules" at bounding box center [389, 51] width 79 height 26
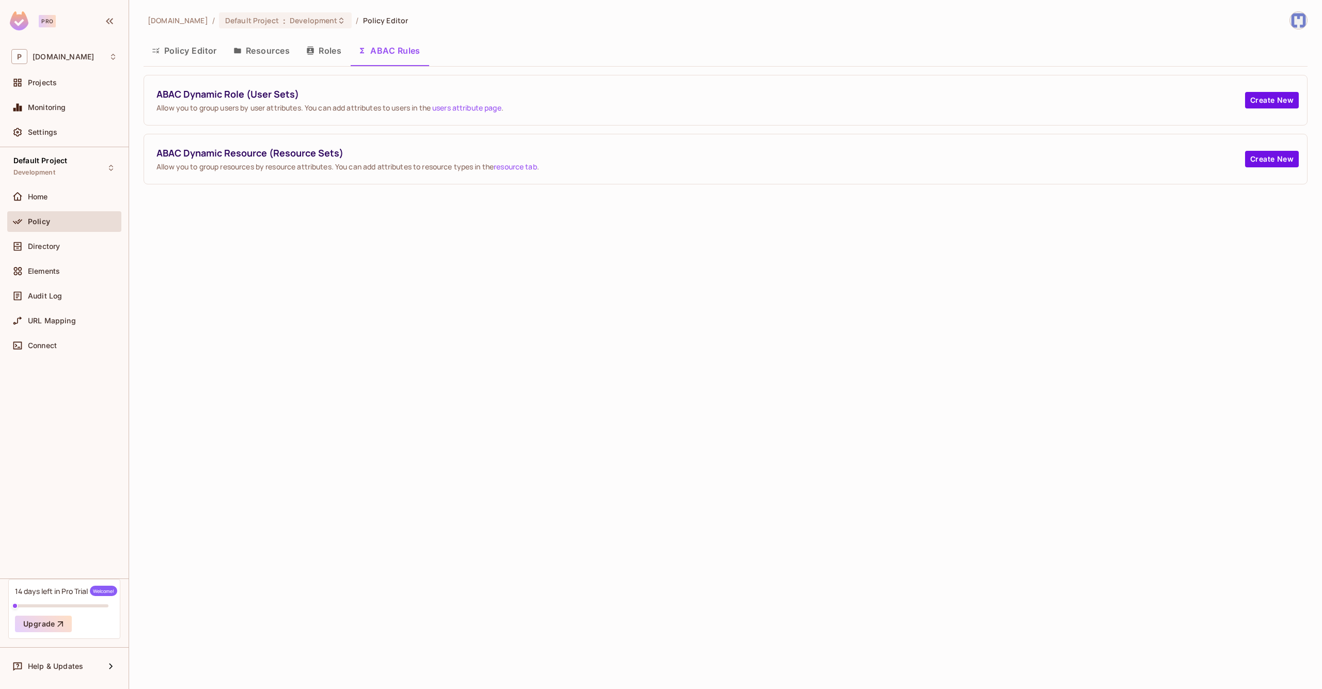
click at [177, 45] on button "Policy Editor" at bounding box center [185, 51] width 82 height 26
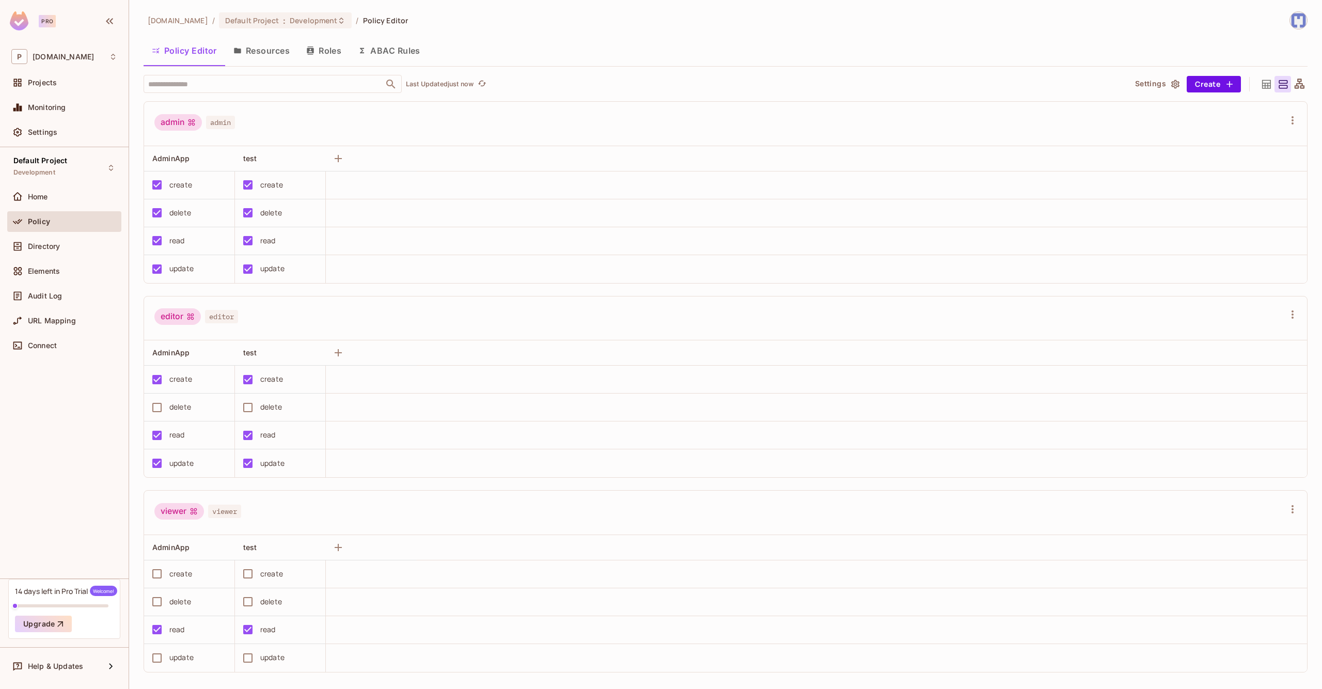
click at [10, 23] on img at bounding box center [19, 20] width 19 height 19
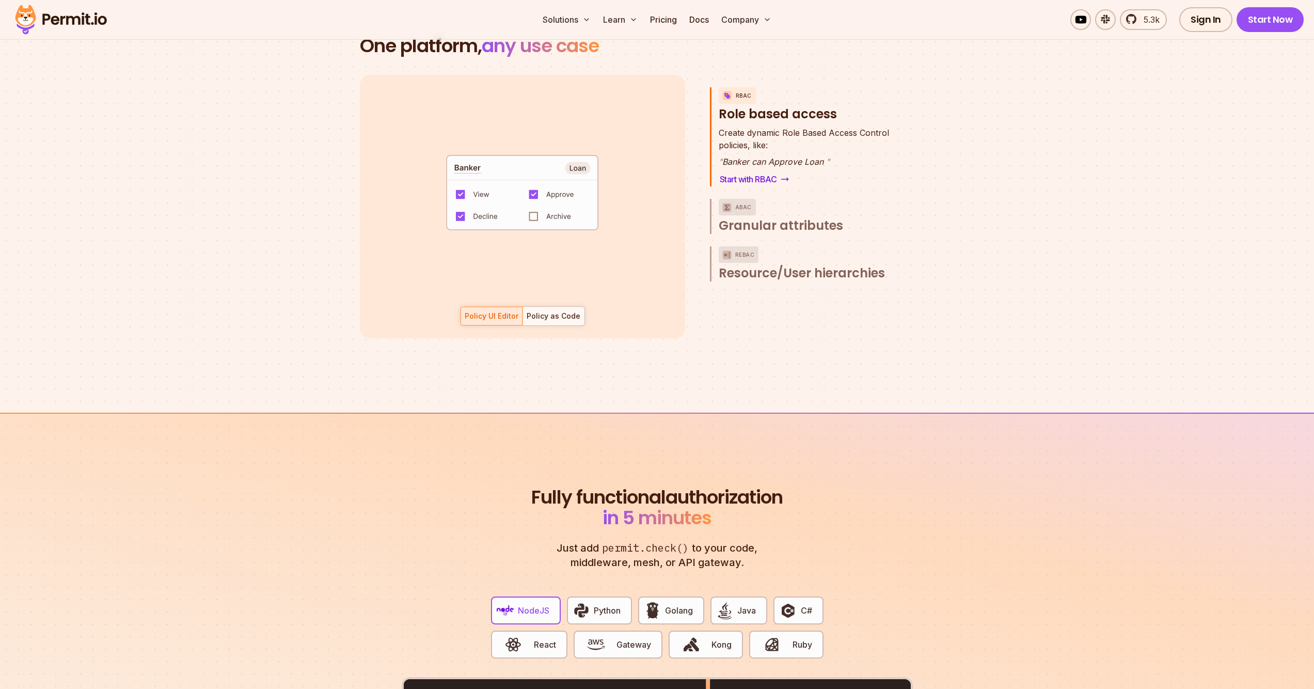
scroll to position [1856, 0]
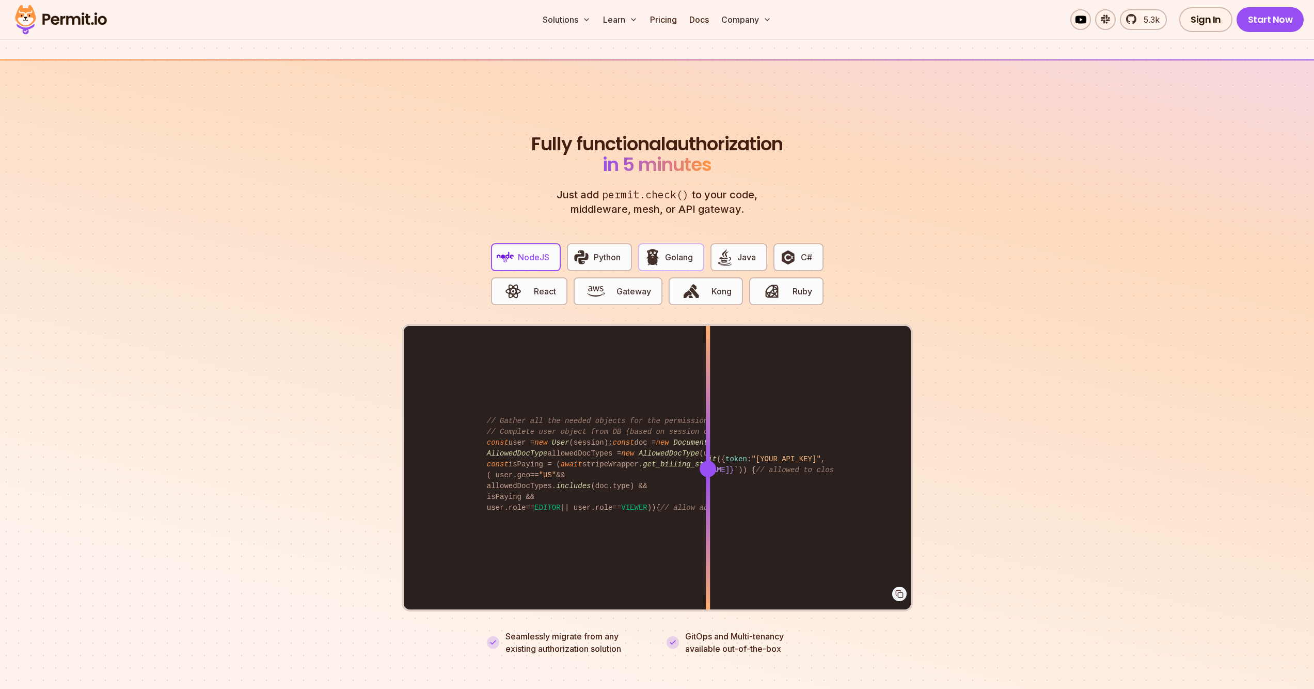
click at [687, 255] on button "Golang" at bounding box center [671, 257] width 66 height 28
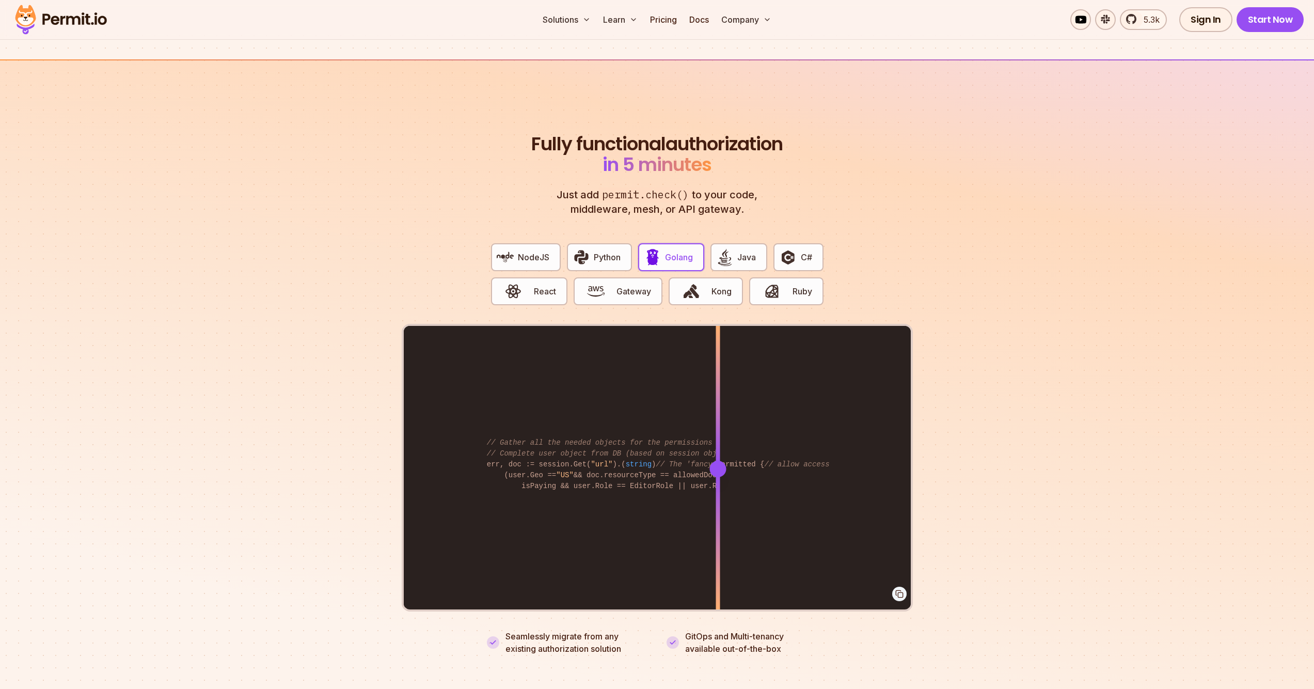
drag, startPoint x: 708, startPoint y: 465, endPoint x: 719, endPoint y: 464, distance: 10.9
click at [719, 464] on div at bounding box center [718, 468] width 4 height 285
drag, startPoint x: 718, startPoint y: 463, endPoint x: 868, endPoint y: 454, distance: 150.0
click at [868, 461] on div at bounding box center [868, 469] width 17 height 17
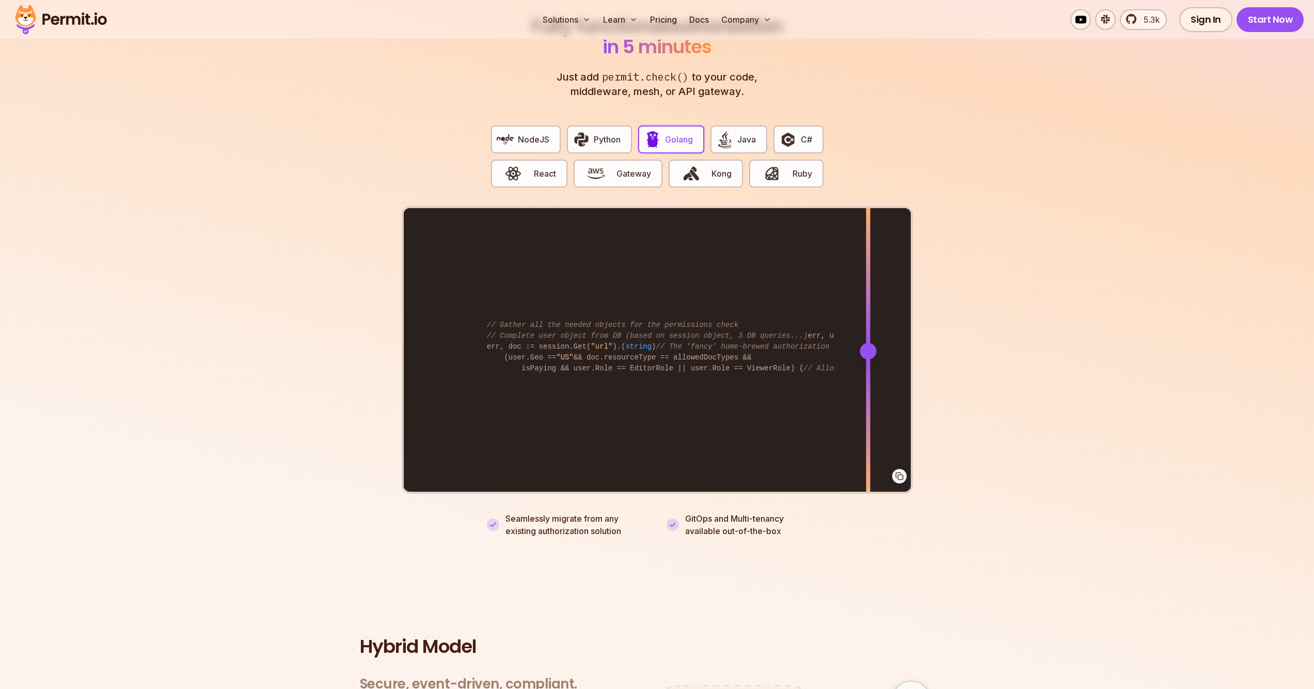
scroll to position [2051, 0]
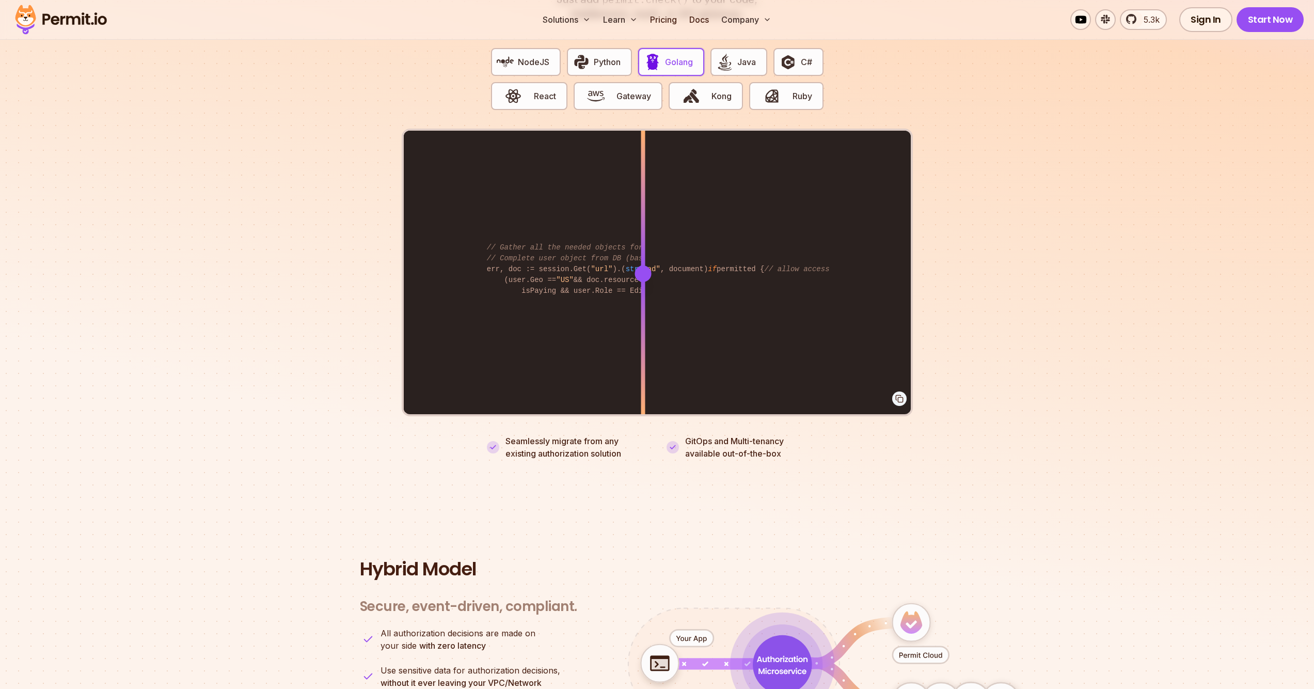
drag, startPoint x: 865, startPoint y: 265, endPoint x: 484, endPoint y: 358, distance: 391.8
click at [641, 358] on div at bounding box center [643, 273] width 4 height 285
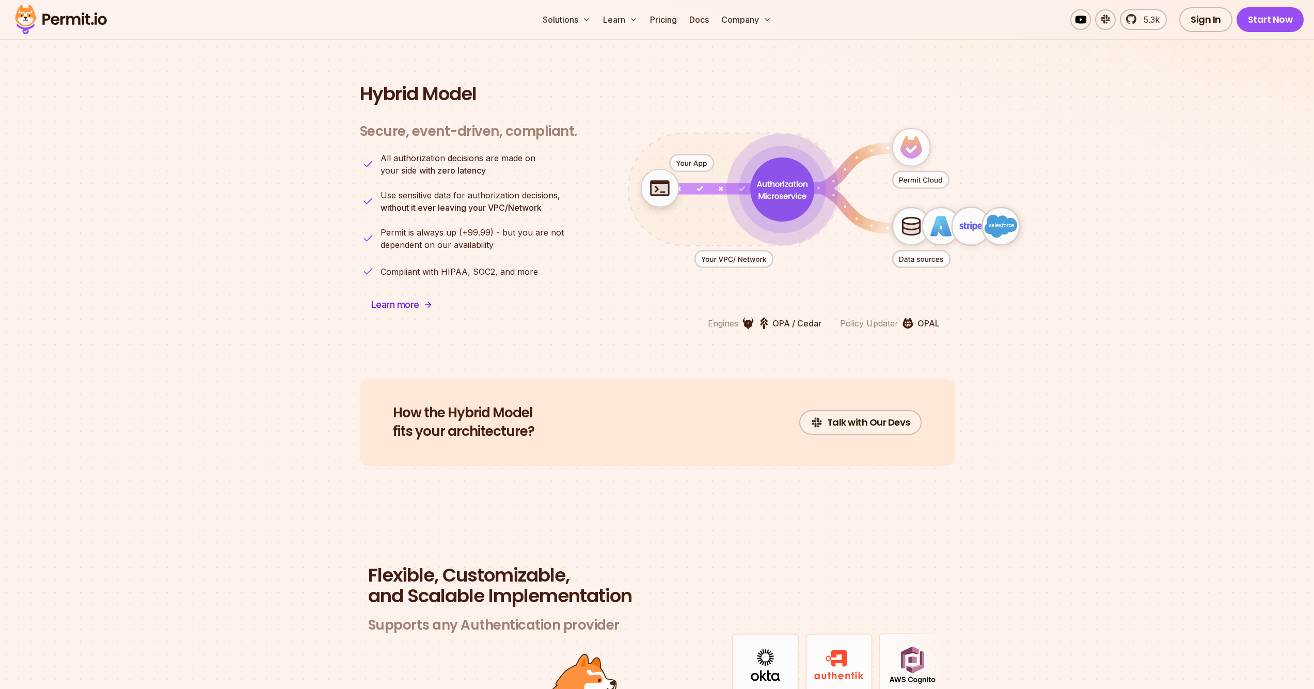
scroll to position [2096, 0]
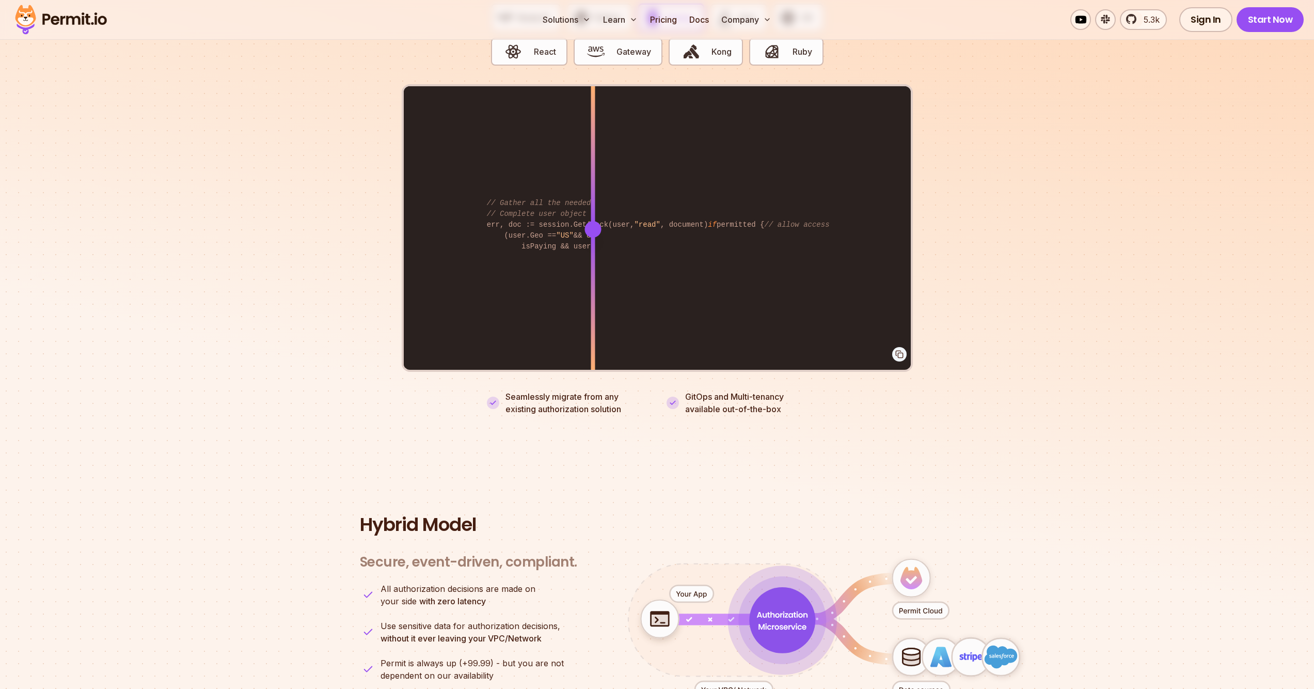
drag, startPoint x: 486, startPoint y: 213, endPoint x: 619, endPoint y: 233, distance: 133.7
click at [595, 229] on div at bounding box center [593, 228] width 4 height 285
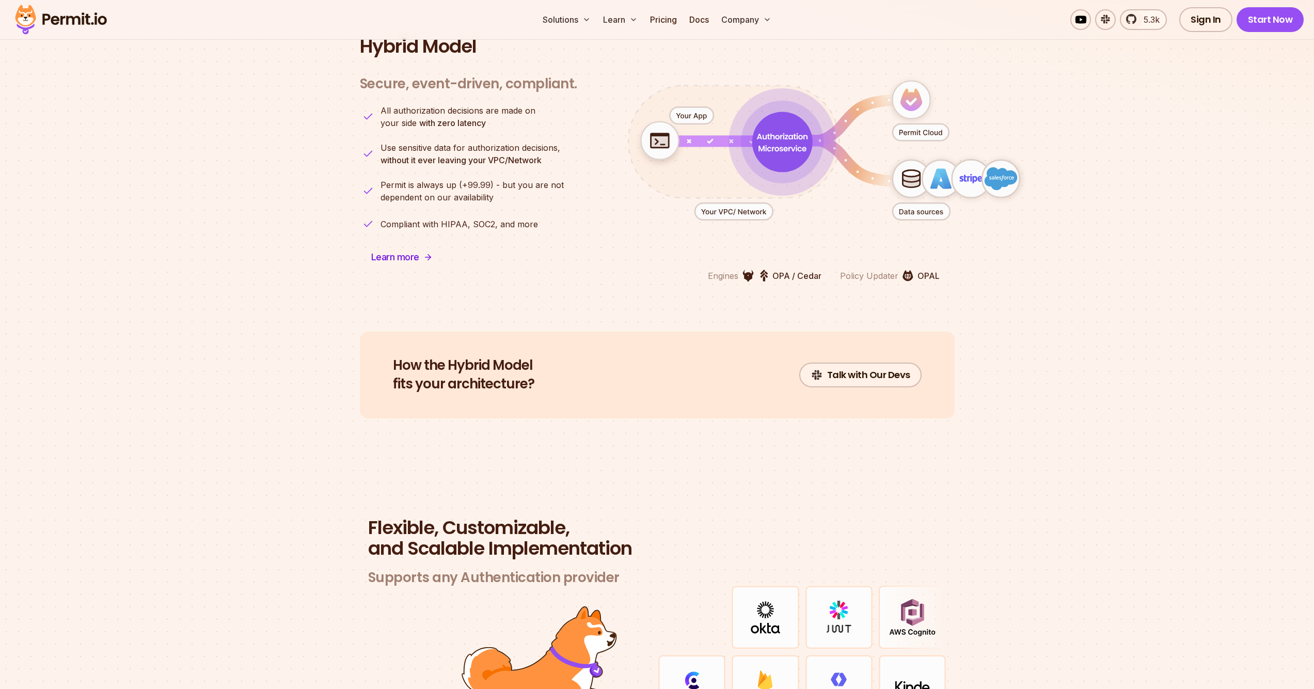
scroll to position [2084, 0]
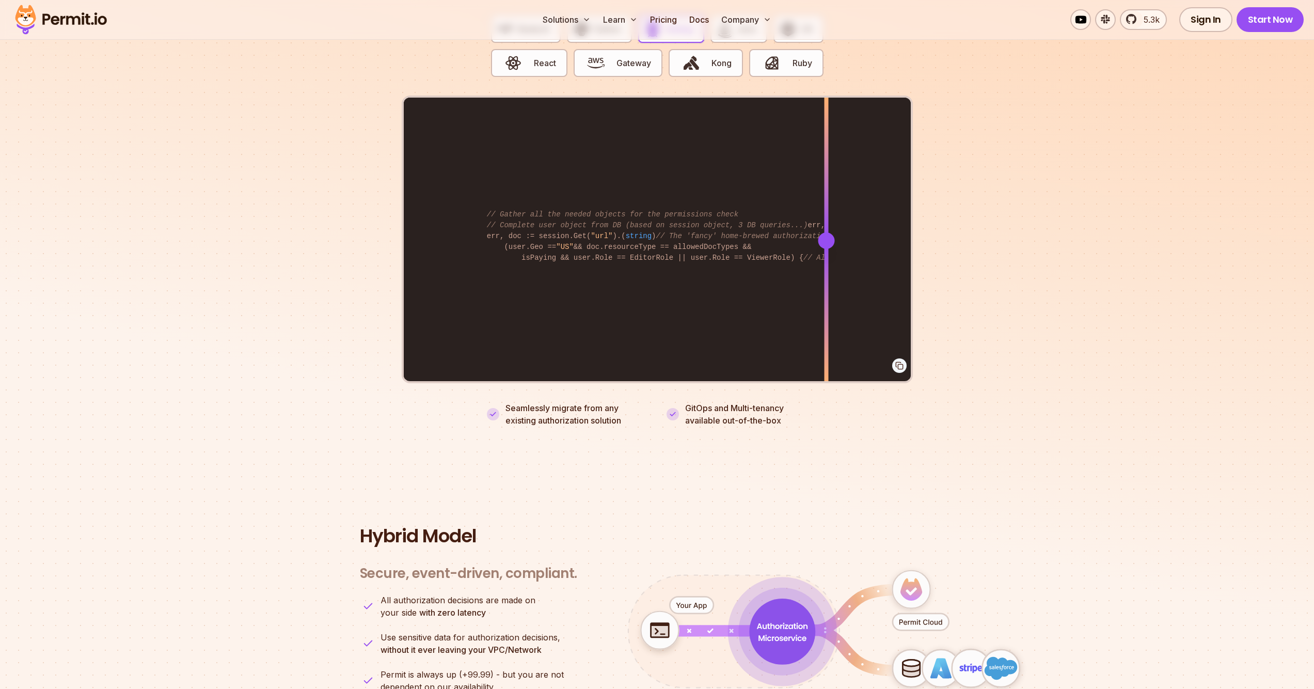
drag, startPoint x: 599, startPoint y: 221, endPoint x: 716, endPoint y: 239, distance: 118.5
click at [825, 273] on div at bounding box center [826, 240] width 4 height 285
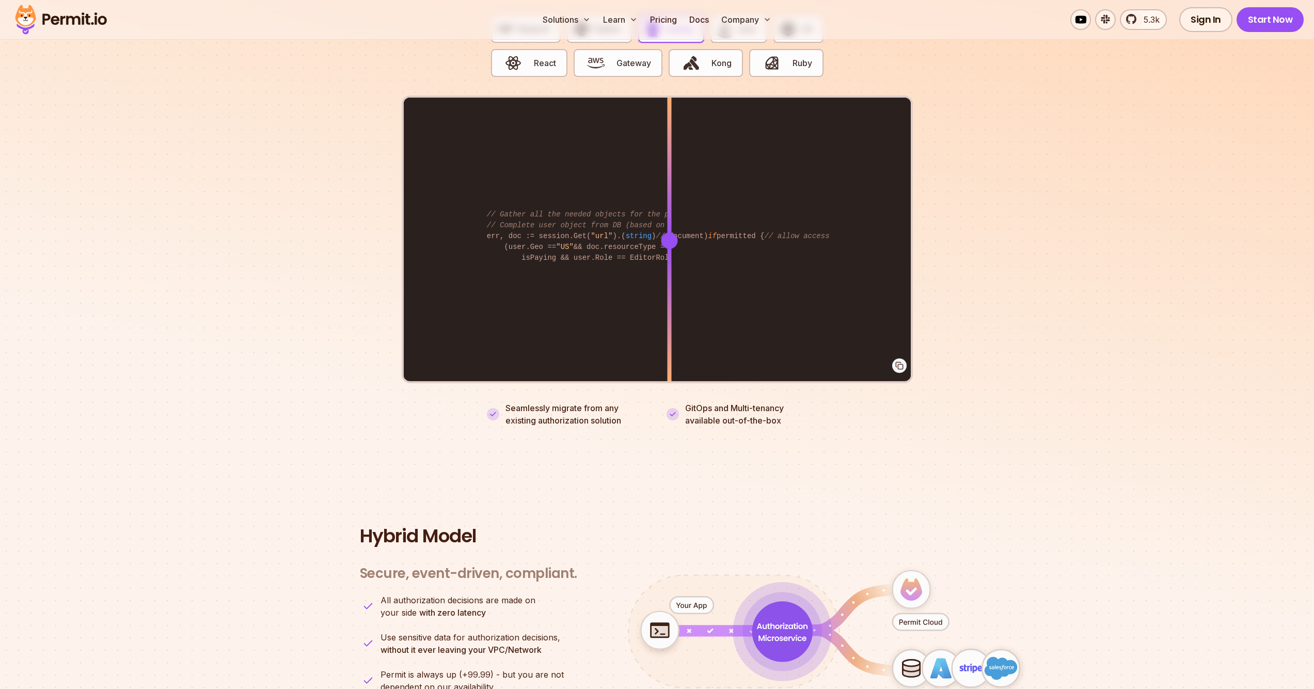
drag, startPoint x: 823, startPoint y: 228, endPoint x: 664, endPoint y: 244, distance: 159.8
click at [667, 244] on div at bounding box center [669, 240] width 4 height 285
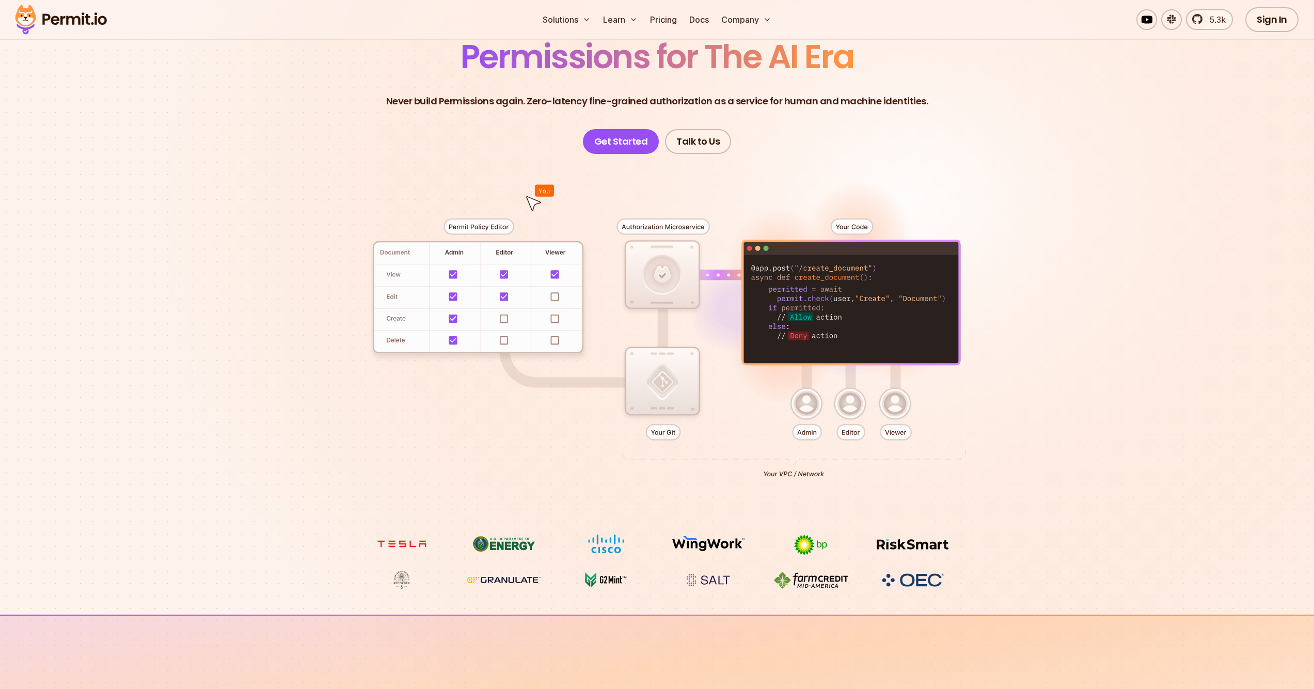
scroll to position [92, 0]
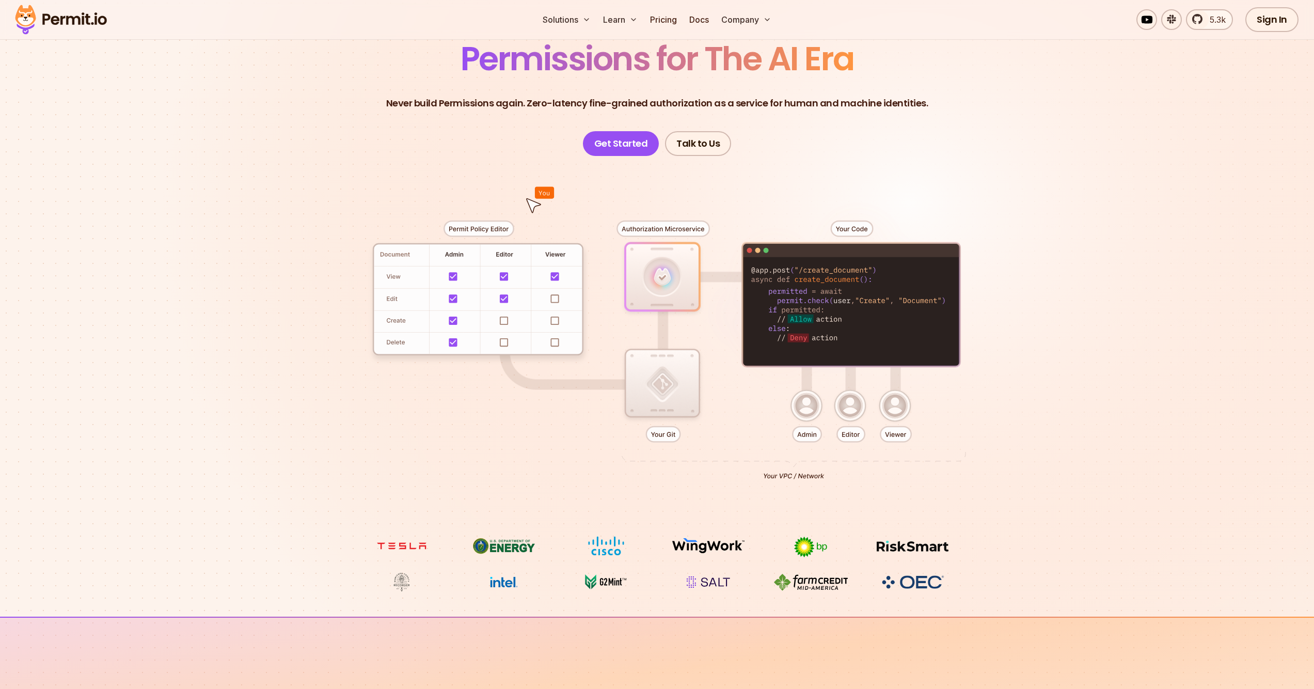
click at [650, 228] on div at bounding box center [657, 346] width 723 height 380
drag, startPoint x: 652, startPoint y: 234, endPoint x: 663, endPoint y: 294, distance: 60.5
click at [663, 294] on div at bounding box center [657, 346] width 723 height 380
click at [653, 521] on div at bounding box center [657, 346] width 723 height 380
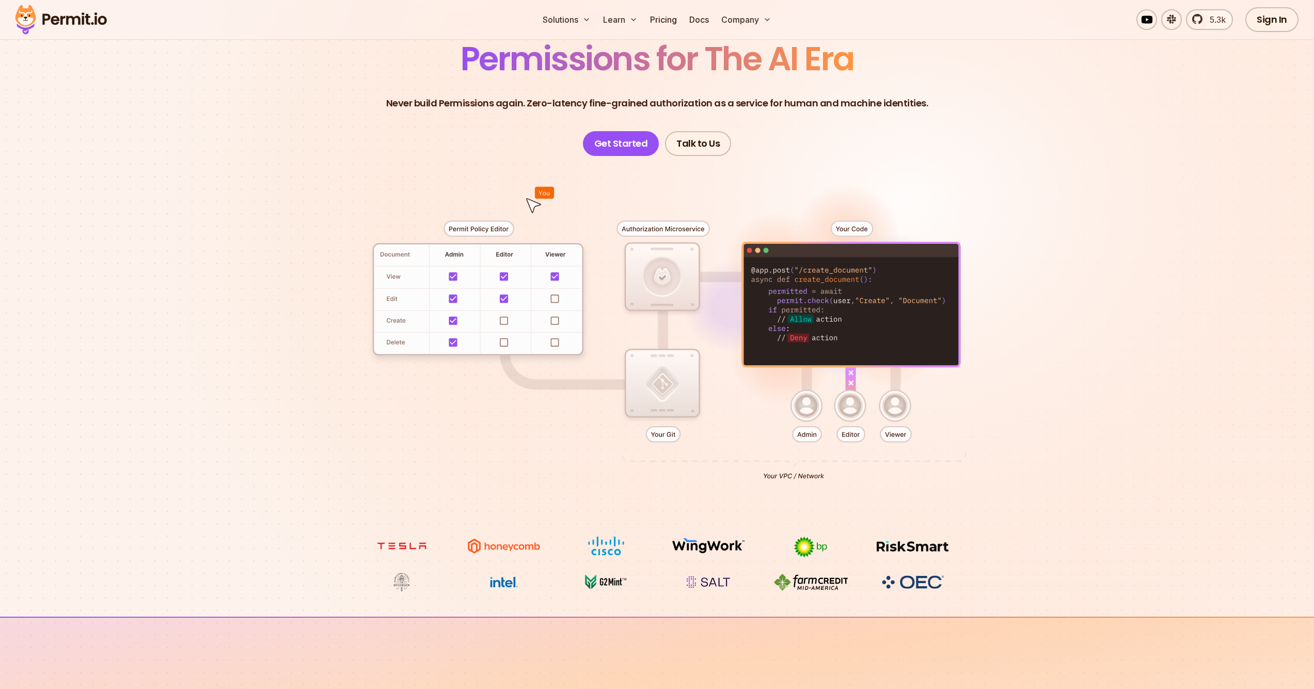
click at [668, 531] on div at bounding box center [657, 346] width 723 height 380
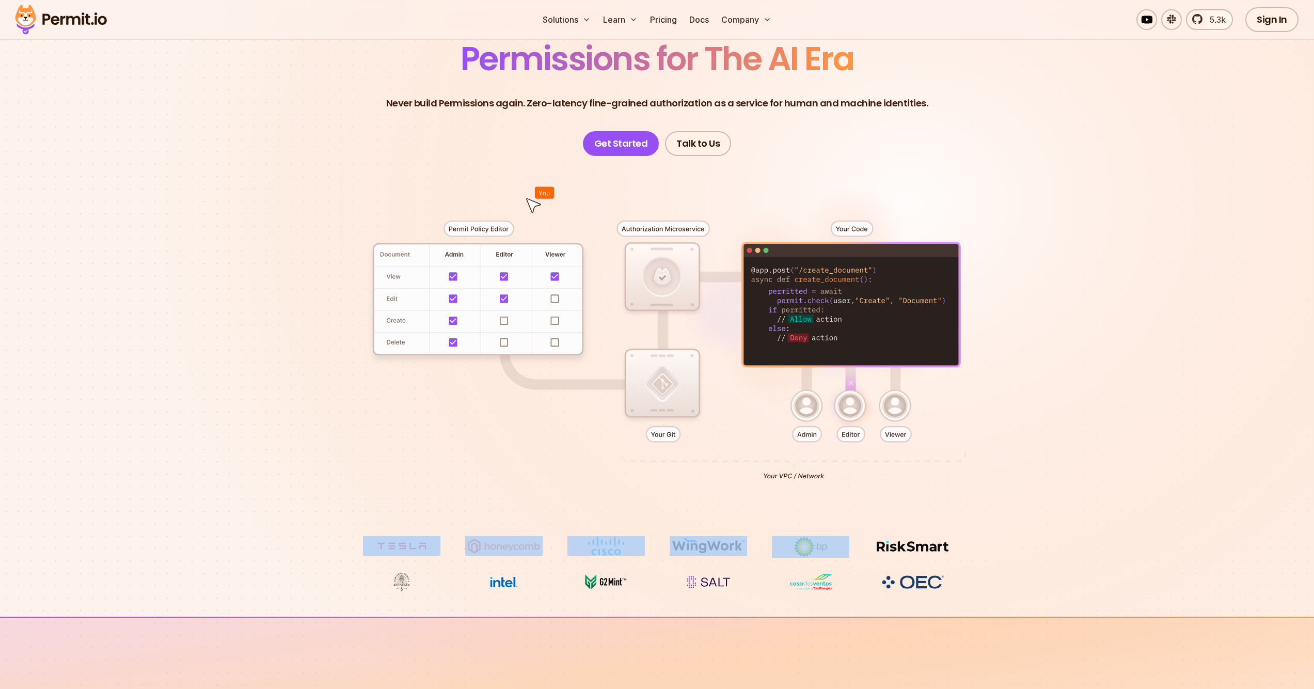
click at [832, 540] on section "Permissions for The AI Era Never build Permissions again. Zero-latency fine-gra…" at bounding box center [657, 276] width 1314 height 682
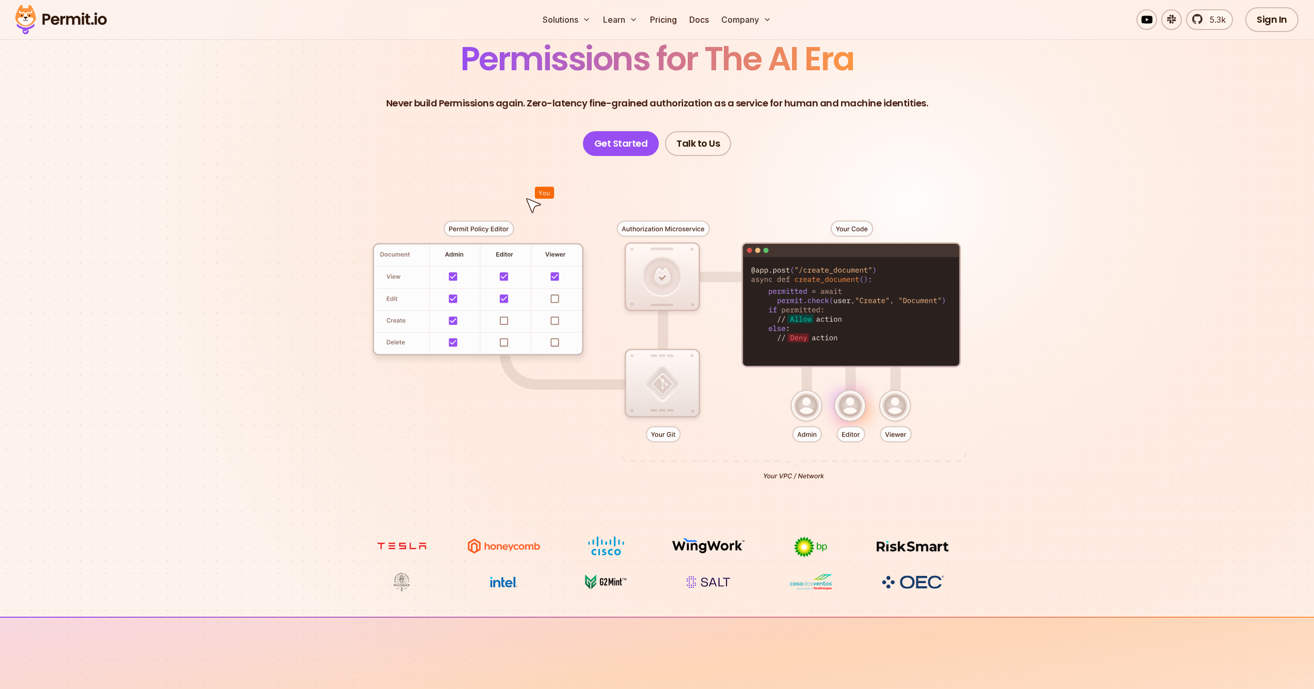
click at [884, 546] on ul at bounding box center [657, 564] width 589 height 56
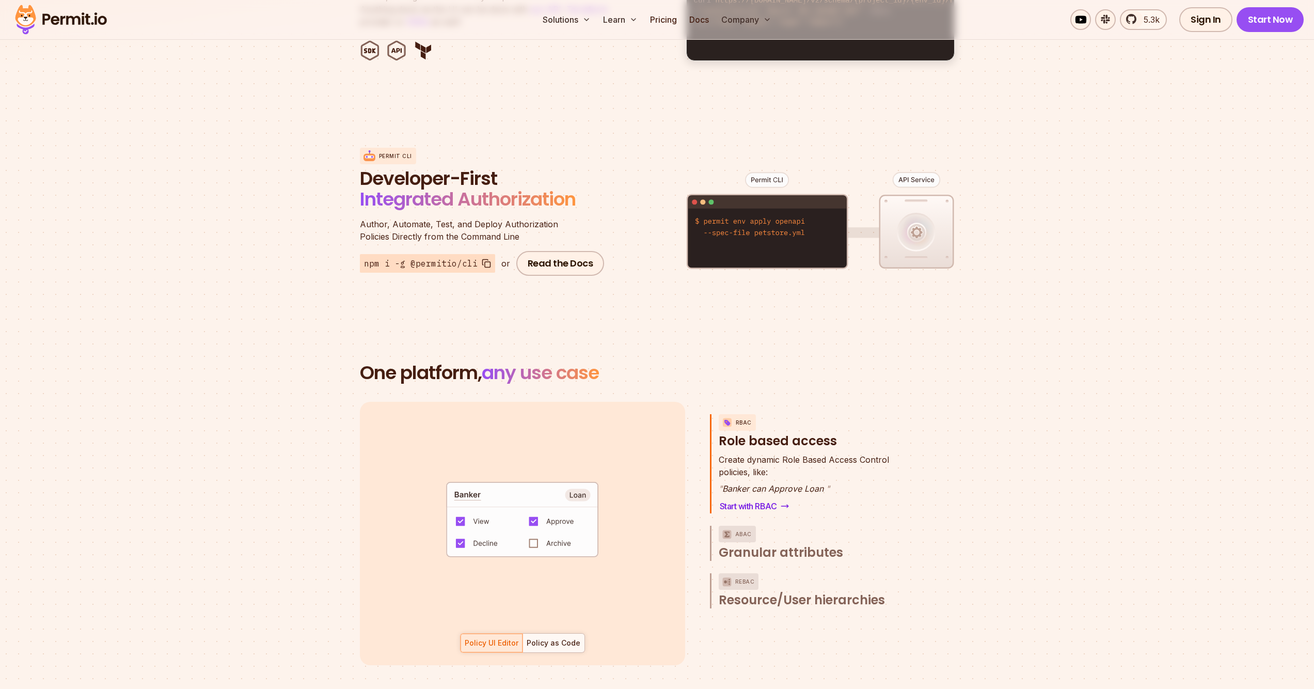
scroll to position [1537, 0]
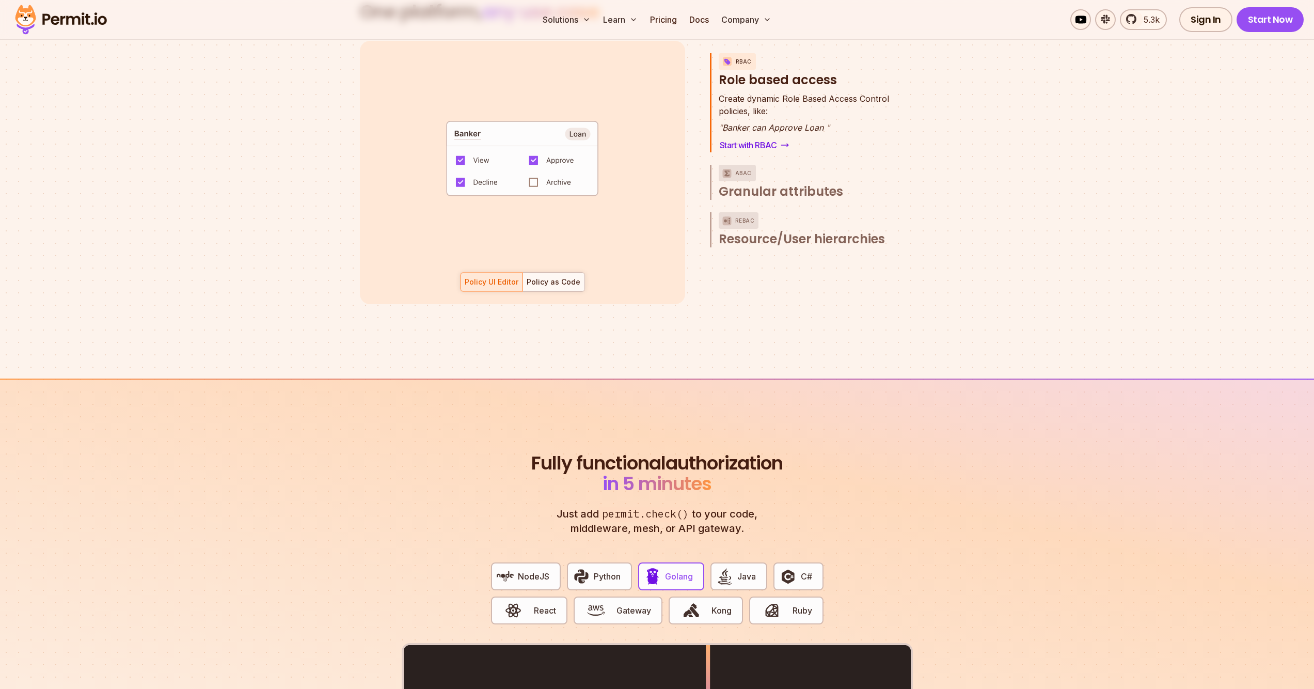
click at [730, 187] on span "Granular attributes" at bounding box center [781, 191] width 124 height 17
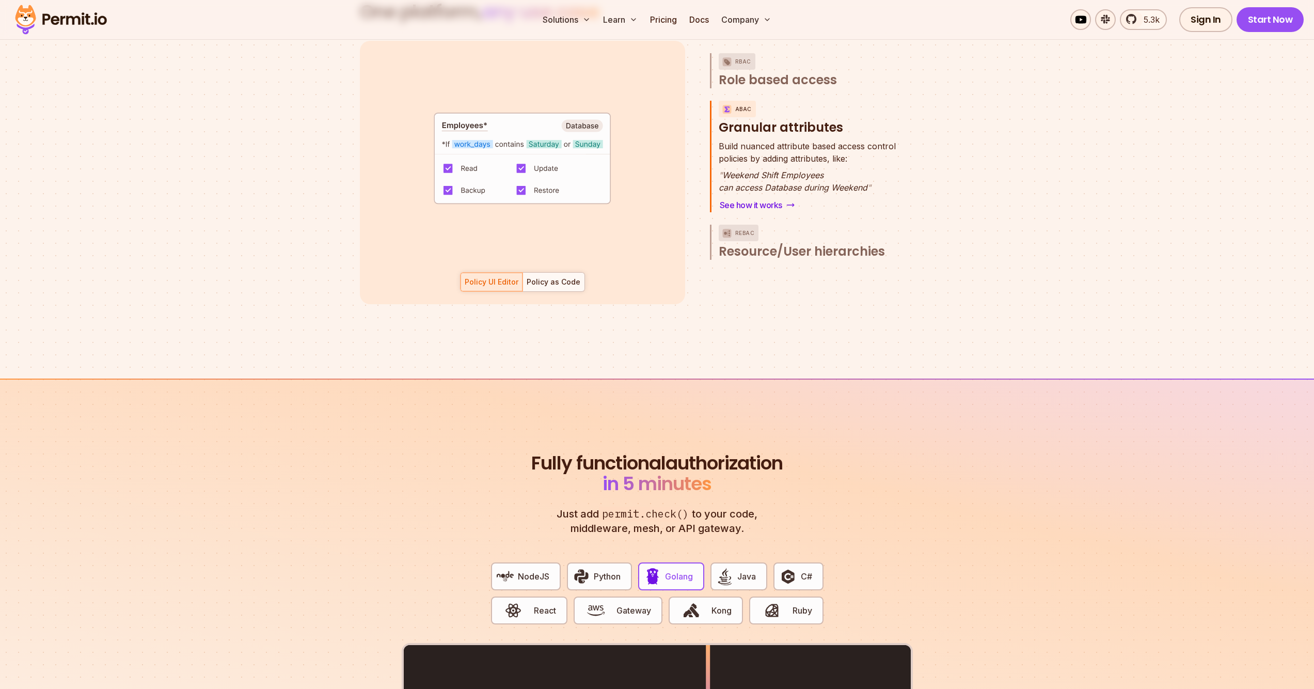
click at [770, 245] on span "Resource/User hierarchies" at bounding box center [802, 251] width 166 height 17
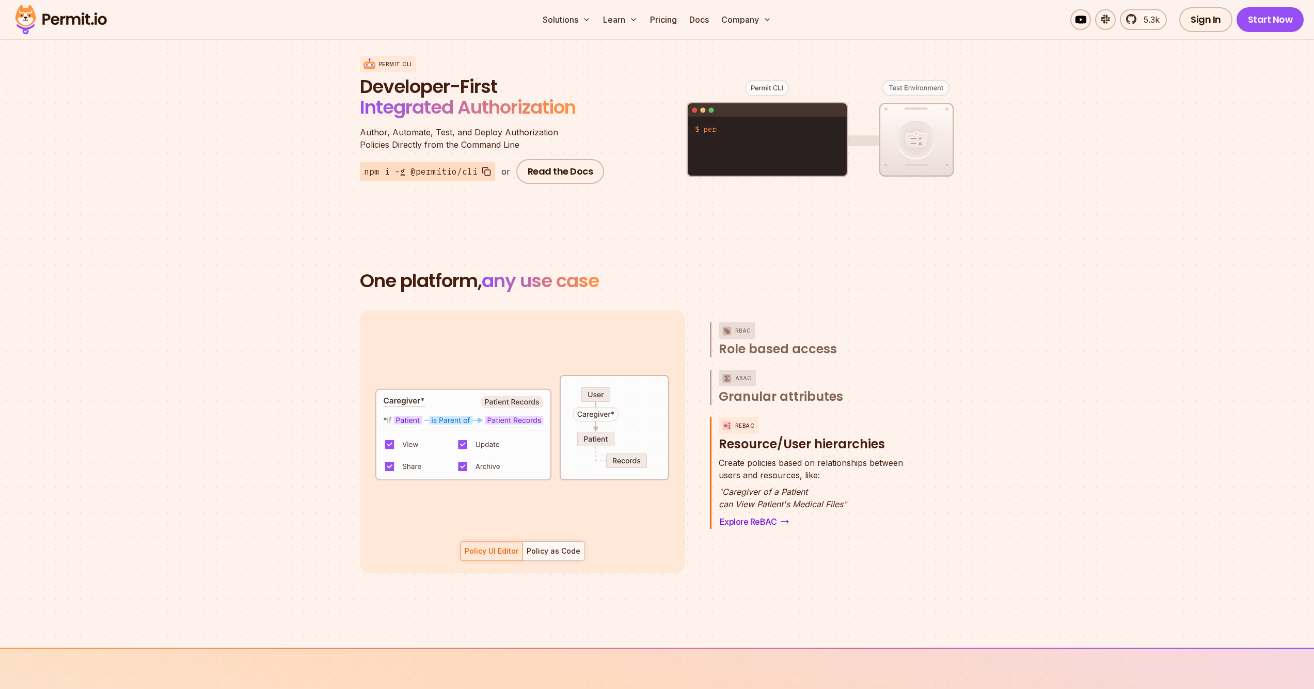
scroll to position [1171, 0]
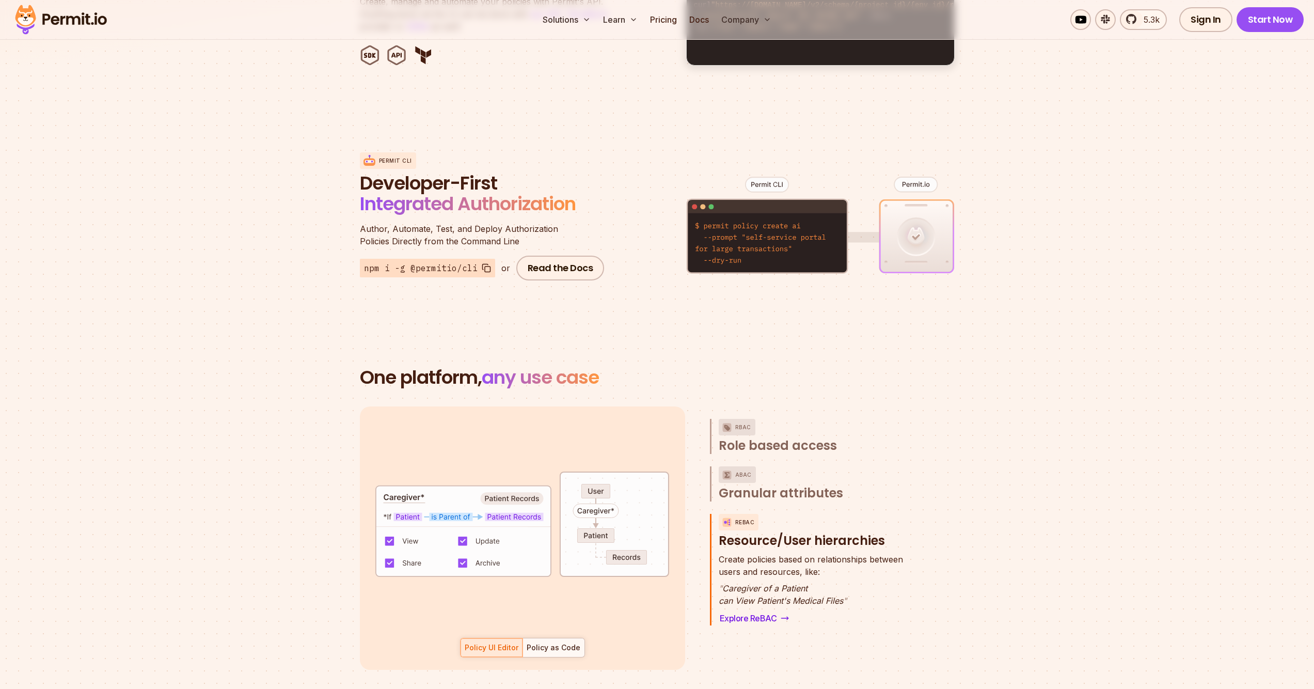
click at [801, 444] on div "RBAC Role based access ABAC Granular attributes ReBAC Resource/User hierarchies…" at bounding box center [810, 537] width 201 height 263
click at [797, 440] on span "Role based access" at bounding box center [778, 445] width 118 height 17
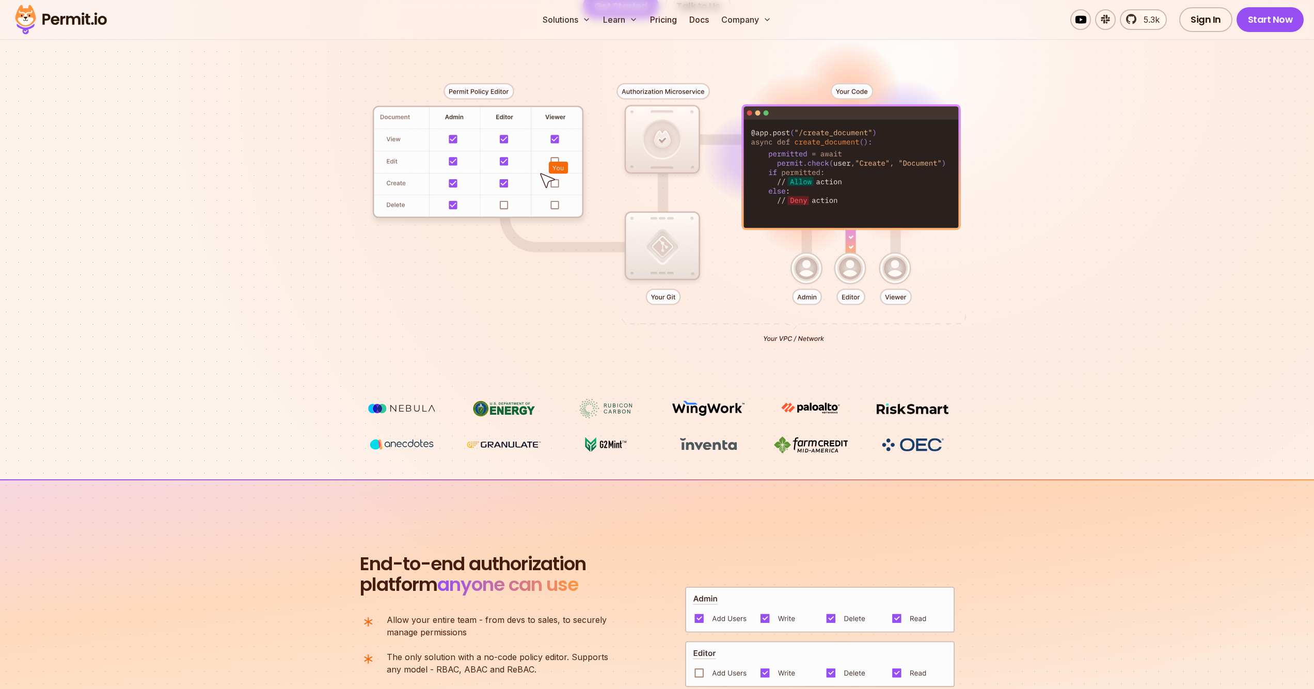
scroll to position [0, 0]
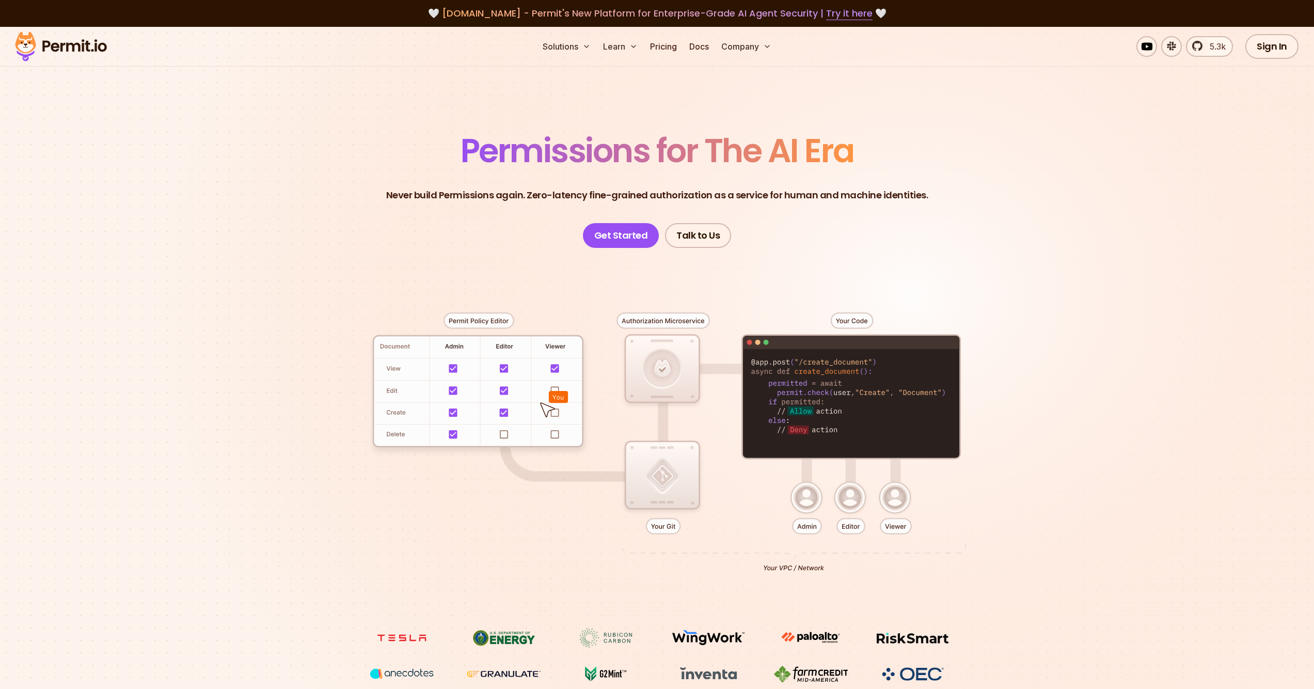
drag, startPoint x: 815, startPoint y: 350, endPoint x: 864, endPoint y: 222, distance: 136.4
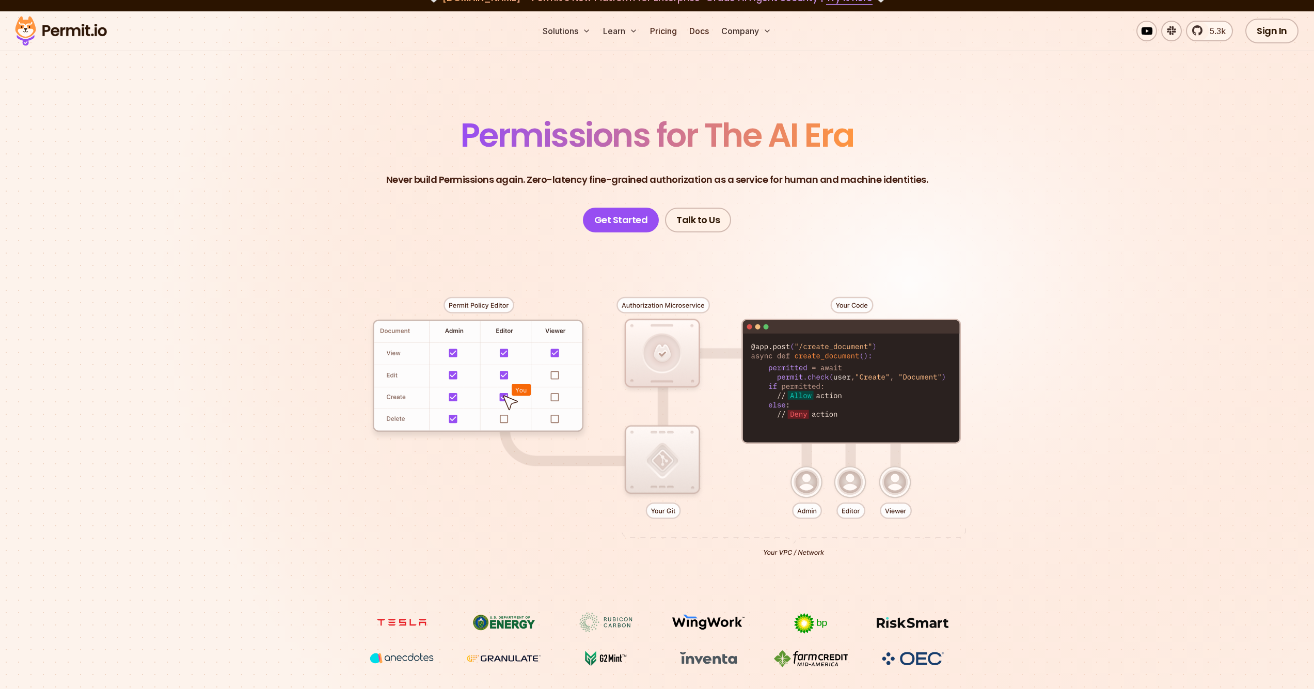
scroll to position [391, 0]
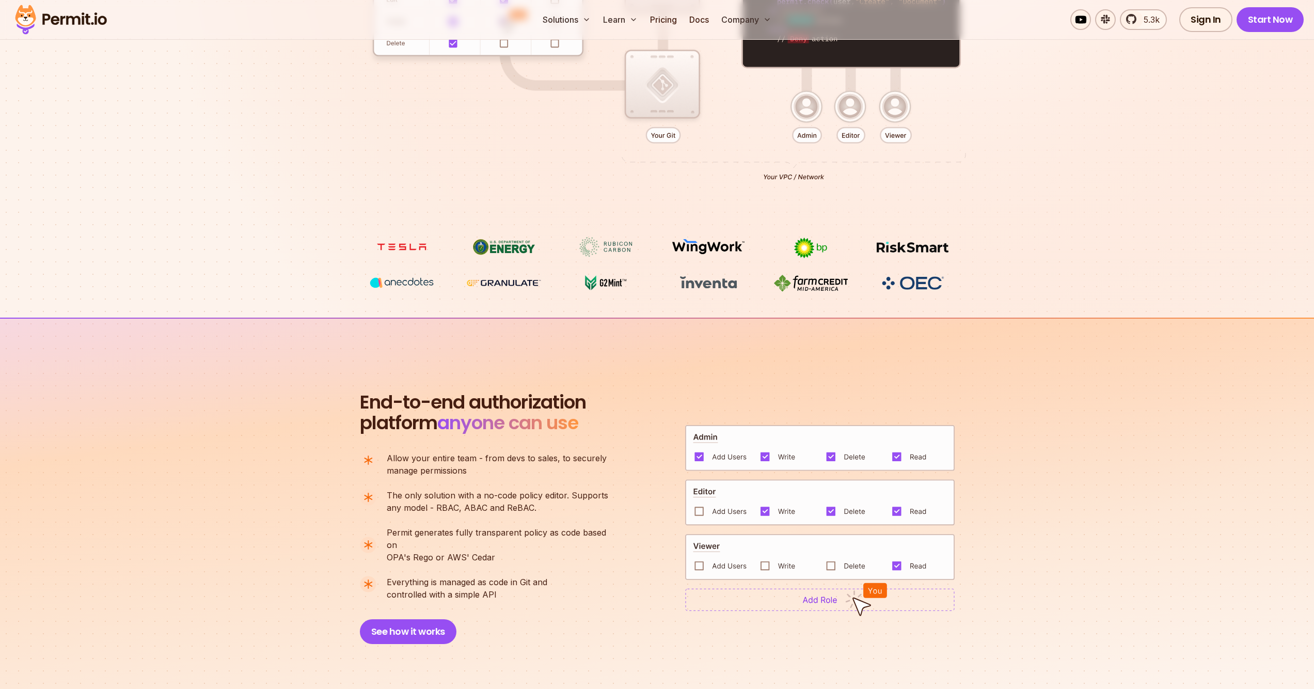
drag, startPoint x: 862, startPoint y: 213, endPoint x: 915, endPoint y: 548, distance: 339.3
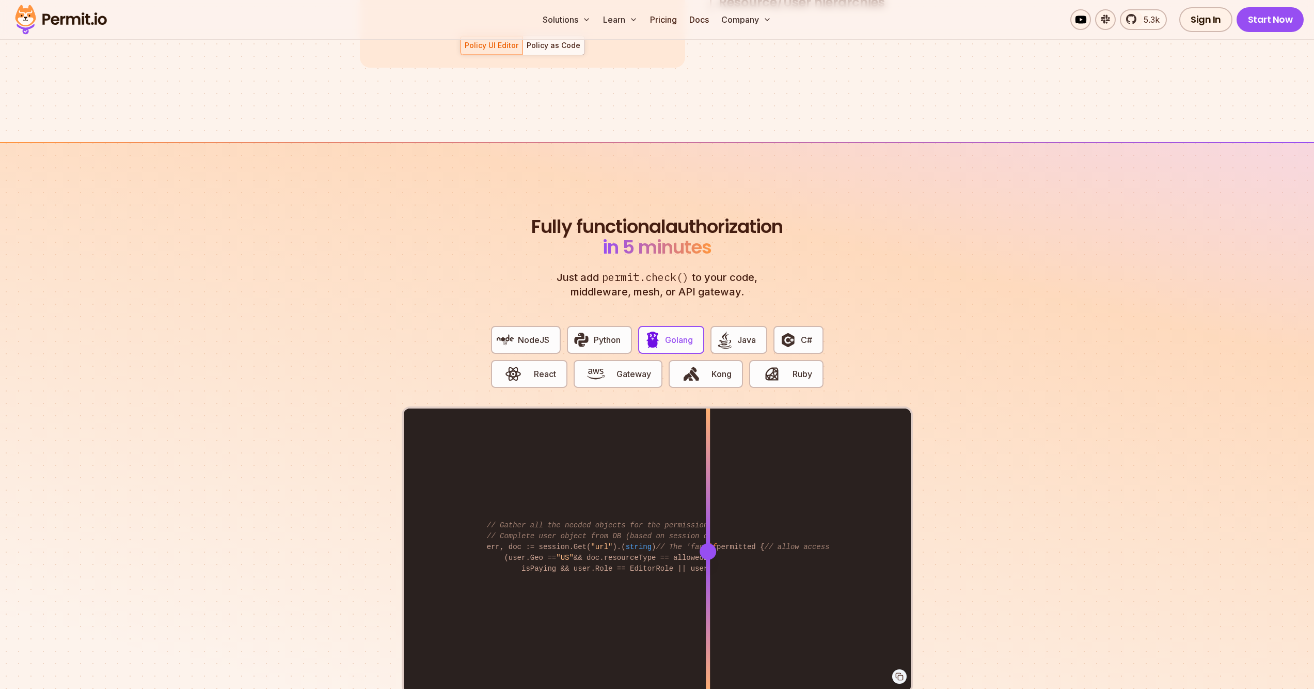
scroll to position [1819, 0]
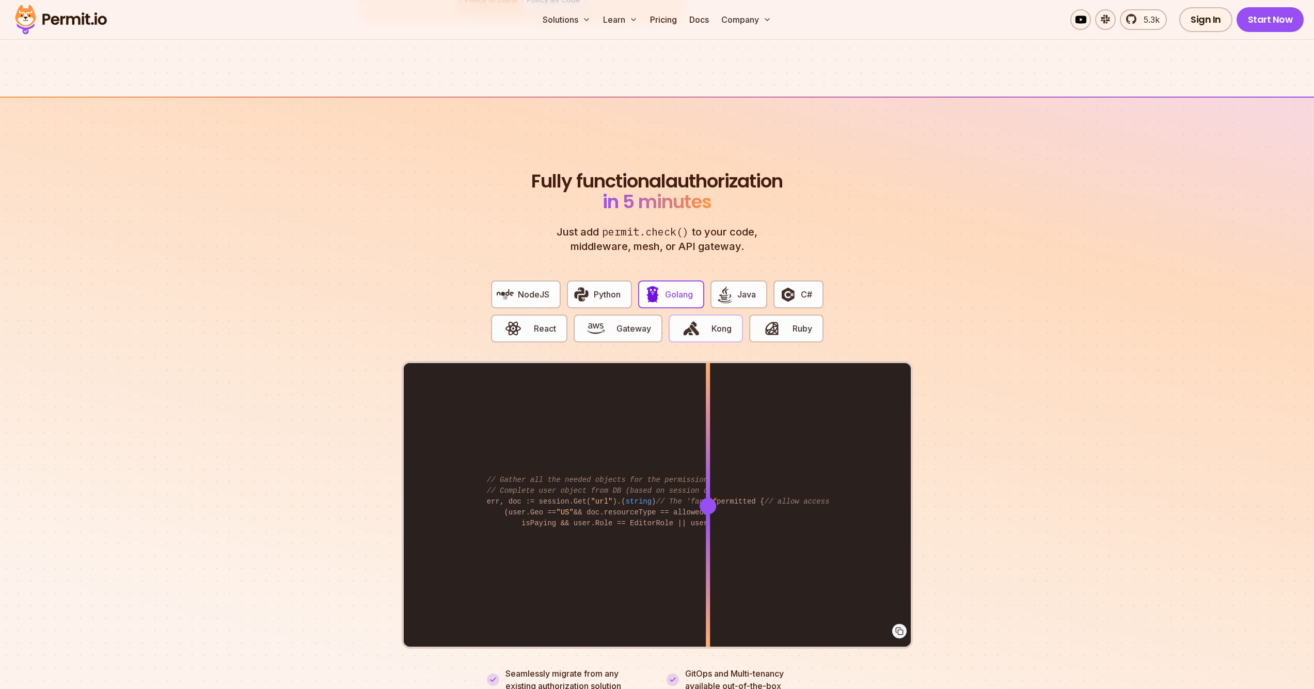
click at [689, 314] on button "Kong" at bounding box center [706, 328] width 74 height 28
click at [624, 342] on div "NodeJS Python Golang Java C# React Gateway Kong Ruby" at bounding box center [657, 316] width 349 height 89
click at [625, 314] on button "Gateway" at bounding box center [618, 328] width 89 height 28
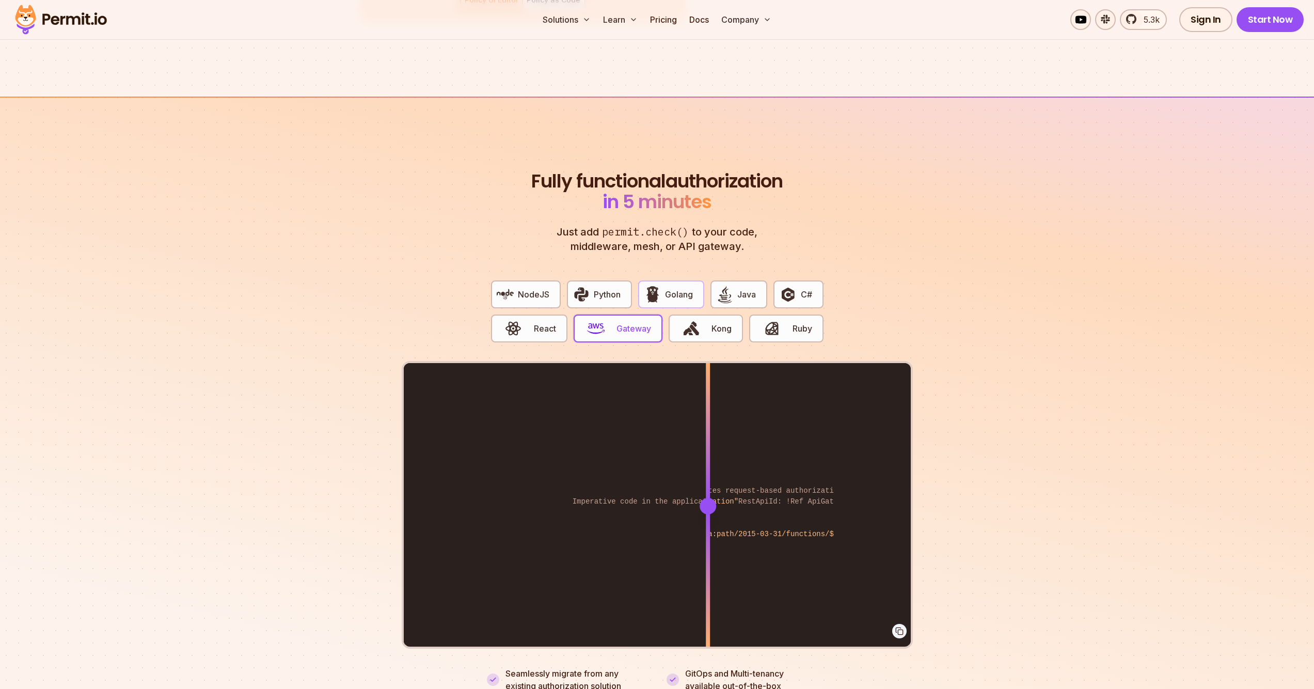
click at [679, 288] on span "Golang" at bounding box center [679, 294] width 28 height 12
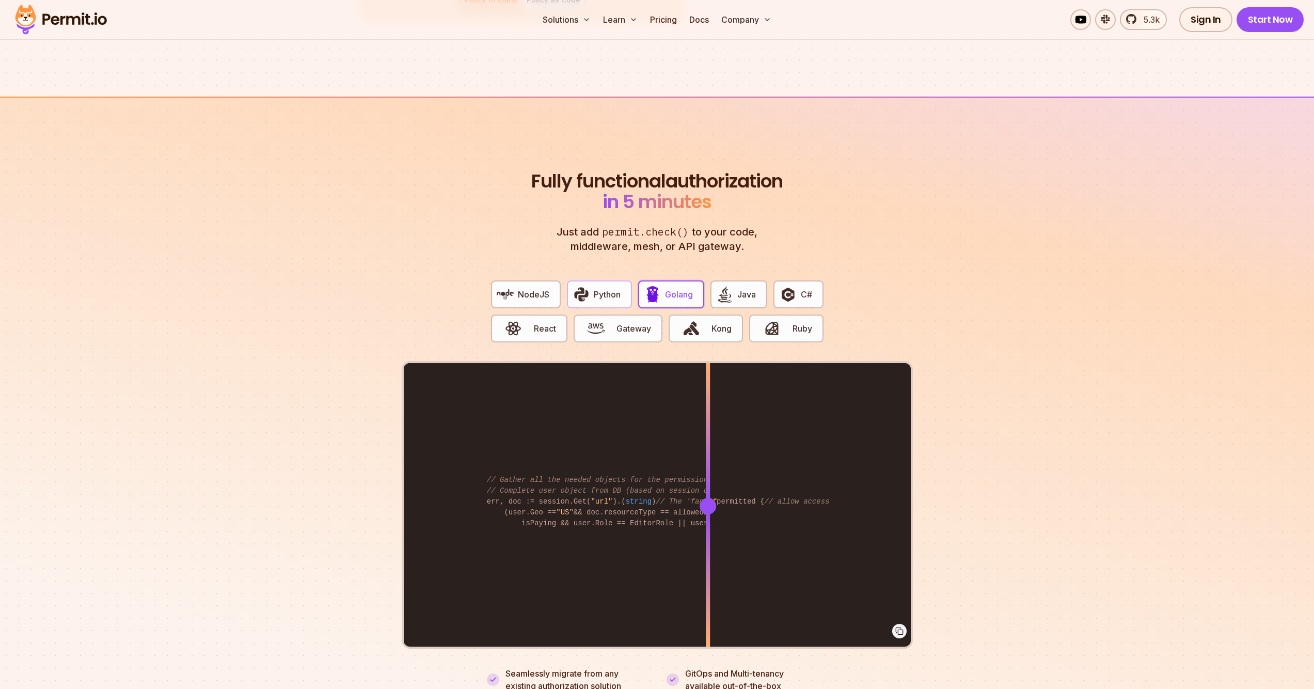
click at [577, 291] on button "Python" at bounding box center [599, 294] width 65 height 28
click at [699, 296] on button "Golang" at bounding box center [671, 294] width 66 height 28
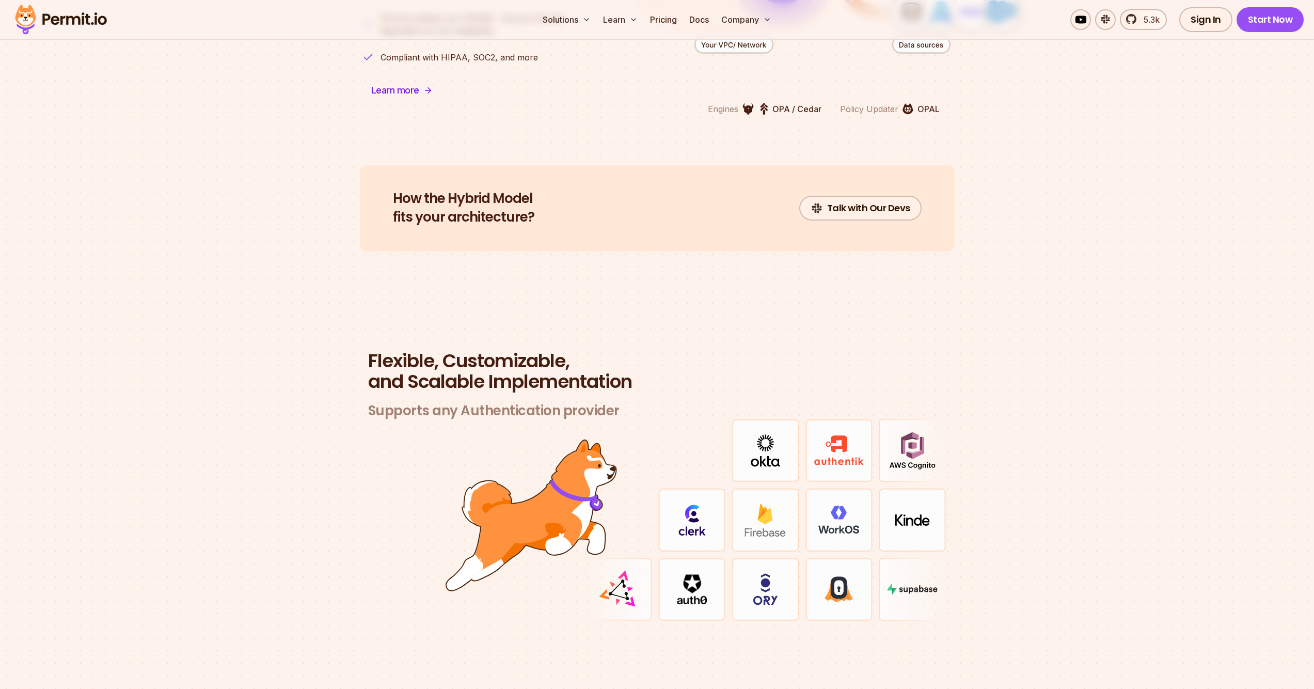
scroll to position [2752, 0]
